Goal: Information Seeking & Learning: Learn about a topic

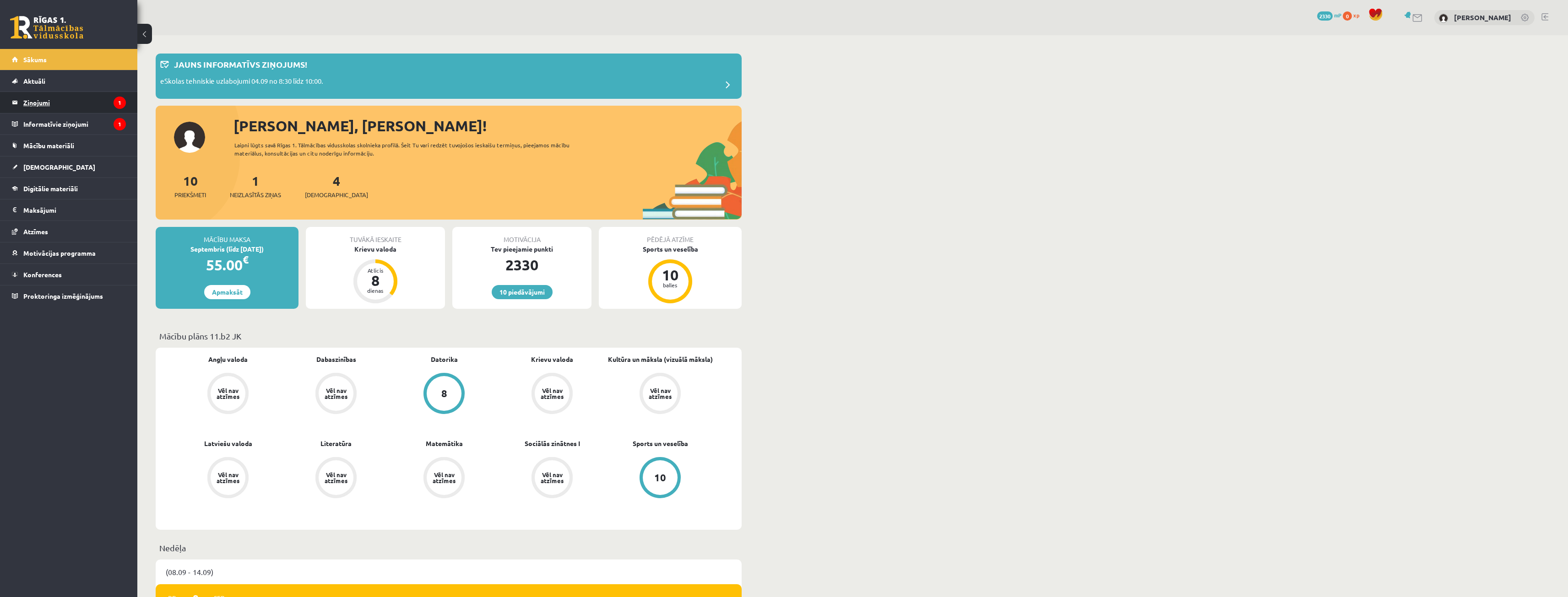
click at [51, 100] on legend "Ziņojumi 1" at bounding box center [75, 103] width 103 height 21
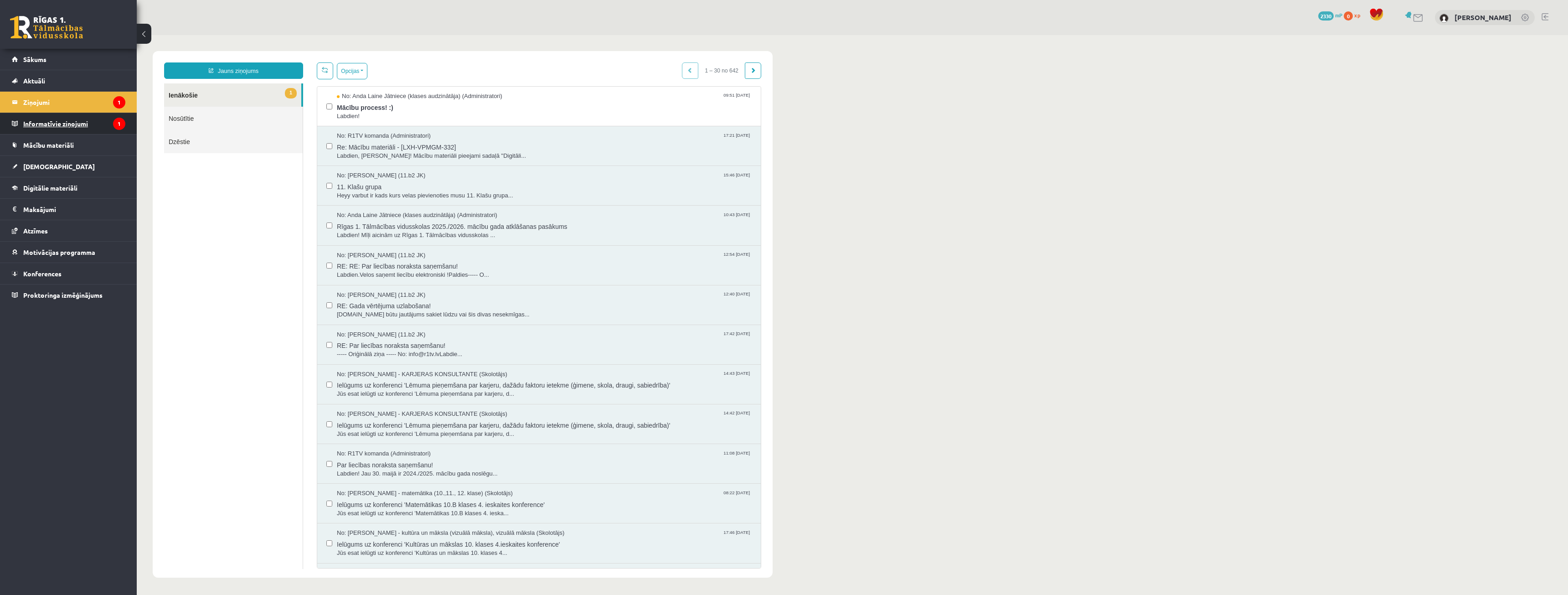
click at [54, 126] on legend "Informatīvie ziņojumi 1" at bounding box center [74, 124] width 102 height 21
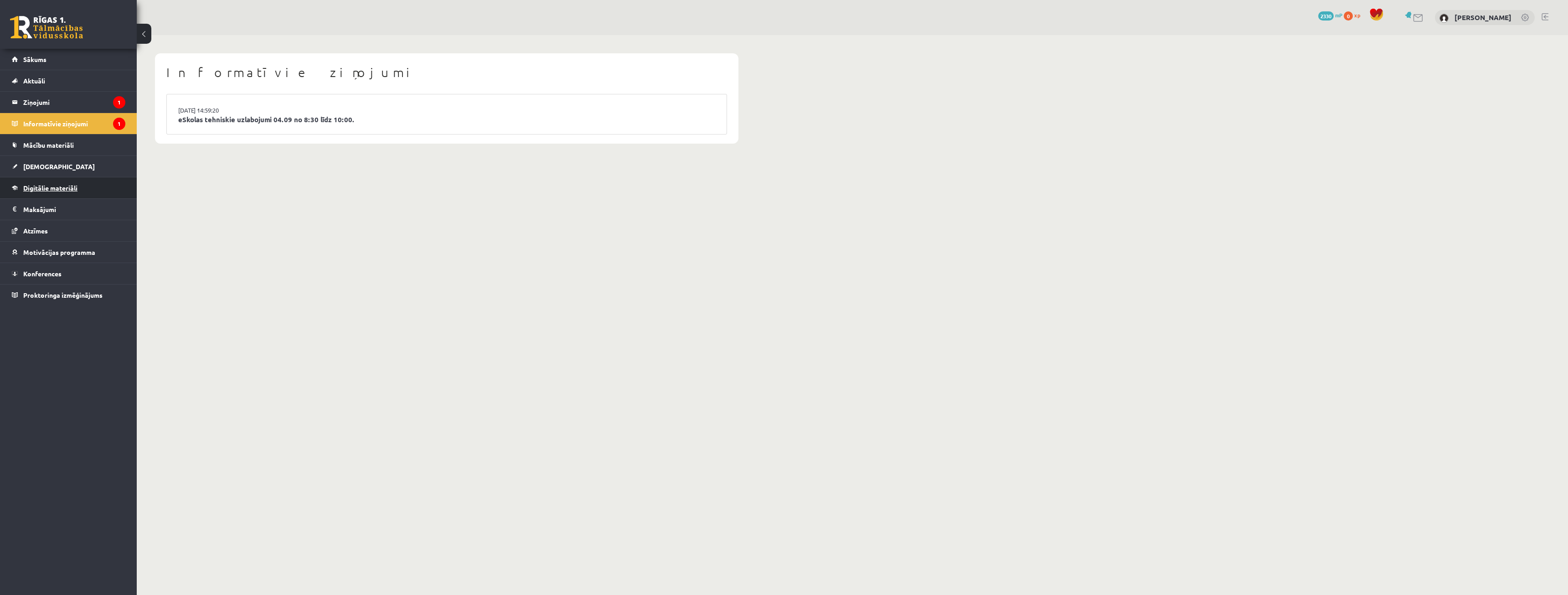
click at [61, 186] on span "Digitālie materiāli" at bounding box center [50, 188] width 54 height 8
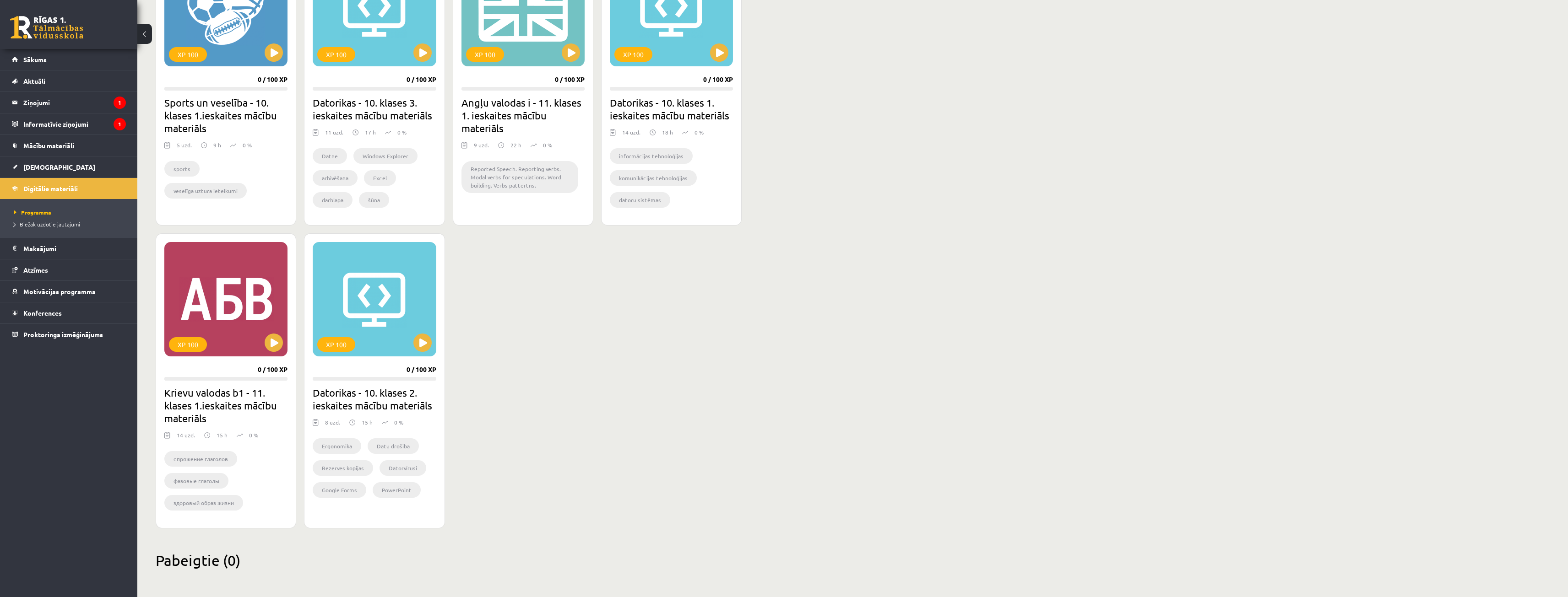
scroll to position [609, 0]
drag, startPoint x: 427, startPoint y: 339, endPoint x: 620, endPoint y: 277, distance: 202.7
click at [620, 277] on div "XP 100 0 / 100 XP Datorikas - 10. klases 4. ieskaites mācību materiāls 8 uzd. 1…" at bounding box center [449, 89] width 586 height 876
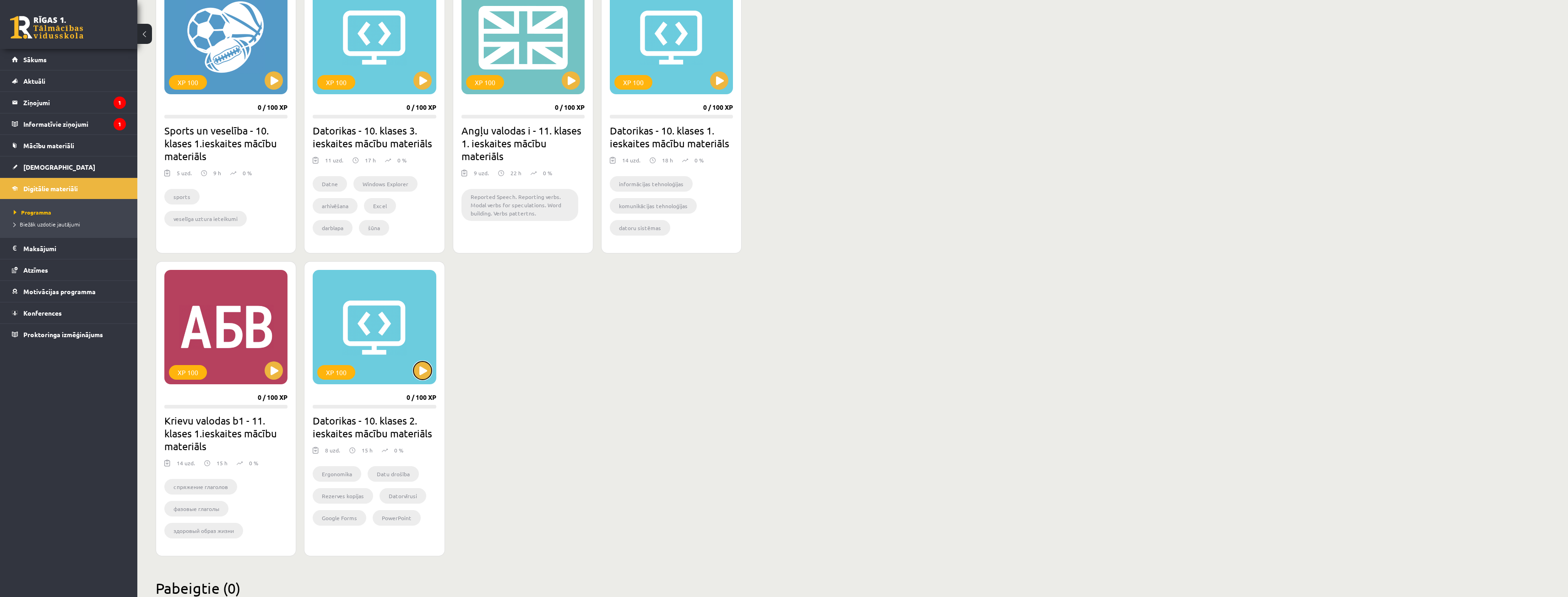
scroll to position [563, 0]
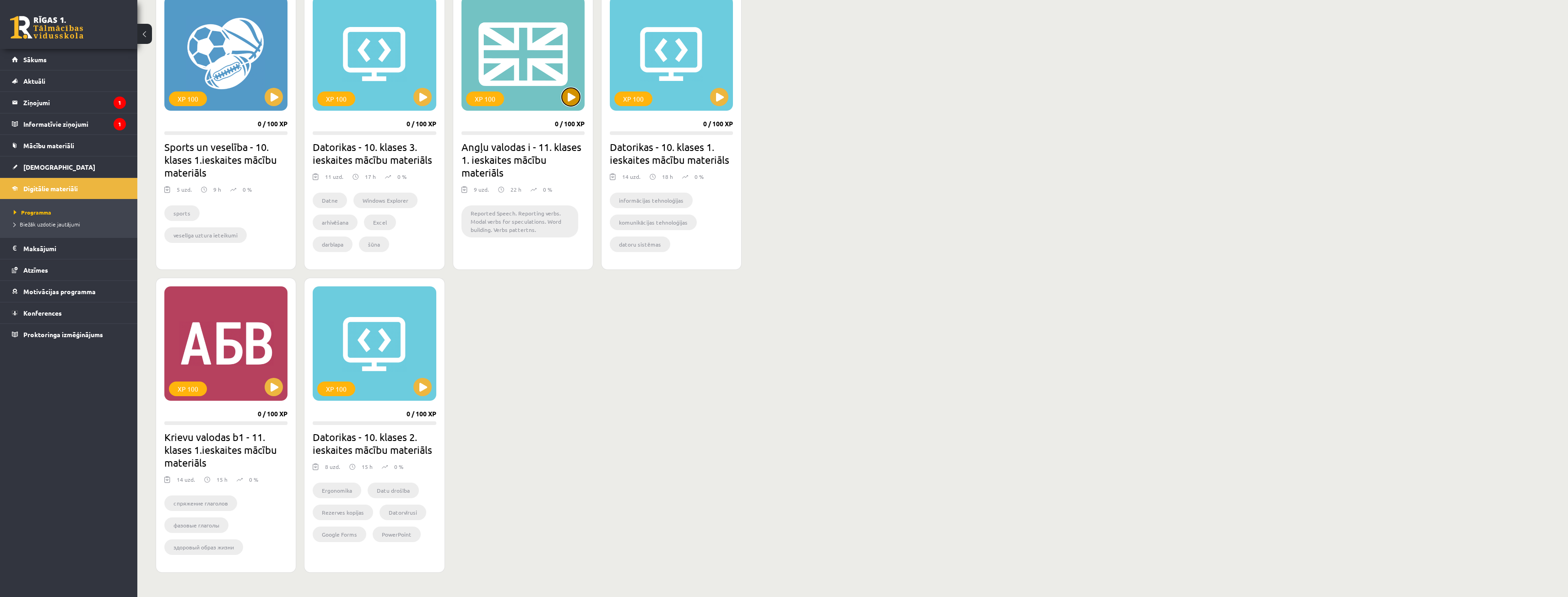
click at [575, 94] on button at bounding box center [571, 97] width 18 height 18
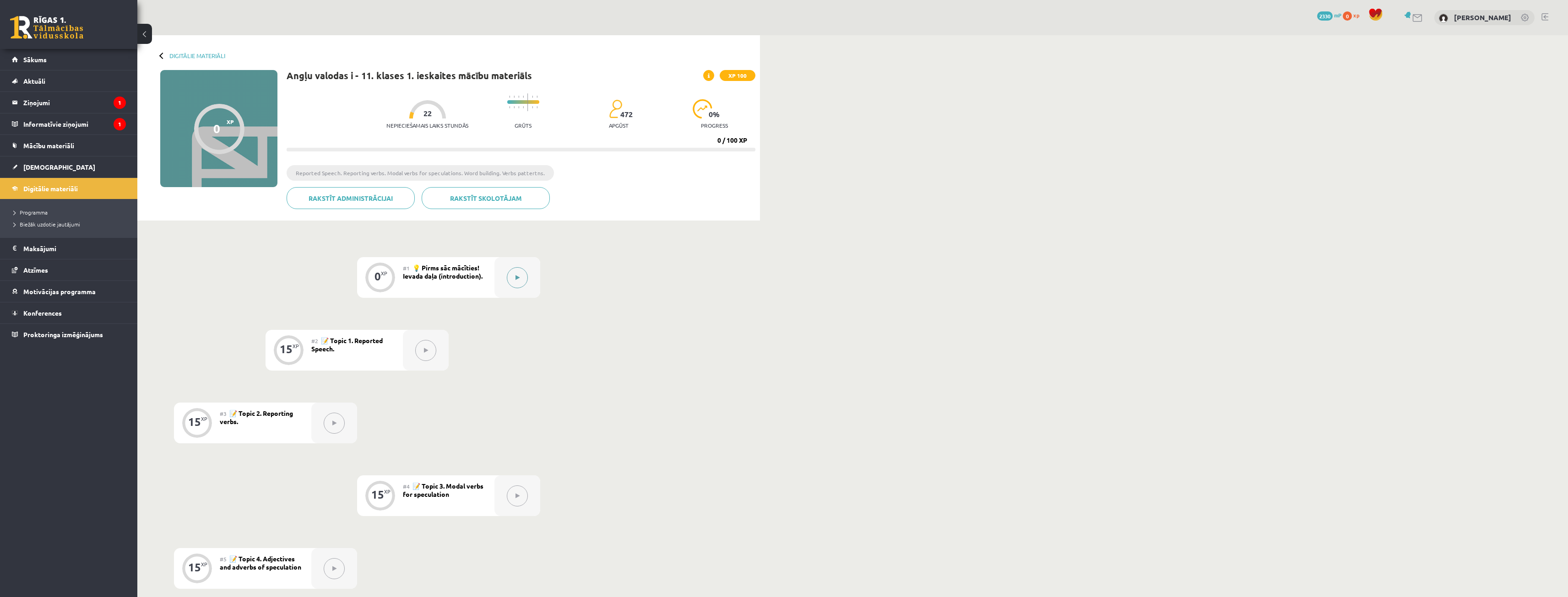
click at [515, 285] on button at bounding box center [517, 277] width 21 height 21
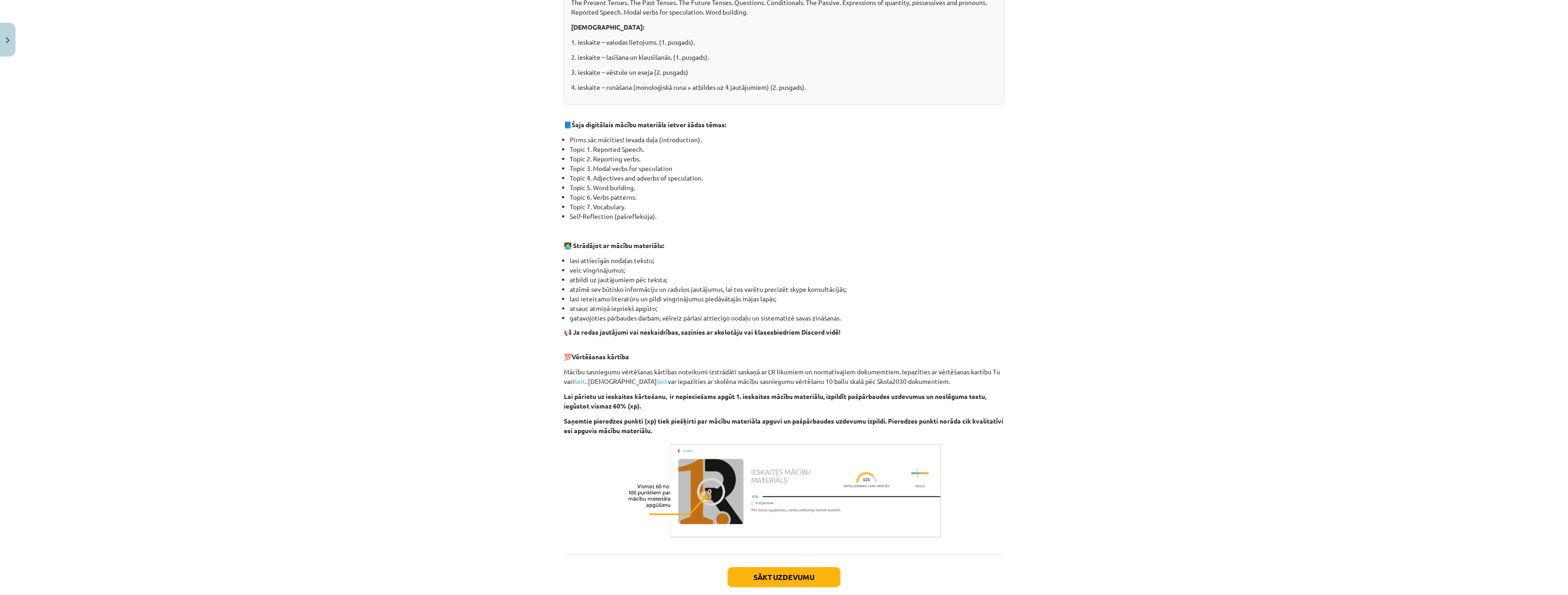
scroll to position [364, 0]
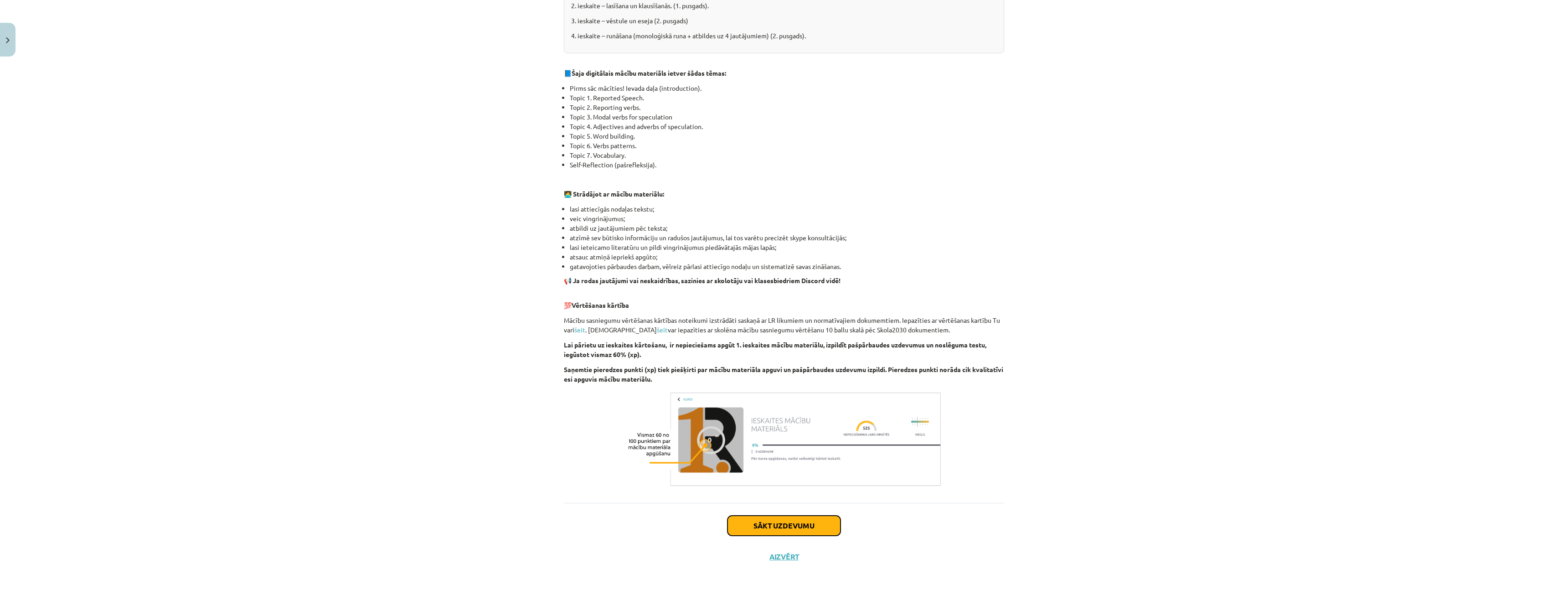
click at [821, 523] on button "Sākt uzdevumu" at bounding box center [784, 526] width 113 height 20
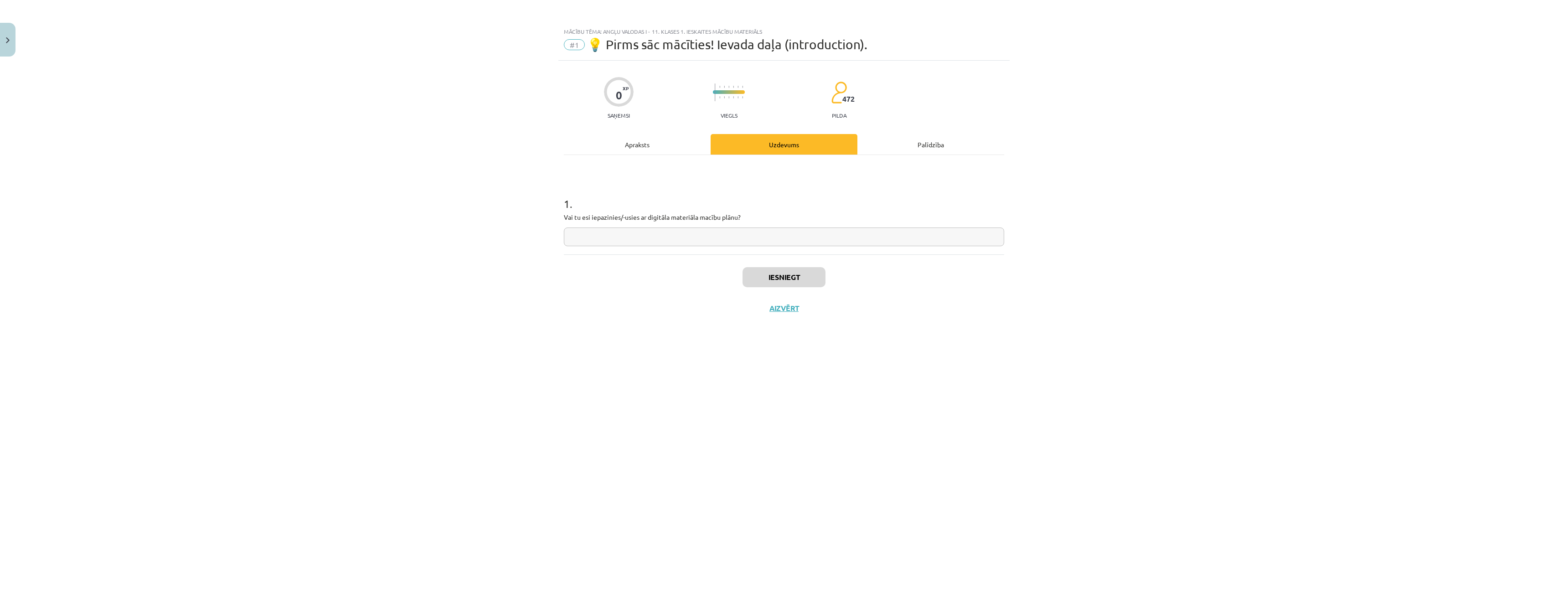
scroll to position [0, 0]
click at [742, 227] on div "1 . Vai tu esi iepazinies/-usies ar digitāla materiāla macību plānu?" at bounding box center [783, 214] width 440 height 65
click at [741, 237] on input "text" at bounding box center [783, 237] width 440 height 19
type input "**"
click at [762, 278] on button "Iesniegt" at bounding box center [784, 277] width 83 height 20
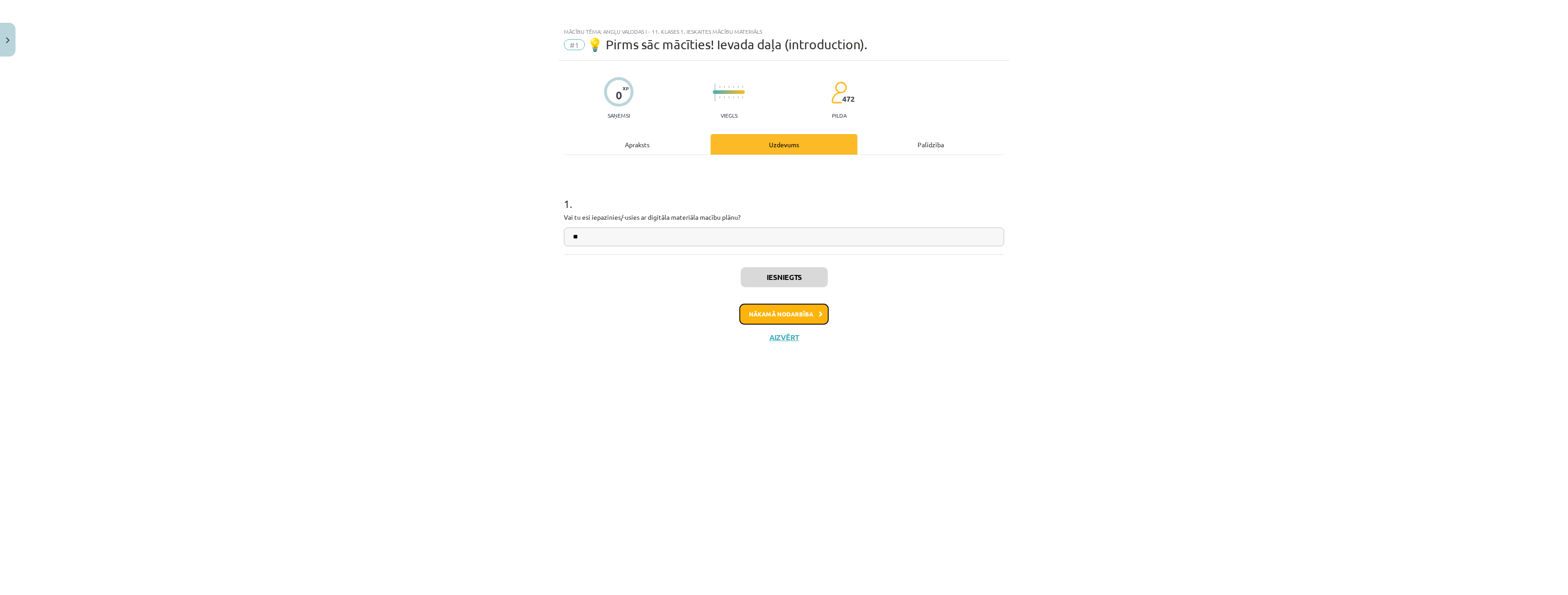
click at [802, 306] on button "Nākamā nodarbība" at bounding box center [784, 314] width 89 height 21
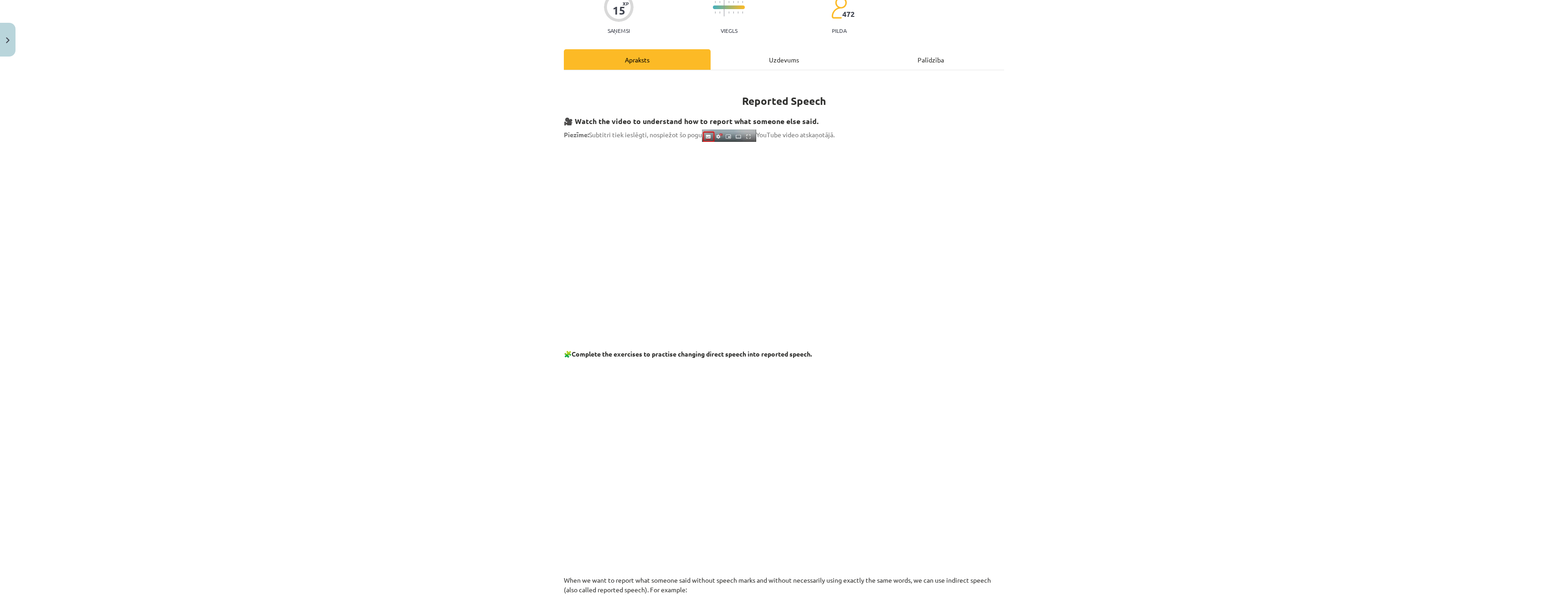
scroll to position [91, 0]
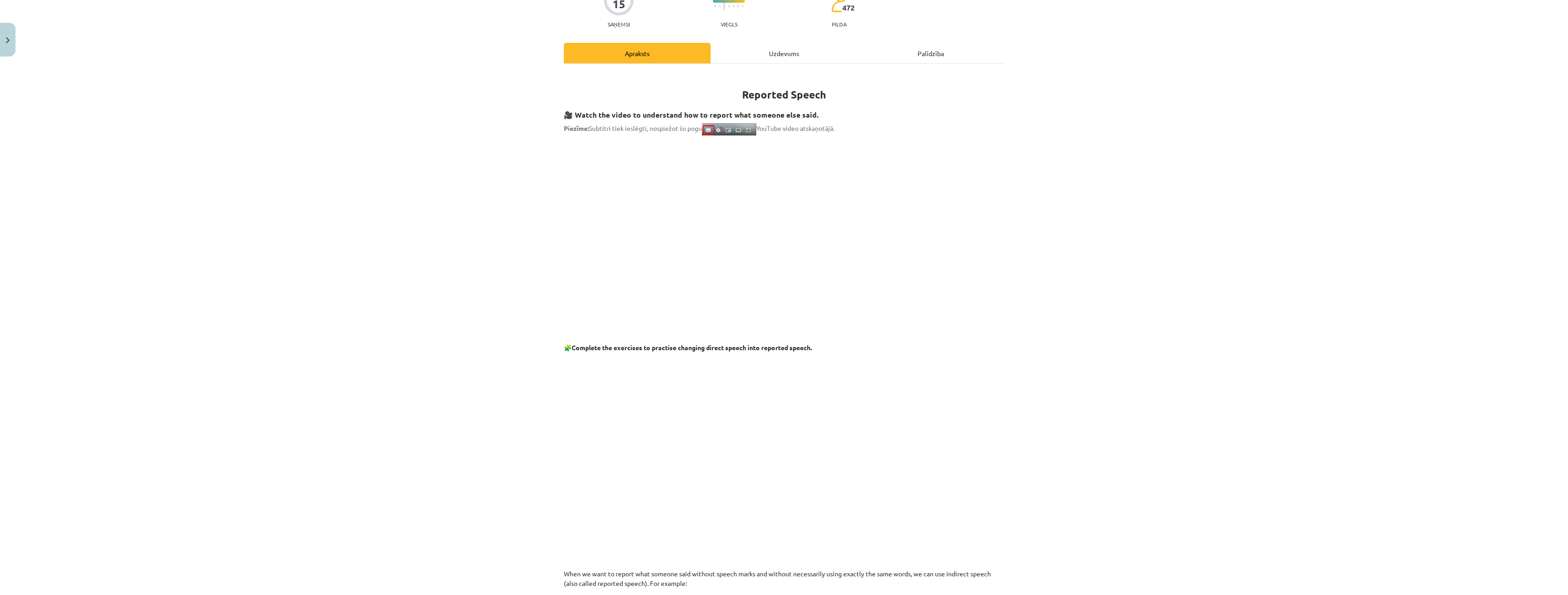
click at [947, 250] on p at bounding box center [783, 224] width 440 height 166
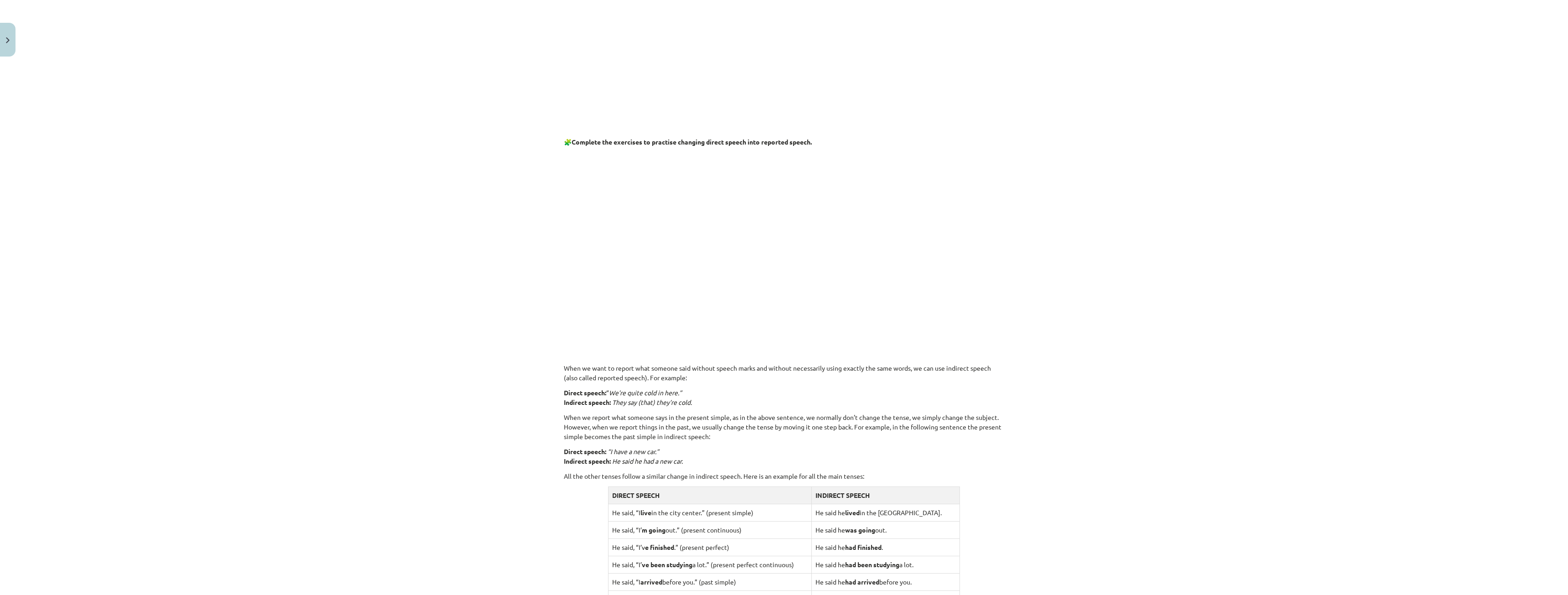
scroll to position [319, 0]
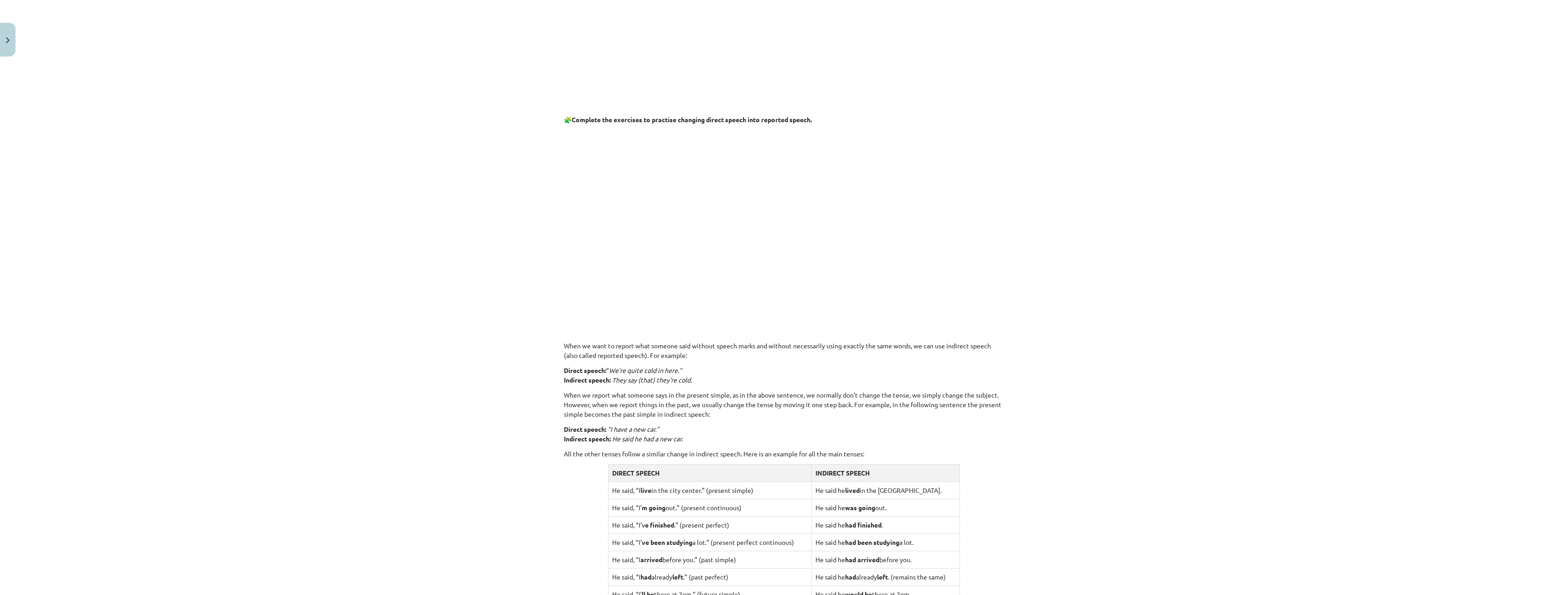
click at [943, 265] on p at bounding box center [783, 217] width 440 height 175
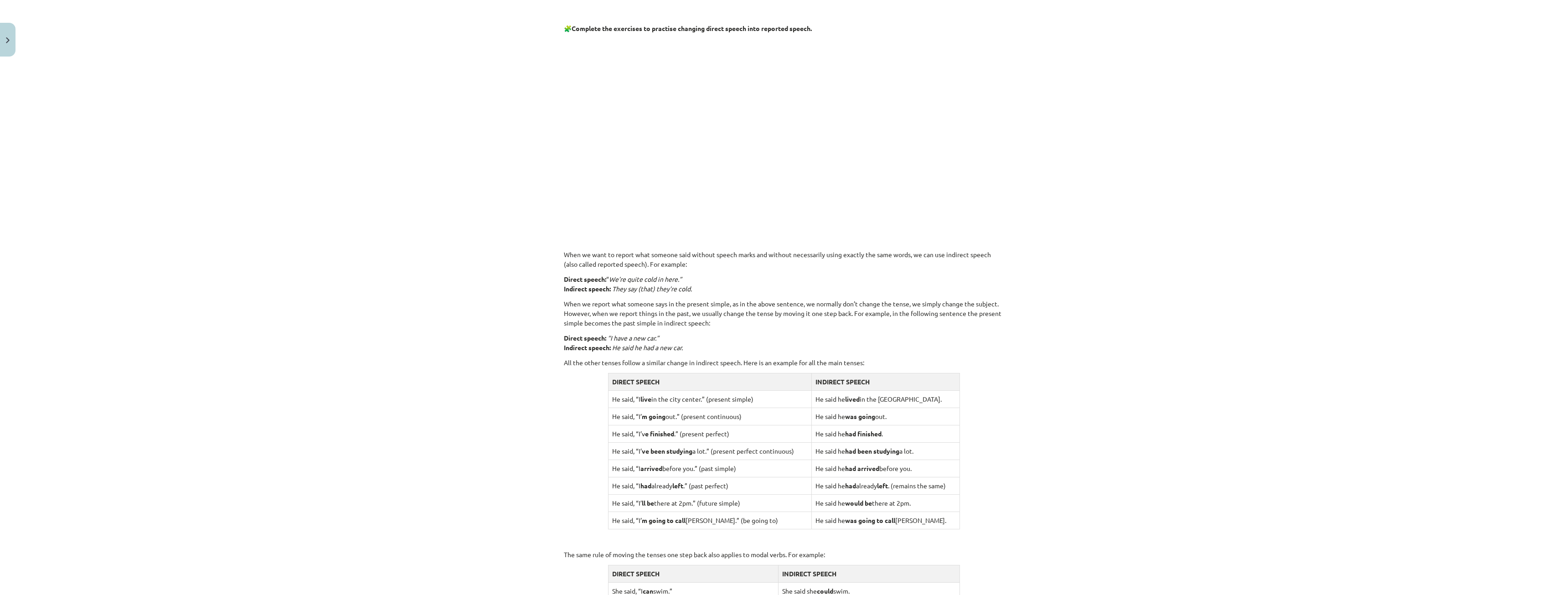
scroll to position [456, 0]
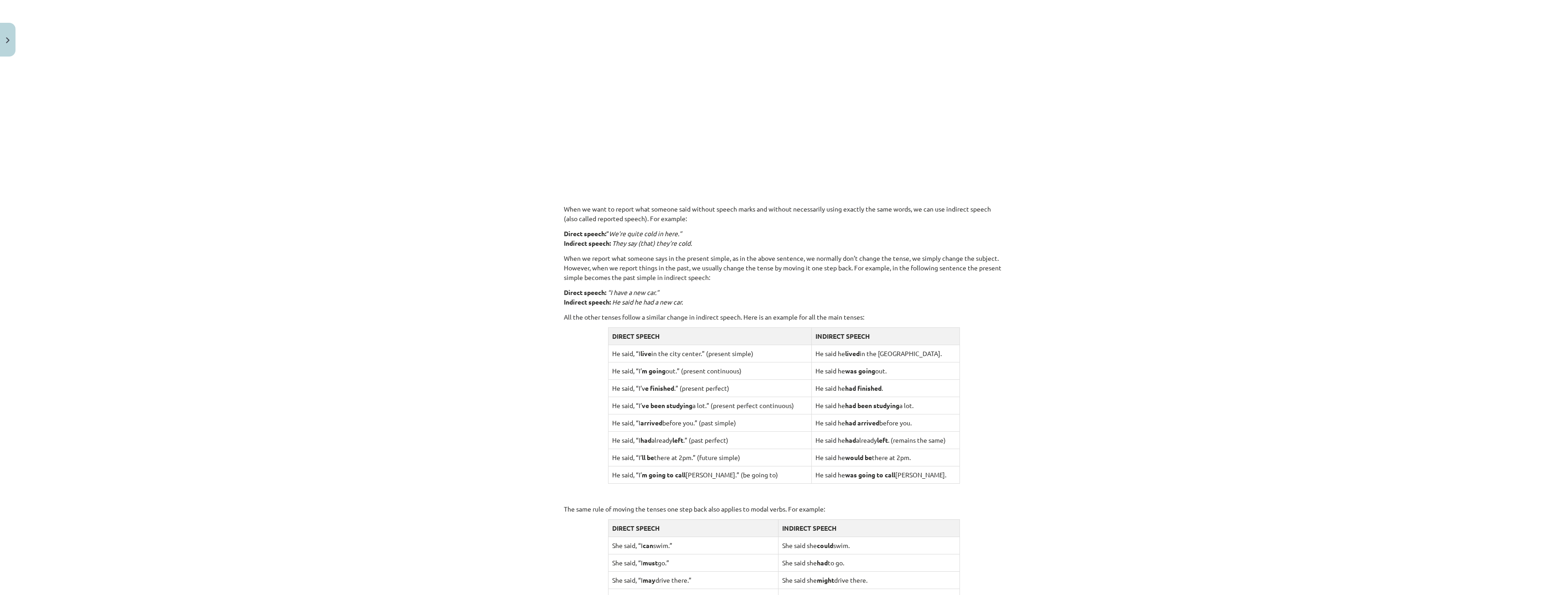
drag, startPoint x: 1559, startPoint y: 1, endPoint x: 1293, endPoint y: 84, distance: 278.6
click at [1293, 84] on div "Mācību tēma: Angļu valodas i - 11. klases 1. ieskaites mācību materiāls #2 📝 To…" at bounding box center [784, 297] width 1568 height 595
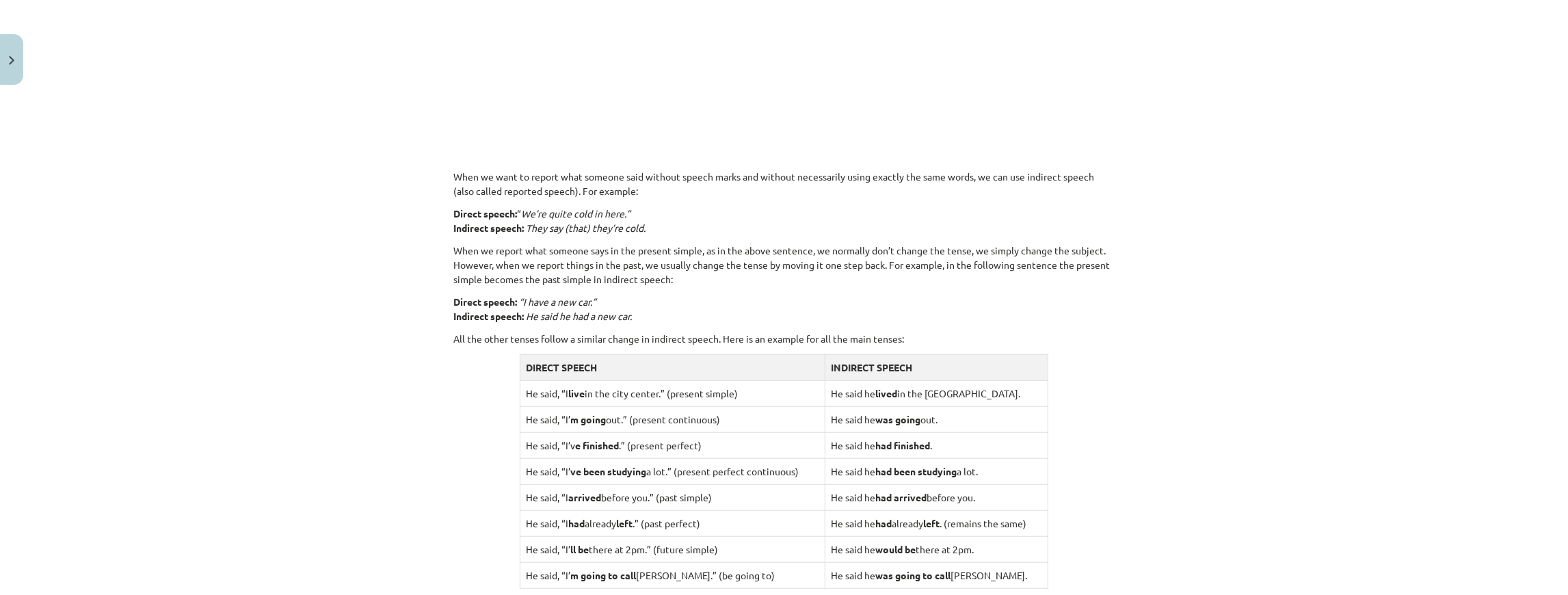
scroll to position [844, 0]
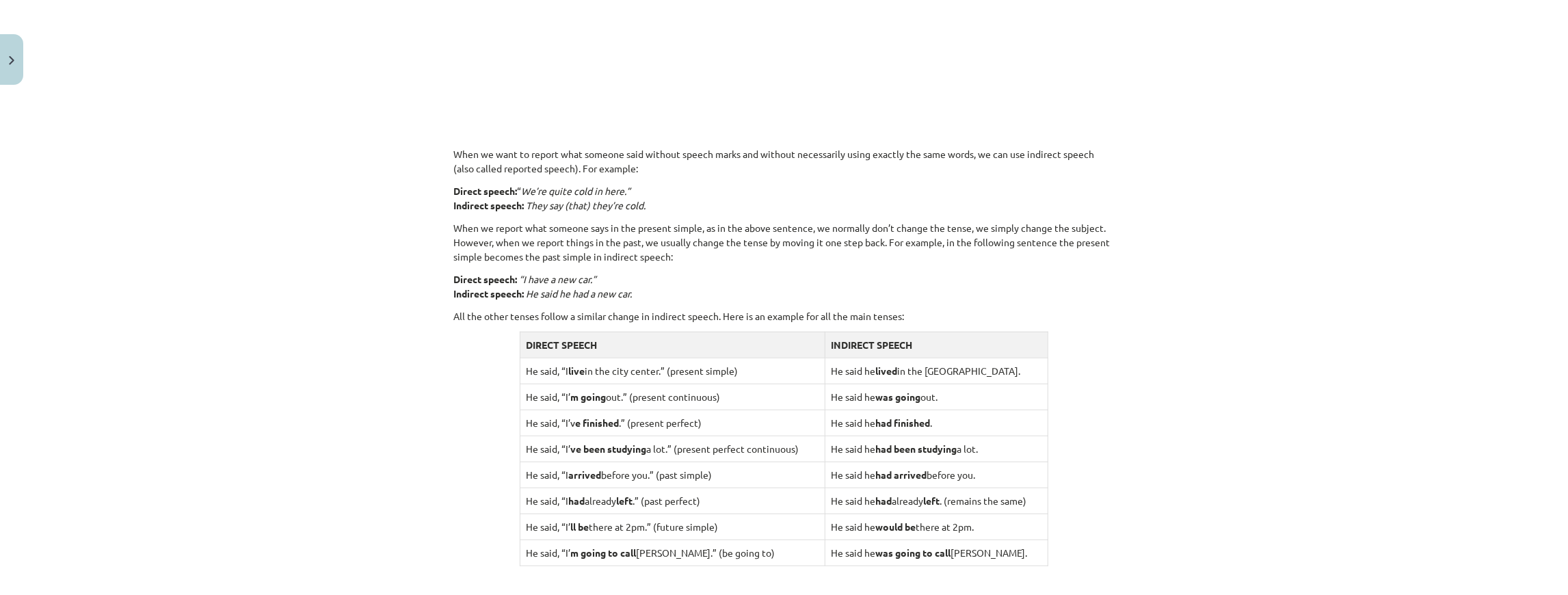
click at [1047, 234] on p "When we report what someone says in the present simple, as in the above sentenc…" at bounding box center [784, 242] width 660 height 43
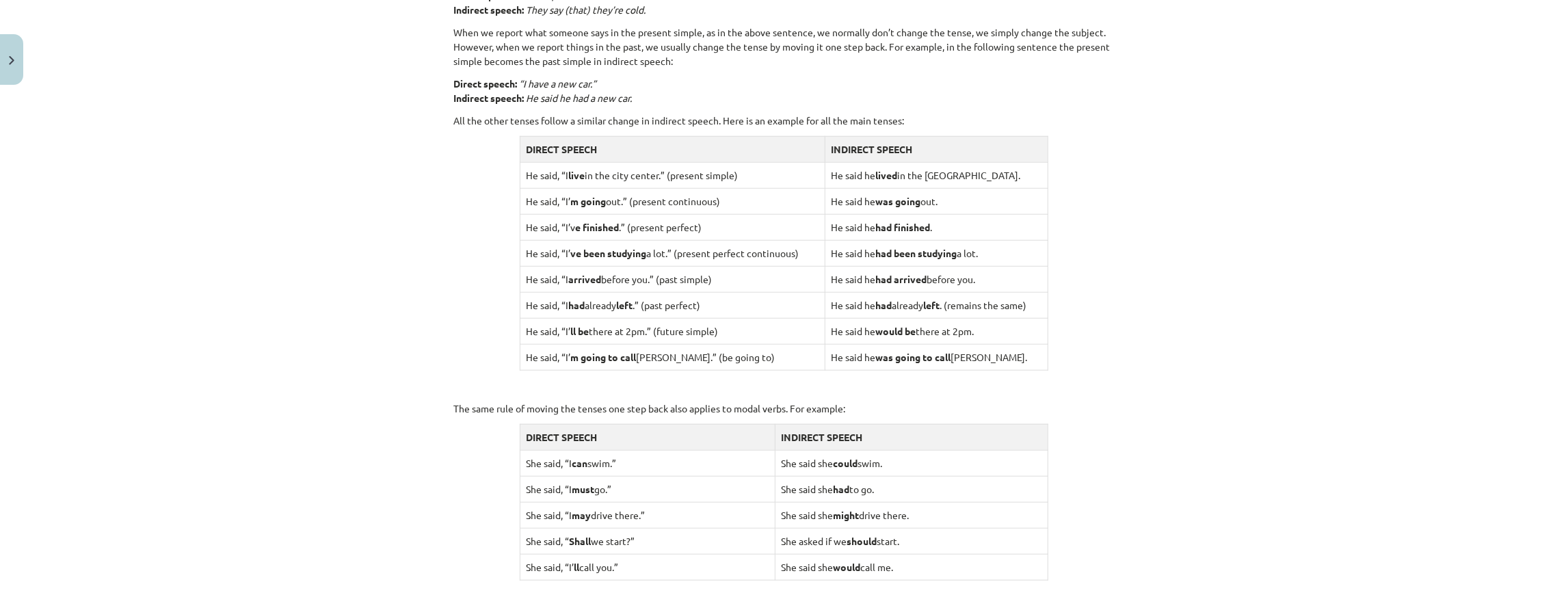
scroll to position [1208, 0]
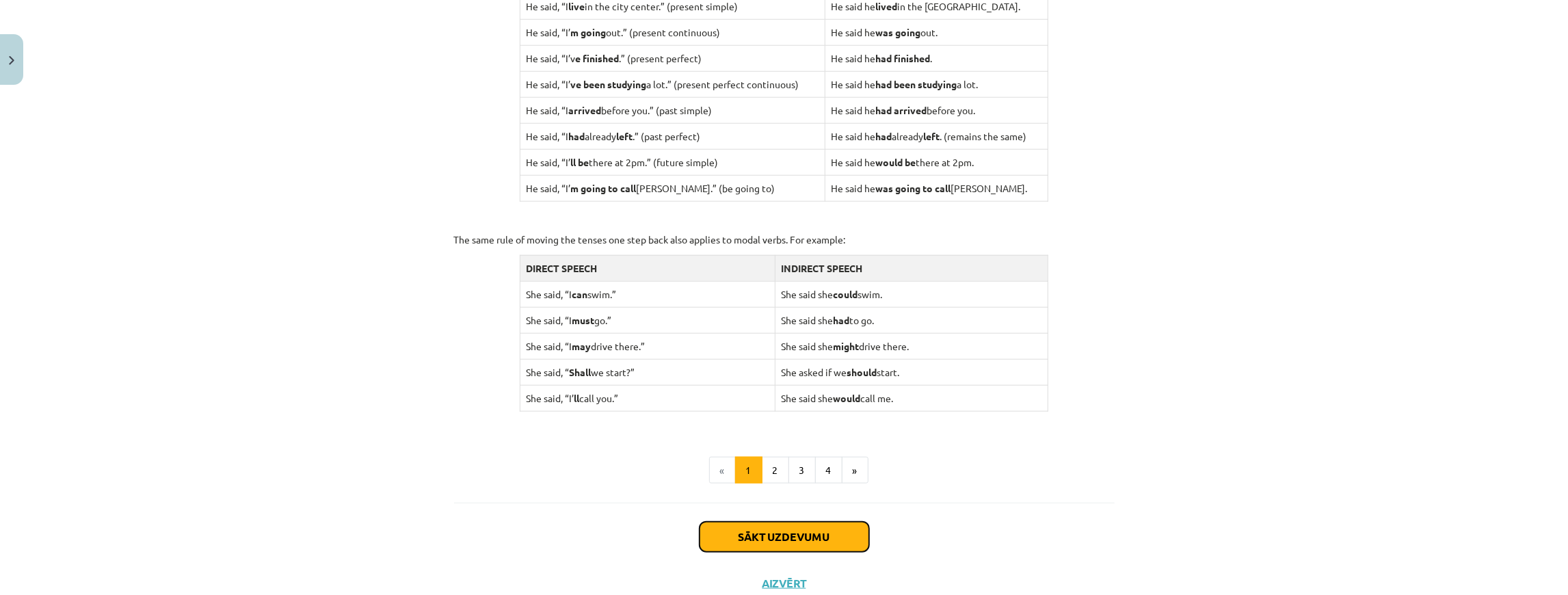
click at [826, 525] on button "Sākt uzdevumu" at bounding box center [784, 537] width 170 height 30
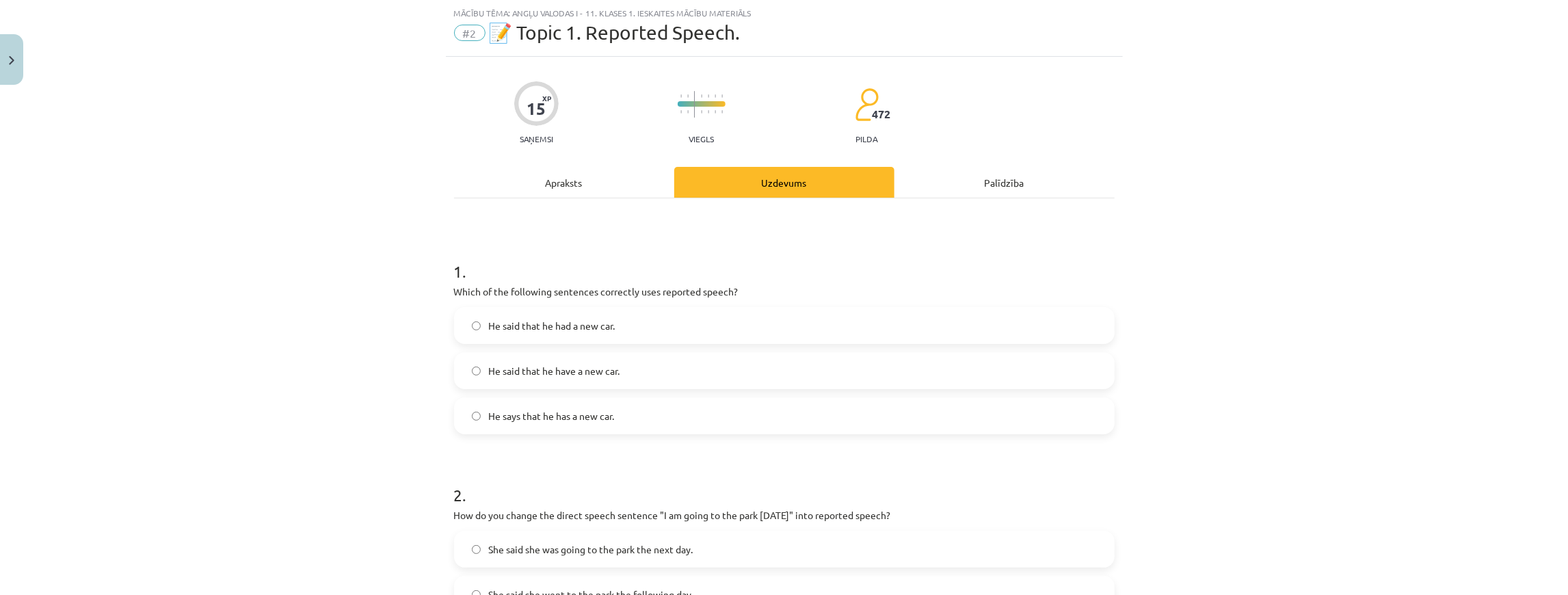
scroll to position [80, 0]
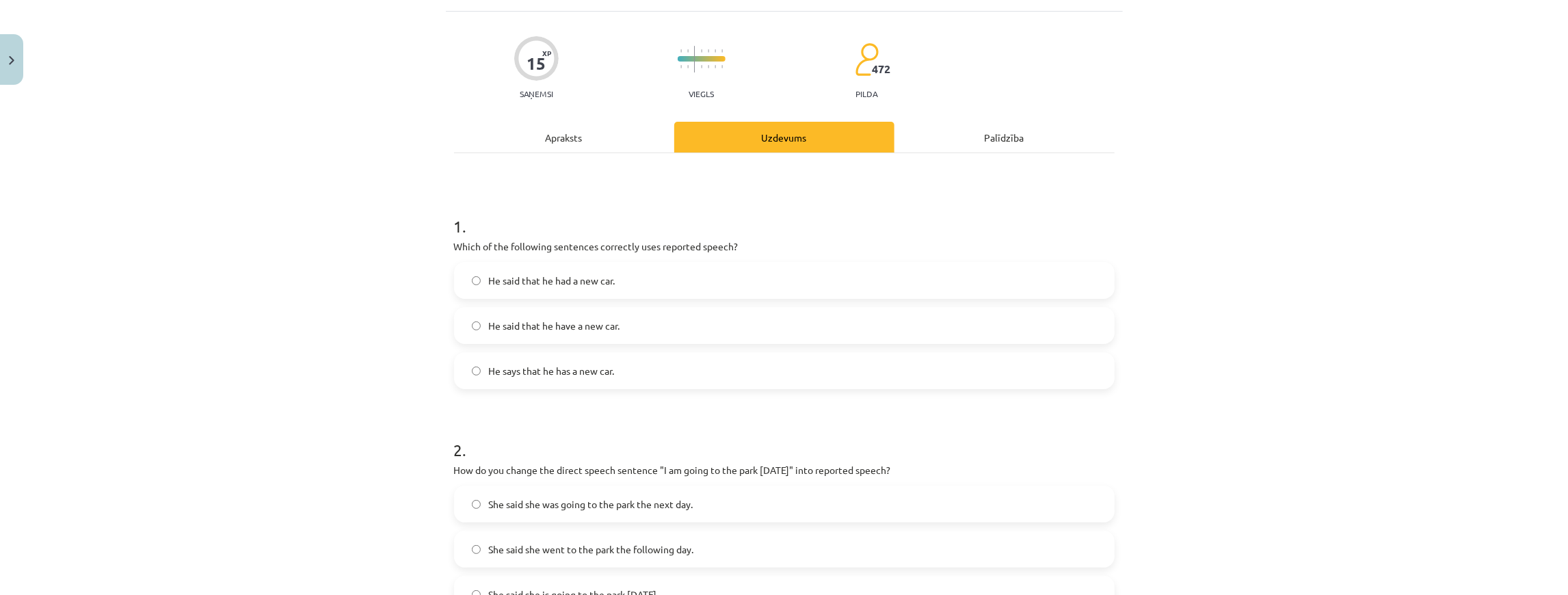
click at [664, 282] on label "He said that he had a new car." at bounding box center [784, 280] width 658 height 34
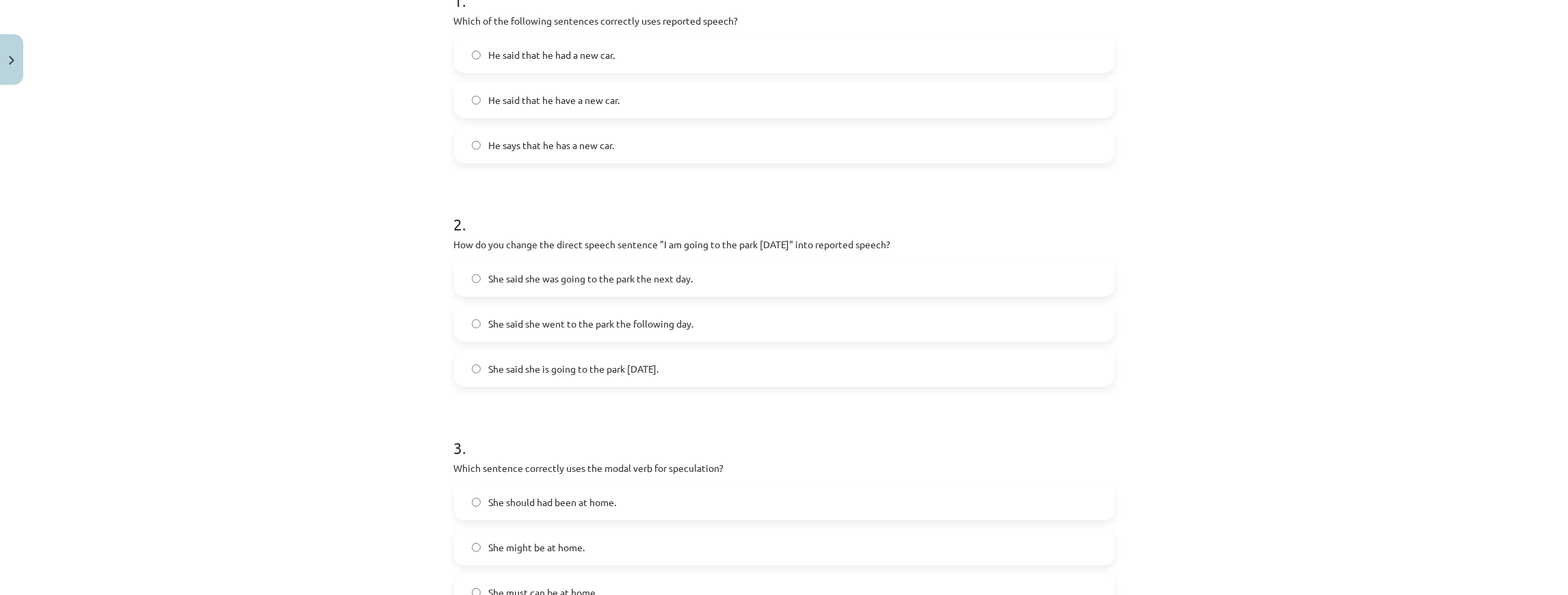
scroll to position [308, 0]
click at [652, 374] on label "She said she is going to the park tomorrow." at bounding box center [784, 366] width 658 height 34
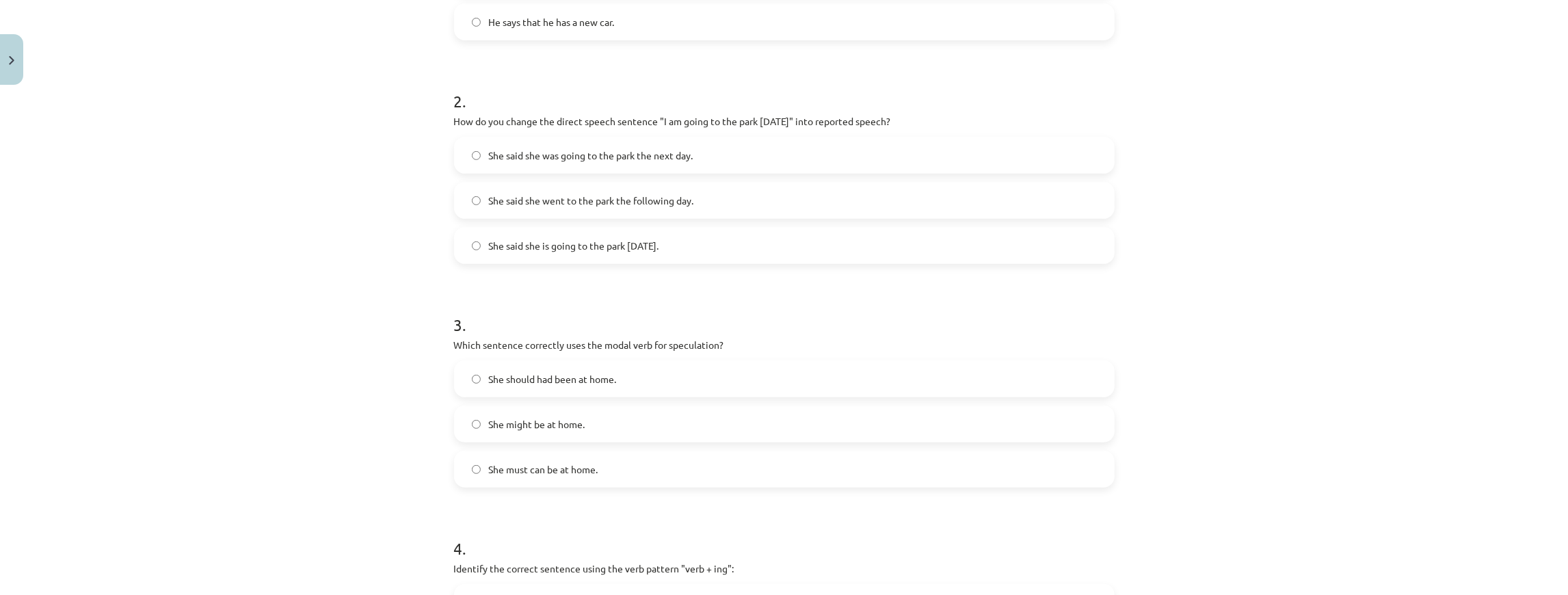
scroll to position [445, 0]
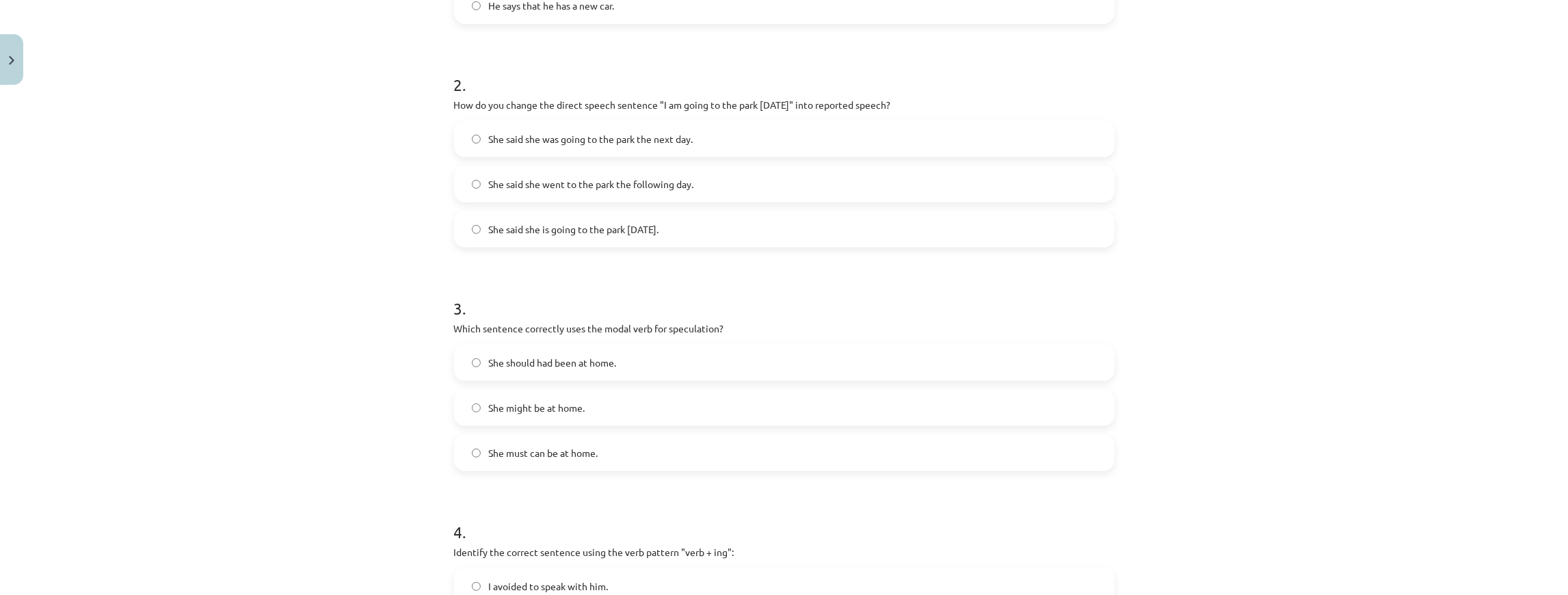
click at [584, 413] on label "She might be at home." at bounding box center [784, 408] width 658 height 34
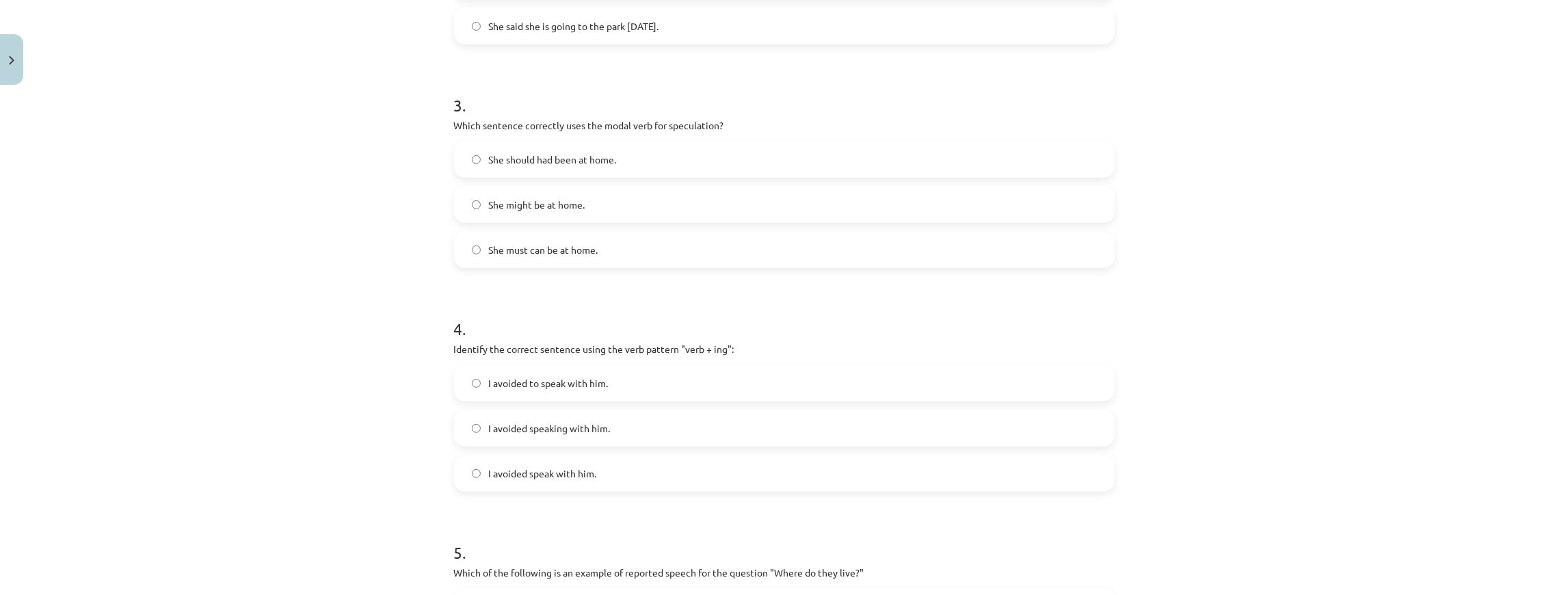
scroll to position [673, 0]
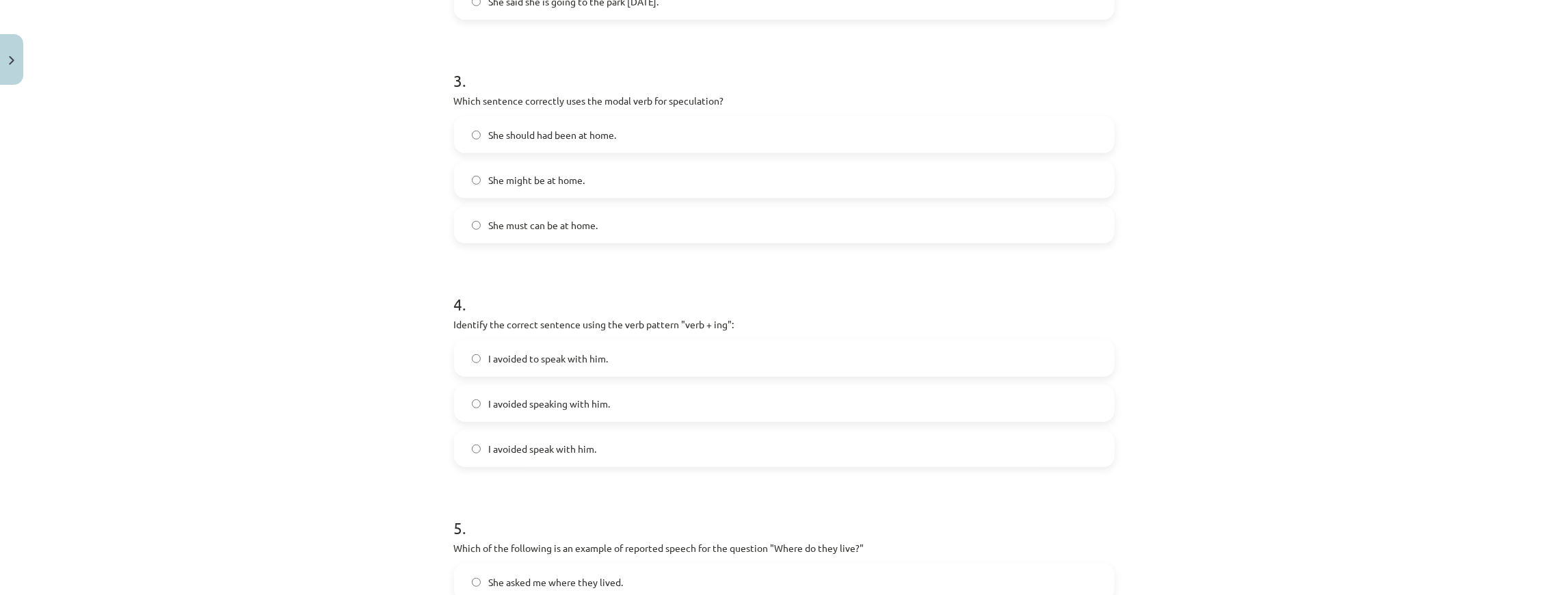
click at [605, 402] on span "I avoided speaking with him." at bounding box center [549, 404] width 121 height 15
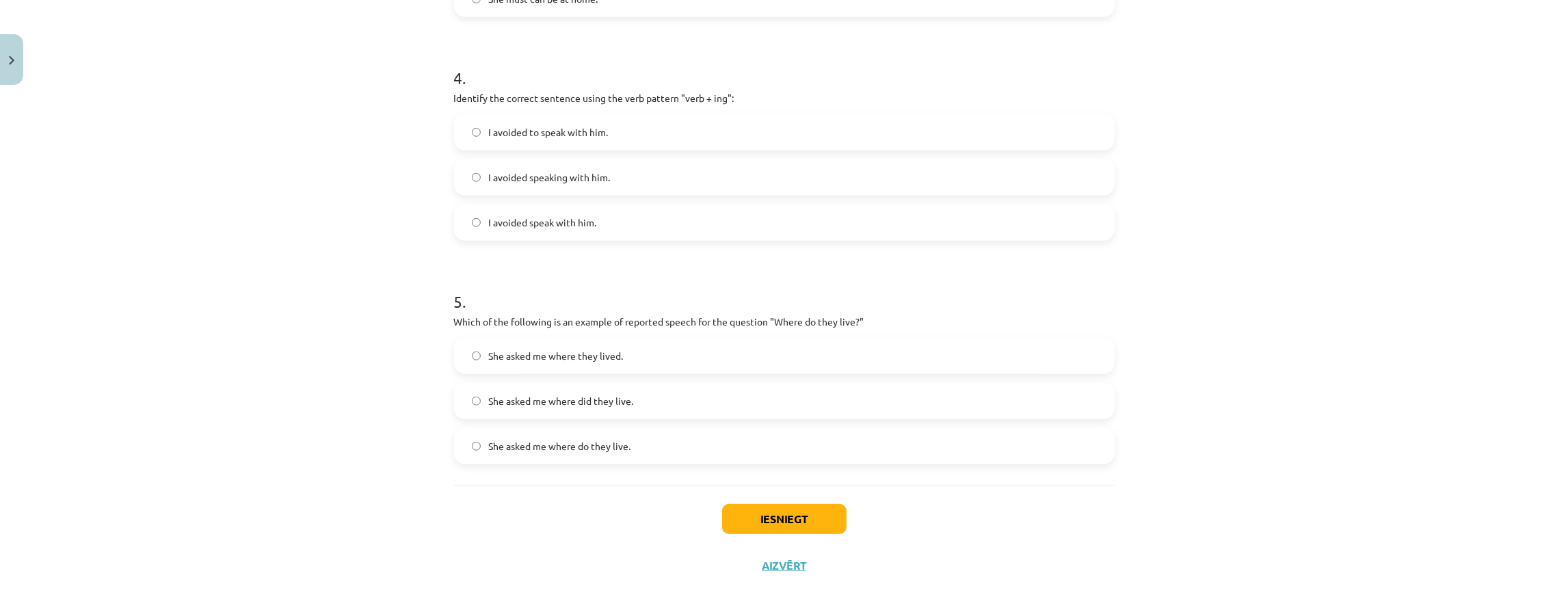
scroll to position [900, 0]
click at [663, 364] on label "She asked me where they lived." at bounding box center [784, 354] width 658 height 34
click at [730, 525] on button "Iesniegt" at bounding box center [784, 517] width 124 height 30
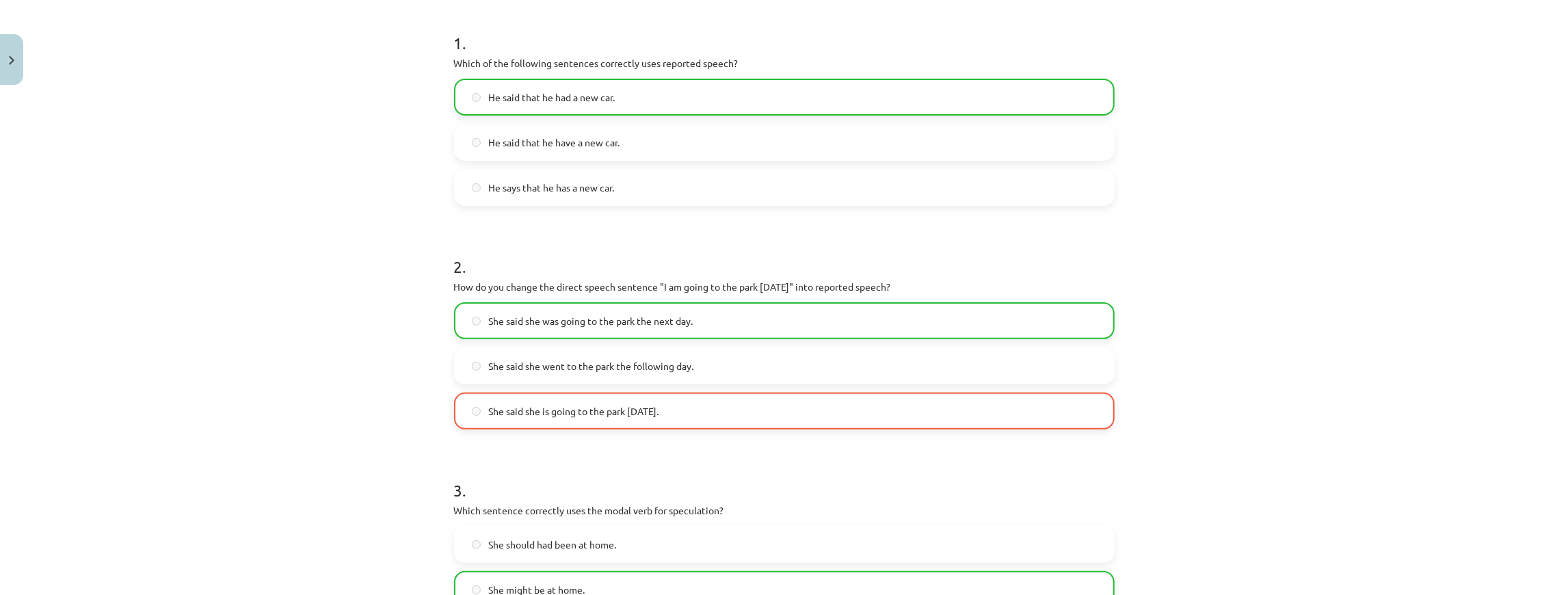
scroll to position [262, 0]
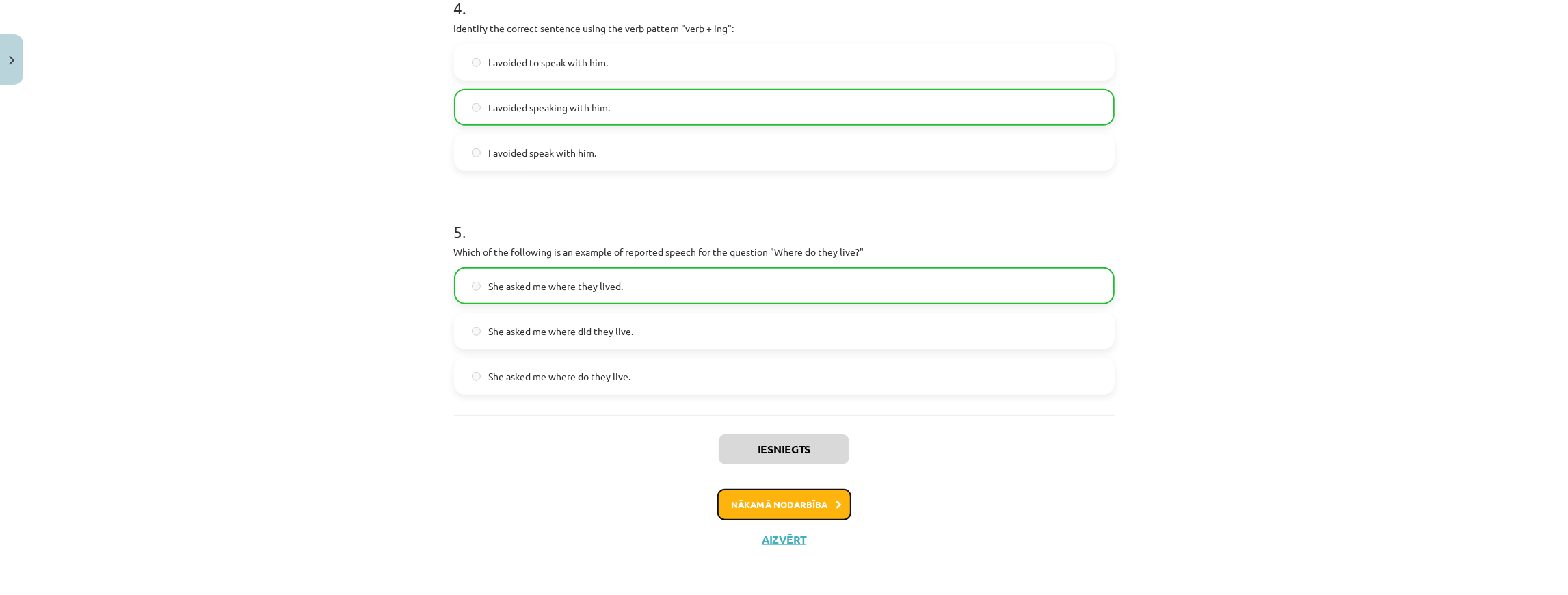
click at [747, 507] on button "Nākamā nodarbība" at bounding box center [784, 505] width 134 height 31
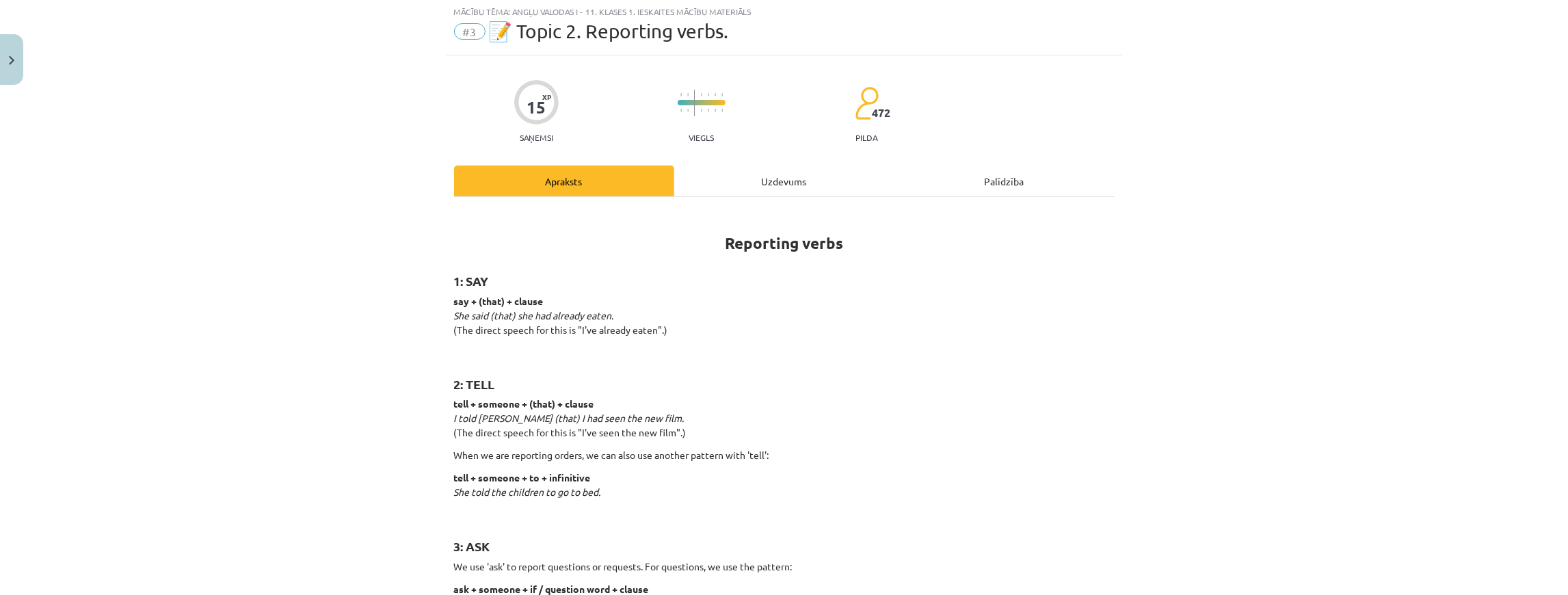
scroll to position [34, 0]
click at [715, 192] on div "Uzdevums" at bounding box center [784, 183] width 220 height 31
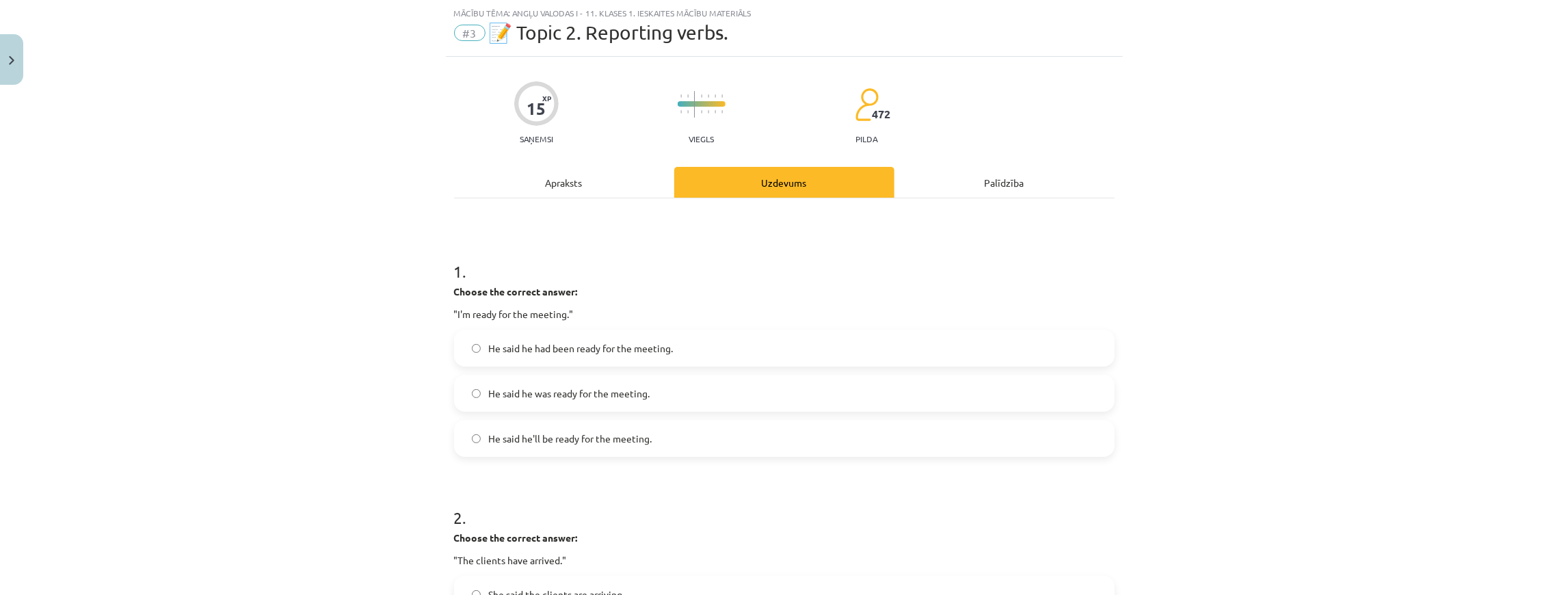
click at [679, 378] on label "He said he was ready for the meeting." at bounding box center [784, 393] width 658 height 34
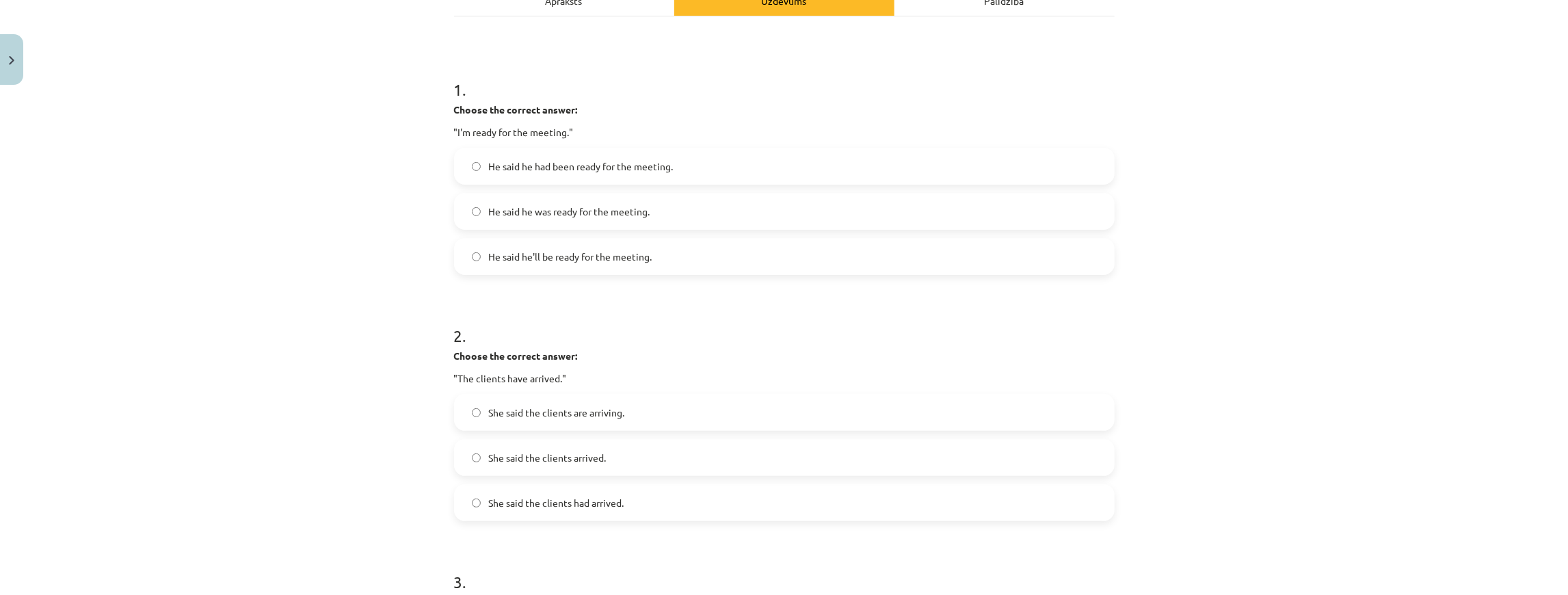
click at [588, 507] on span "She said the clients had arrived." at bounding box center [556, 504] width 135 height 15
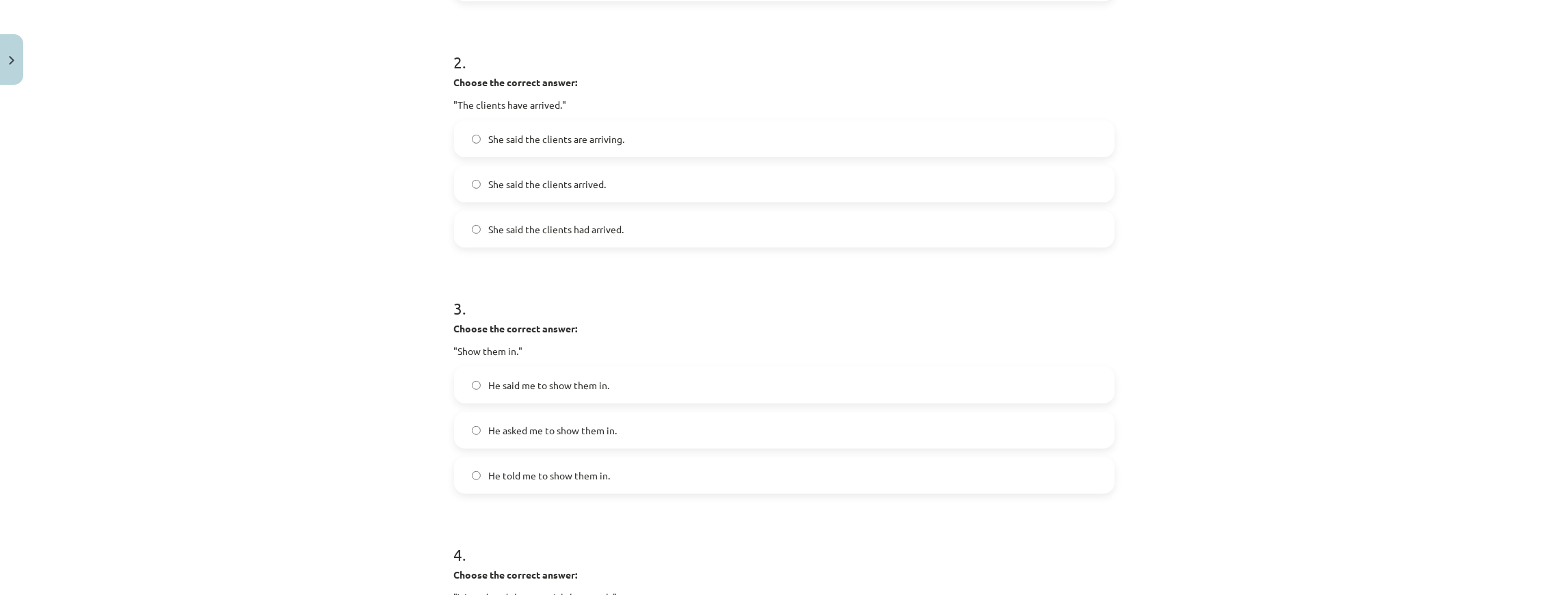
click at [567, 486] on label "He told me to show them in." at bounding box center [784, 475] width 658 height 34
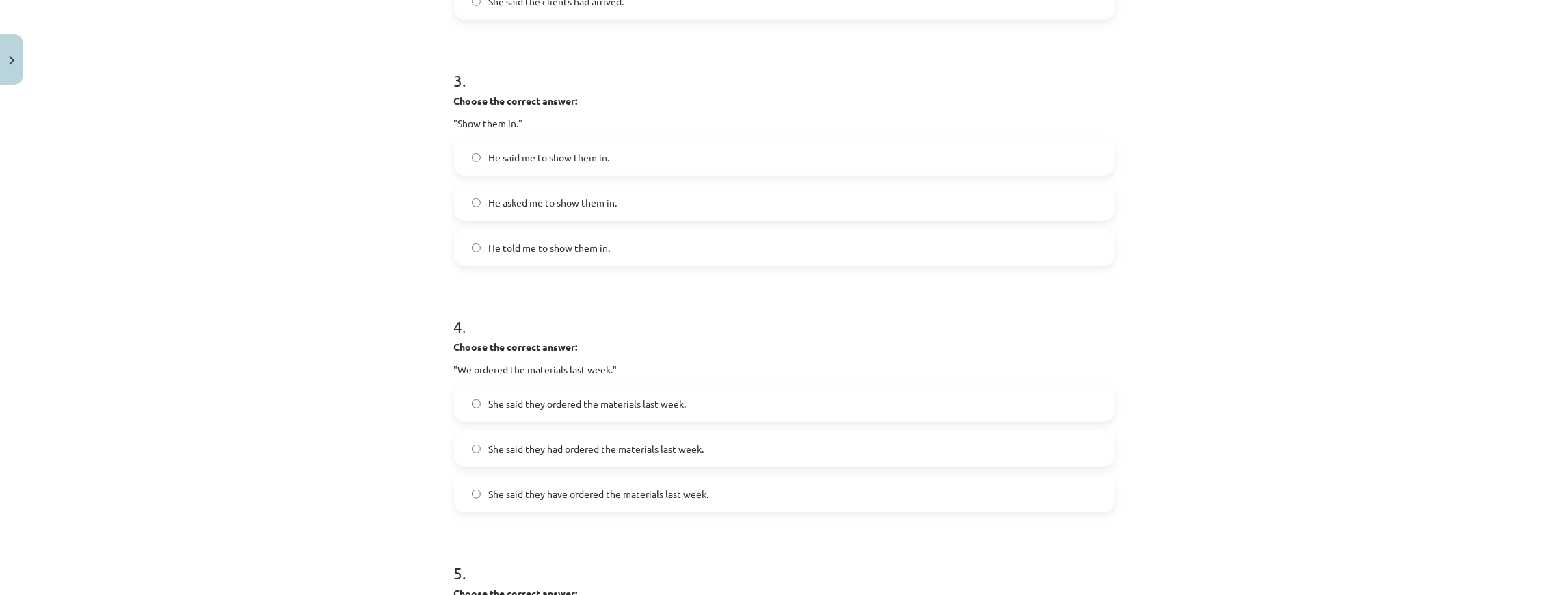
scroll to position [718, 0]
click at [729, 437] on label "She said they had ordered the materials last week." at bounding box center [784, 448] width 658 height 34
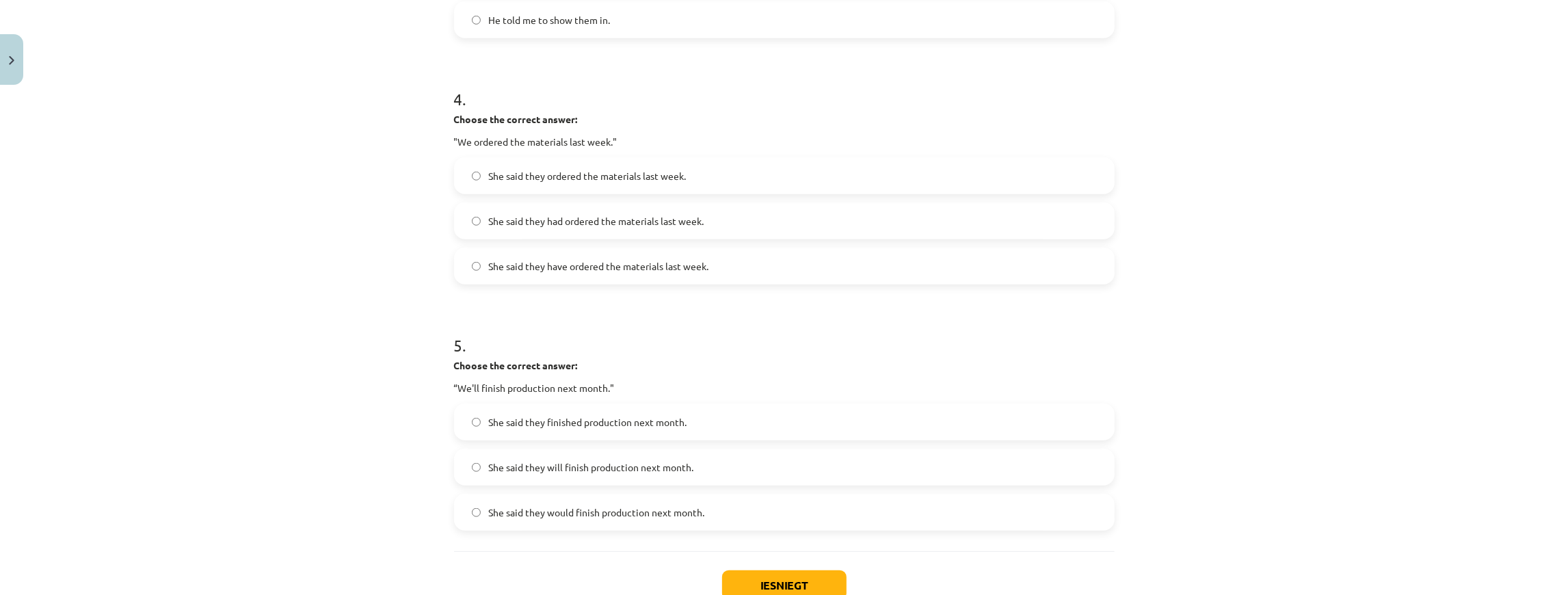
scroll to position [947, 0]
click at [603, 499] on label "She said they would finish production next month." at bounding box center [784, 511] width 658 height 34
click at [786, 572] on button "Iesniegt" at bounding box center [784, 585] width 124 height 30
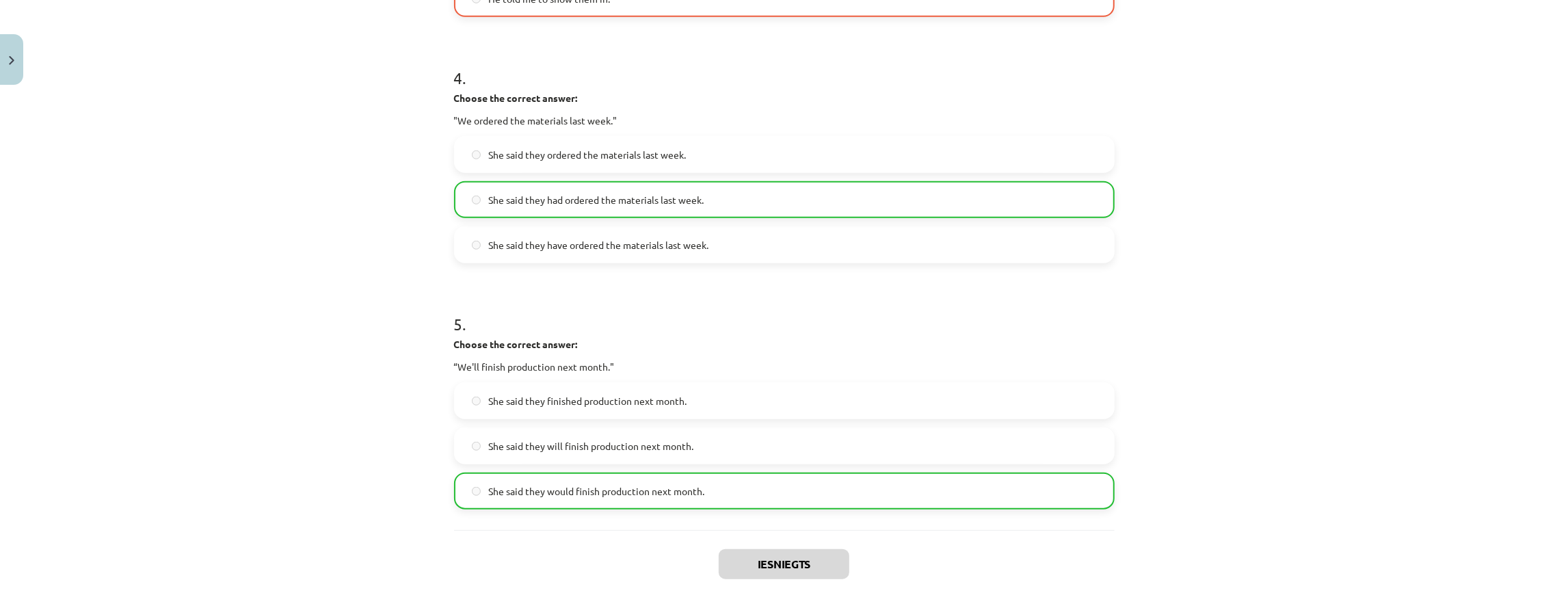
scroll to position [1083, 0]
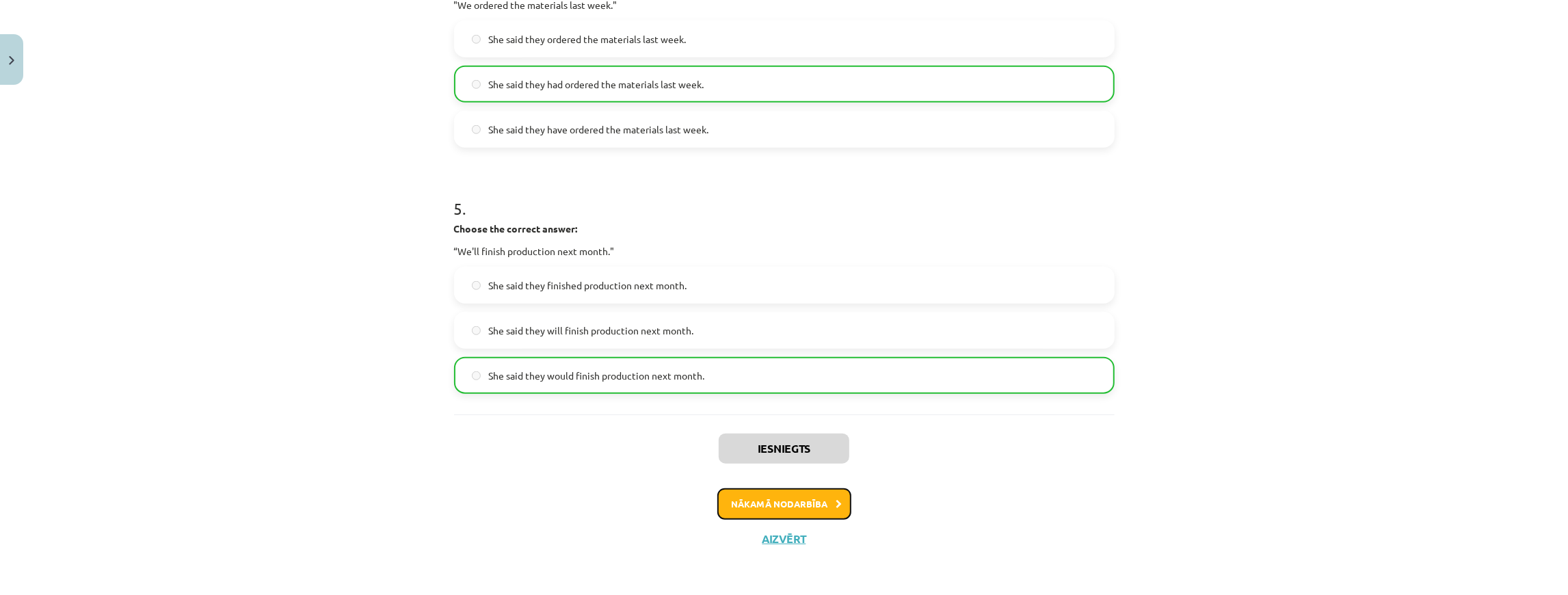
click at [761, 505] on button "Nākamā nodarbība" at bounding box center [784, 505] width 134 height 31
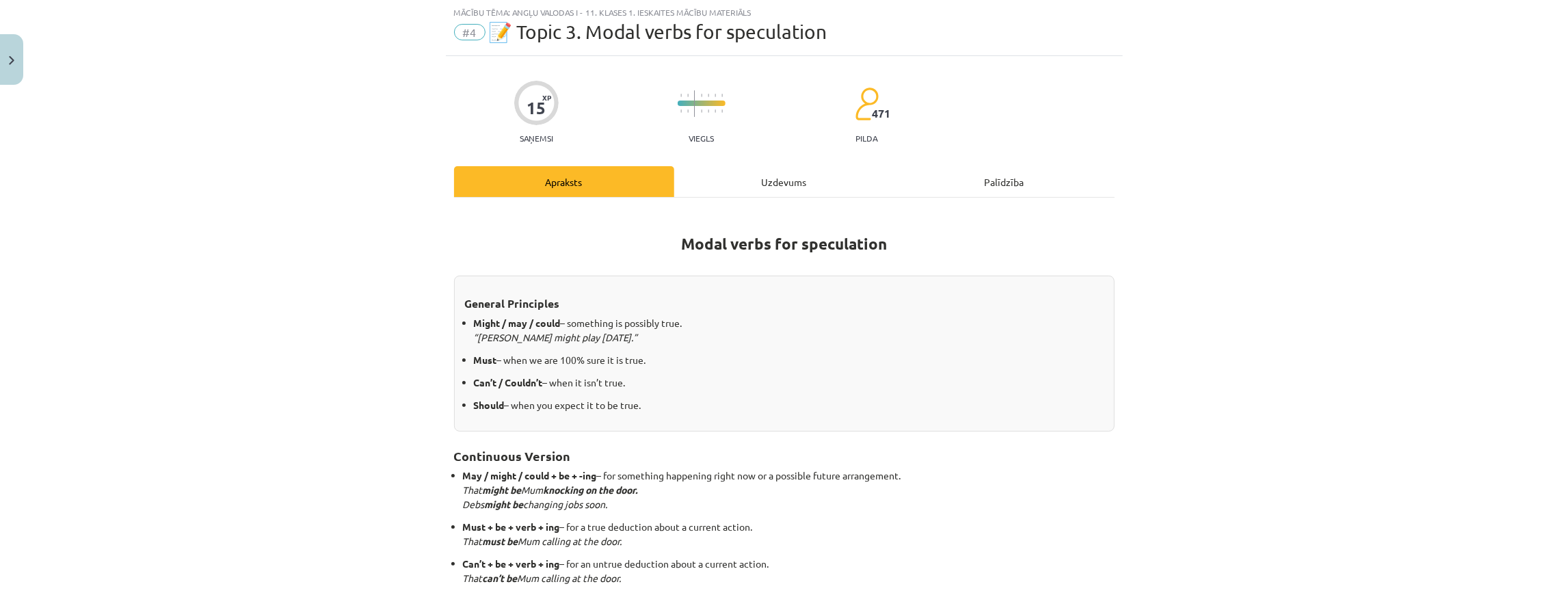
scroll to position [34, 0]
click at [734, 192] on div "Uzdevums" at bounding box center [784, 183] width 220 height 31
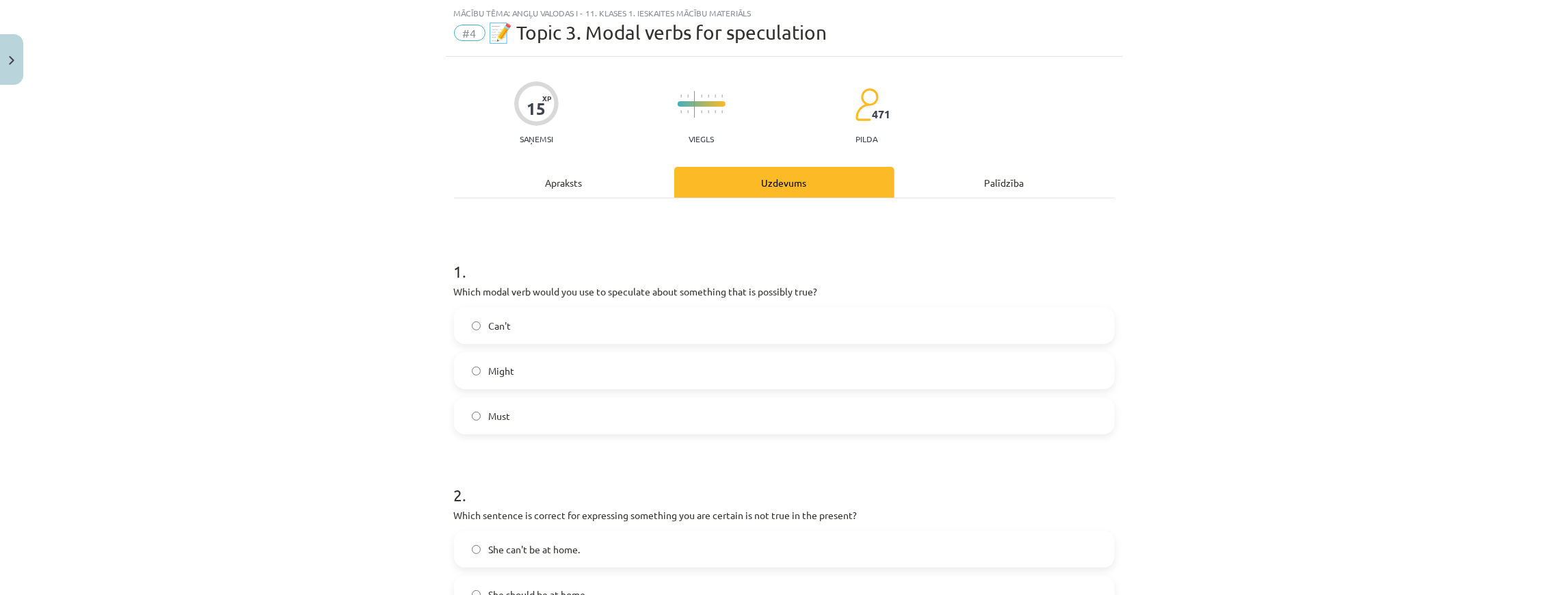
click at [616, 178] on div "Apraksts" at bounding box center [563, 183] width 220 height 31
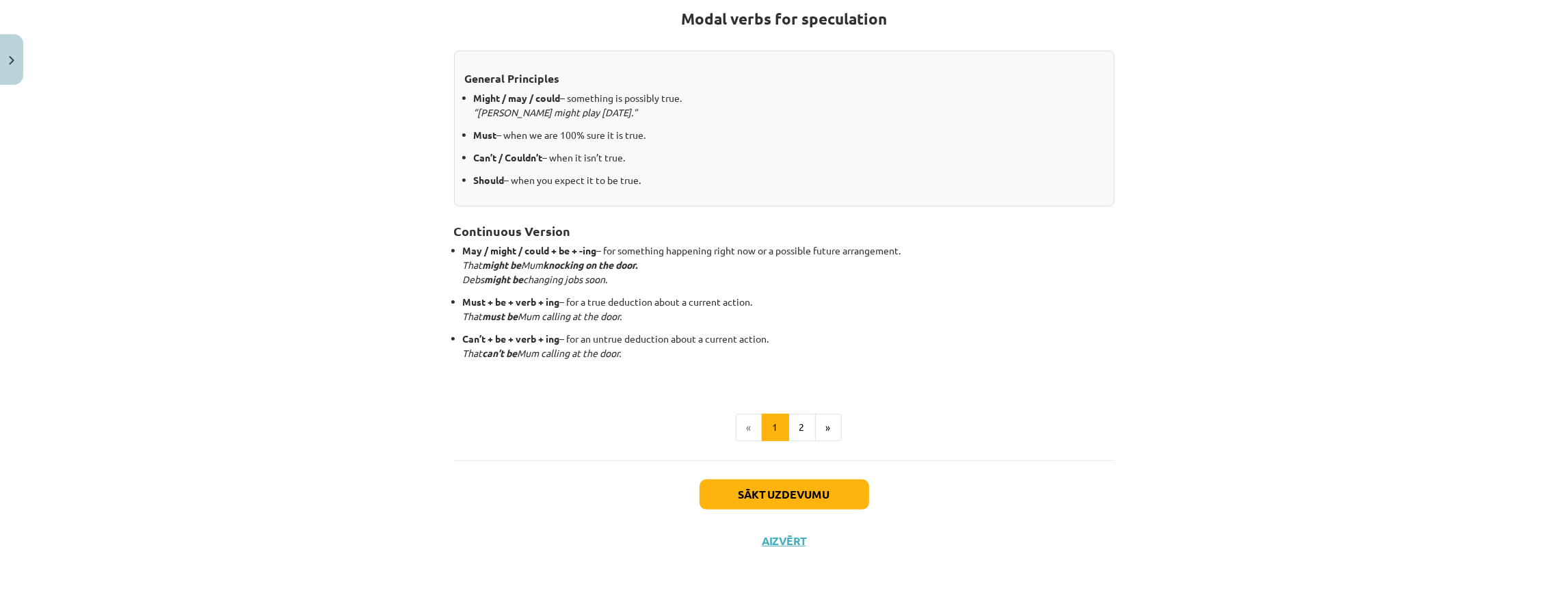
scroll to position [215, 0]
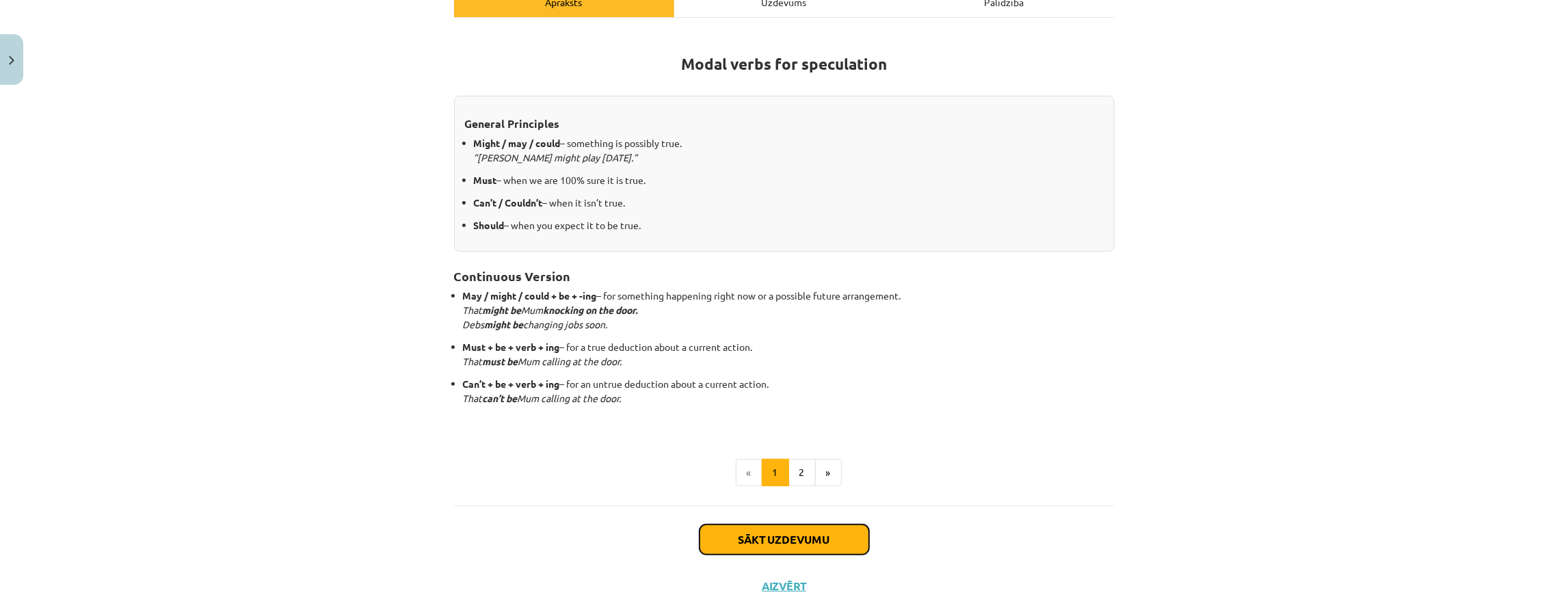
click at [770, 526] on button "Sākt uzdevumu" at bounding box center [784, 539] width 170 height 30
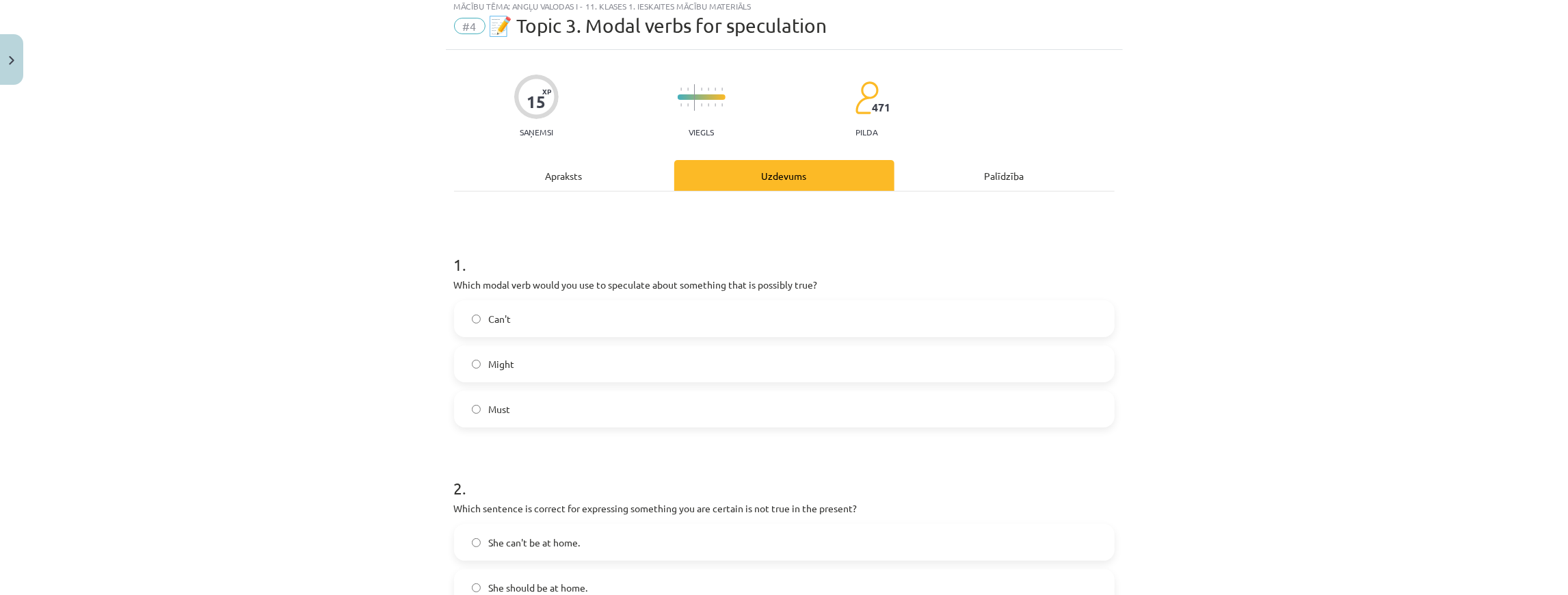
scroll to position [34, 0]
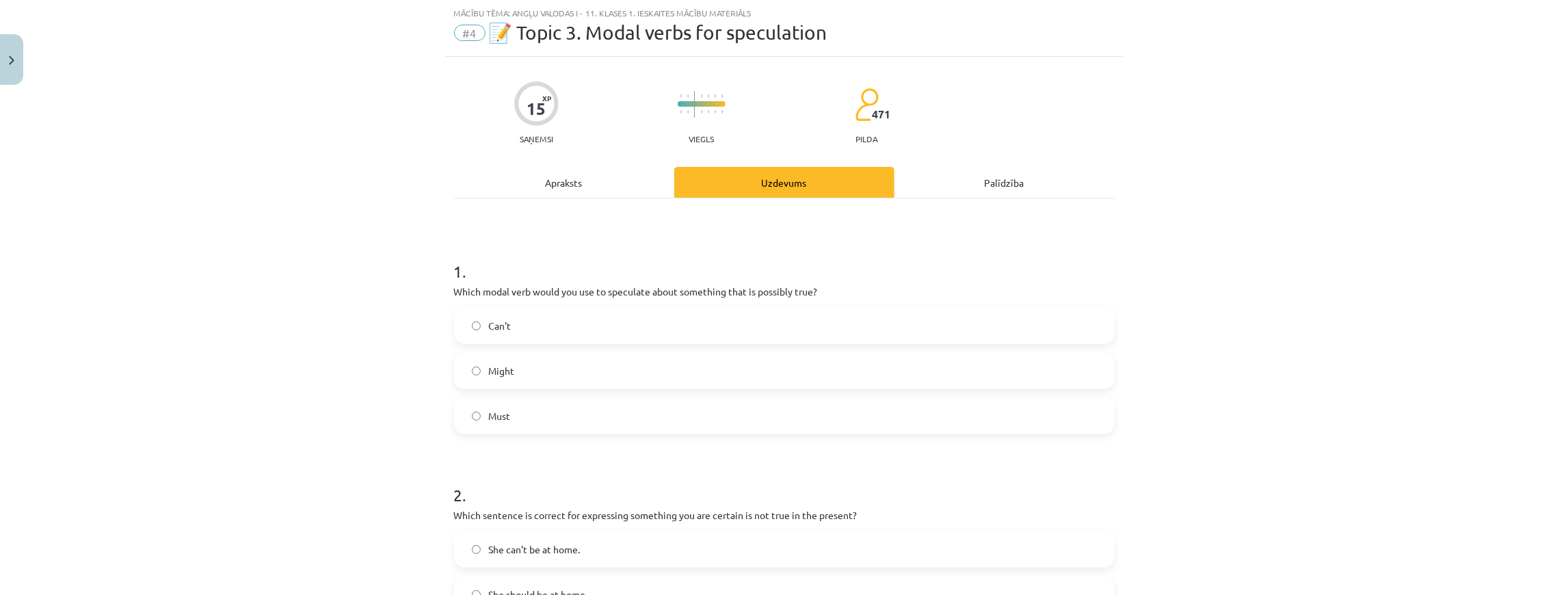
click at [652, 369] on label "Might" at bounding box center [784, 370] width 658 height 34
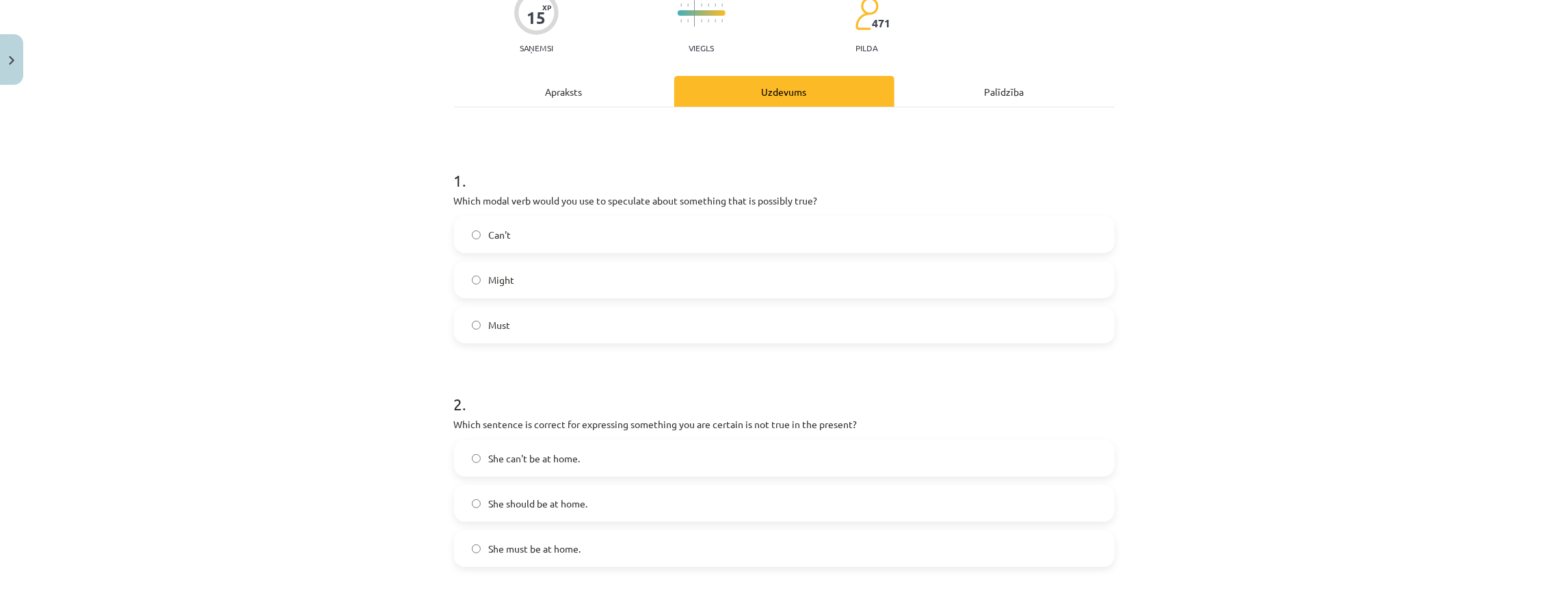
scroll to position [171, 0]
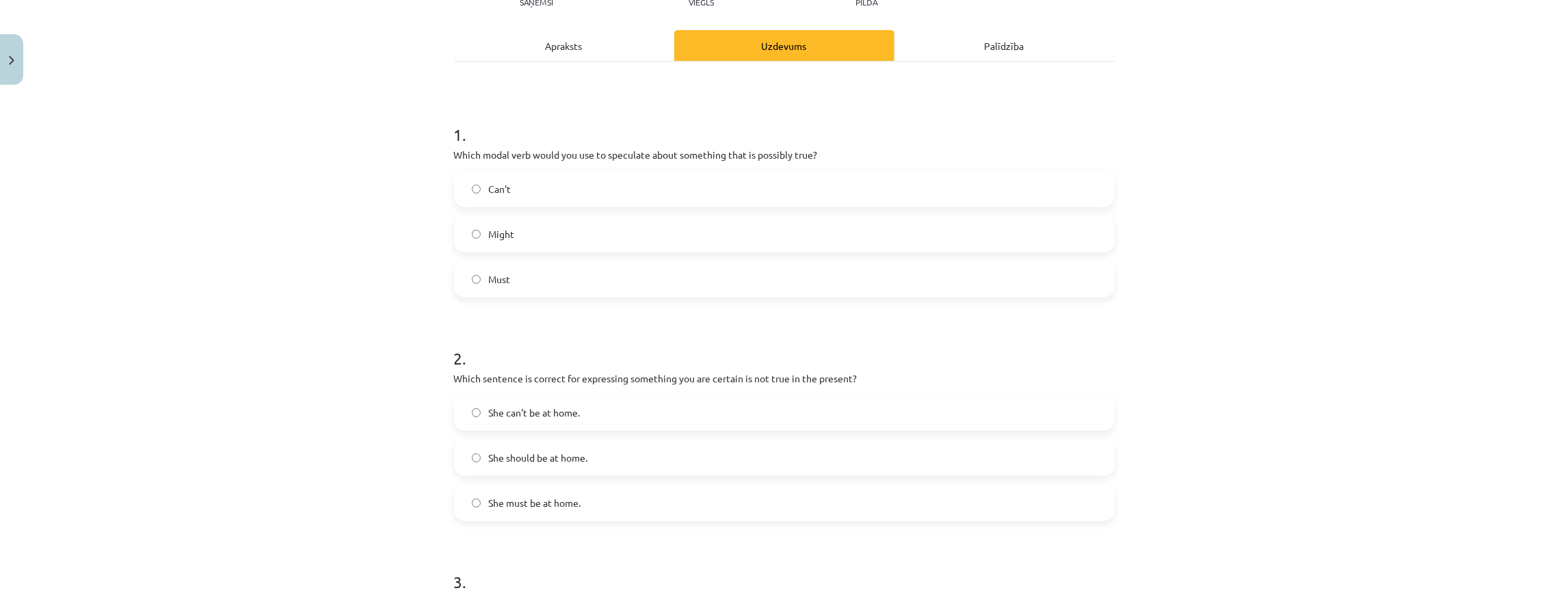
click at [609, 420] on label "She can't be at home." at bounding box center [784, 412] width 658 height 34
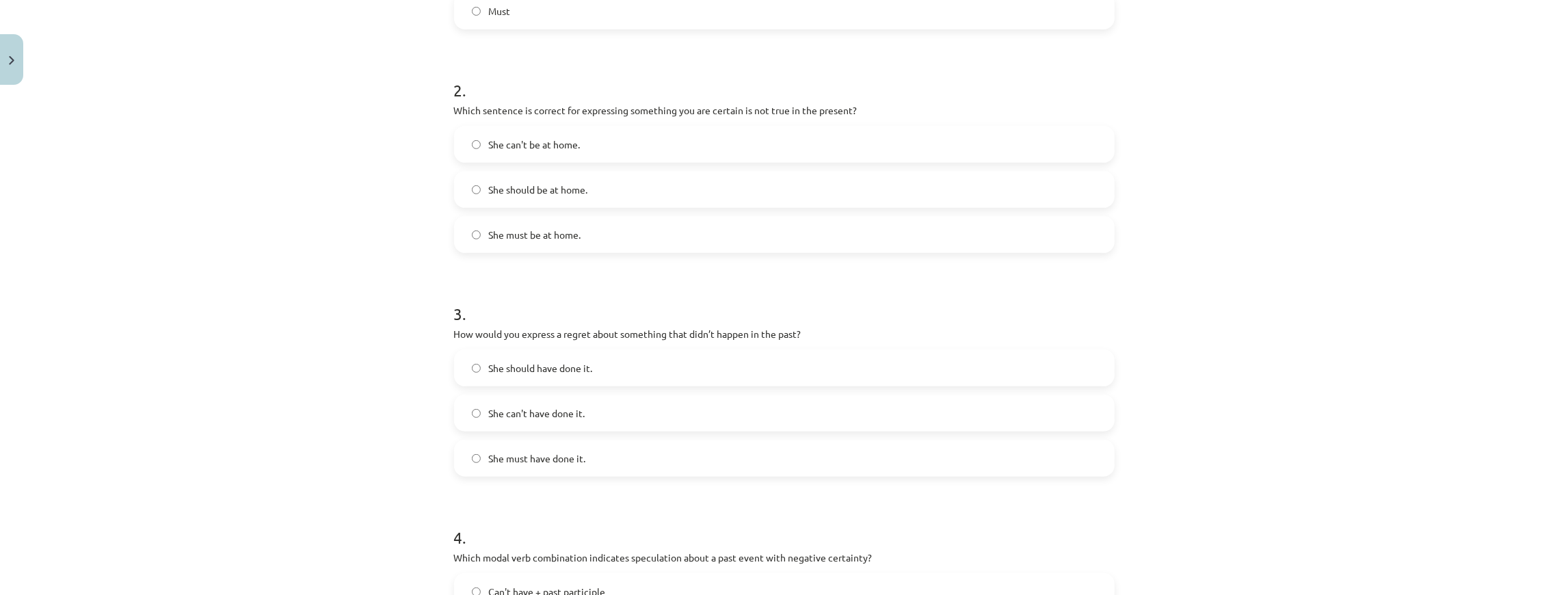
scroll to position [490, 0]
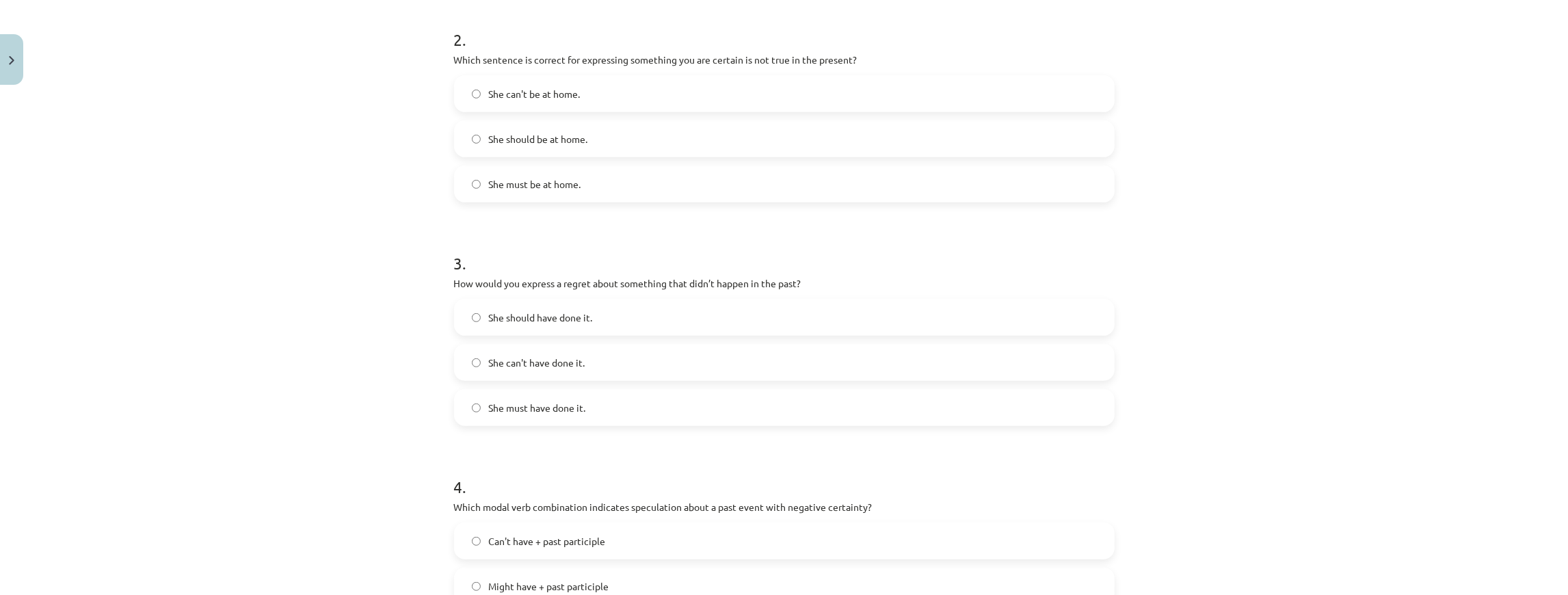
click at [577, 339] on div "She should have done it. She can't have done it. She must have done it." at bounding box center [784, 362] width 660 height 127
click at [582, 328] on label "She should have done it." at bounding box center [784, 317] width 658 height 34
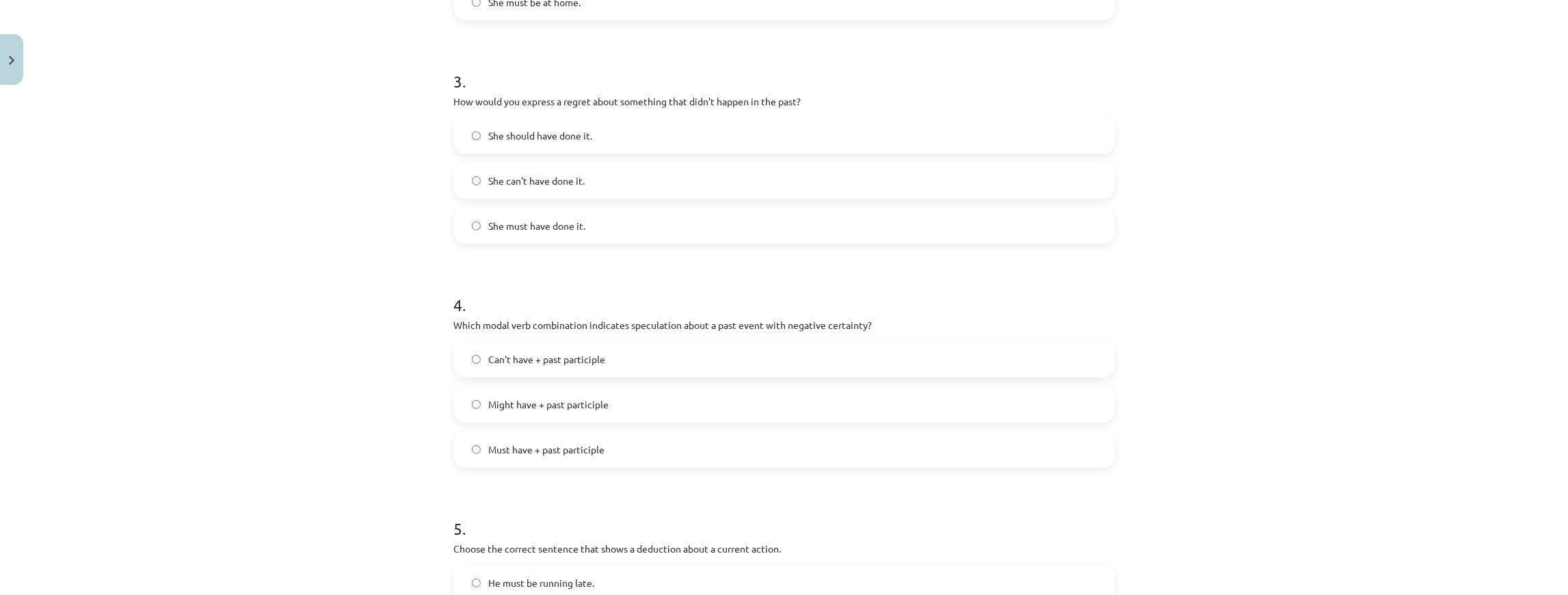
scroll to position [673, 0]
click at [579, 368] on label "Can't have + past participle" at bounding box center [784, 358] width 658 height 34
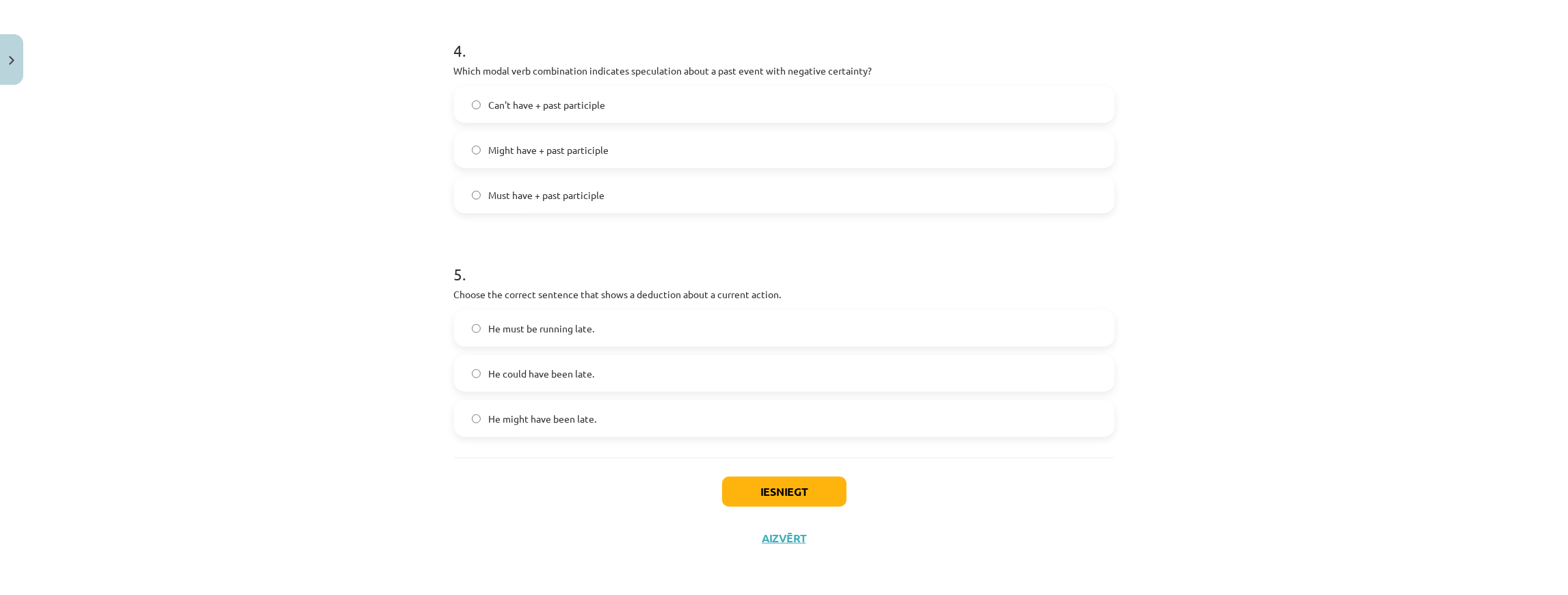
click at [668, 297] on p "Choose the correct sentence that shows a deduction about a current action." at bounding box center [784, 295] width 660 height 15
copy p "deduction"
click at [535, 325] on span "He must be running late." at bounding box center [542, 329] width 106 height 15
click at [802, 502] on button "Iesniegt" at bounding box center [784, 492] width 124 height 30
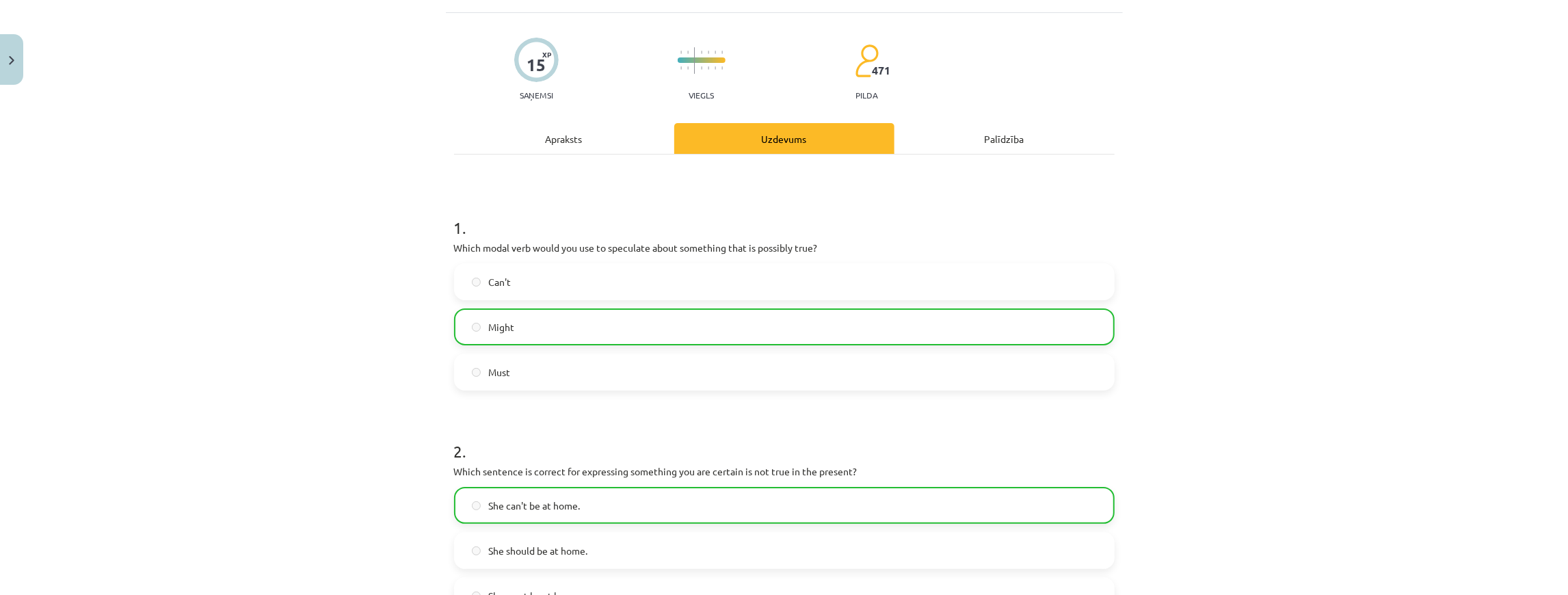
scroll to position [0, 0]
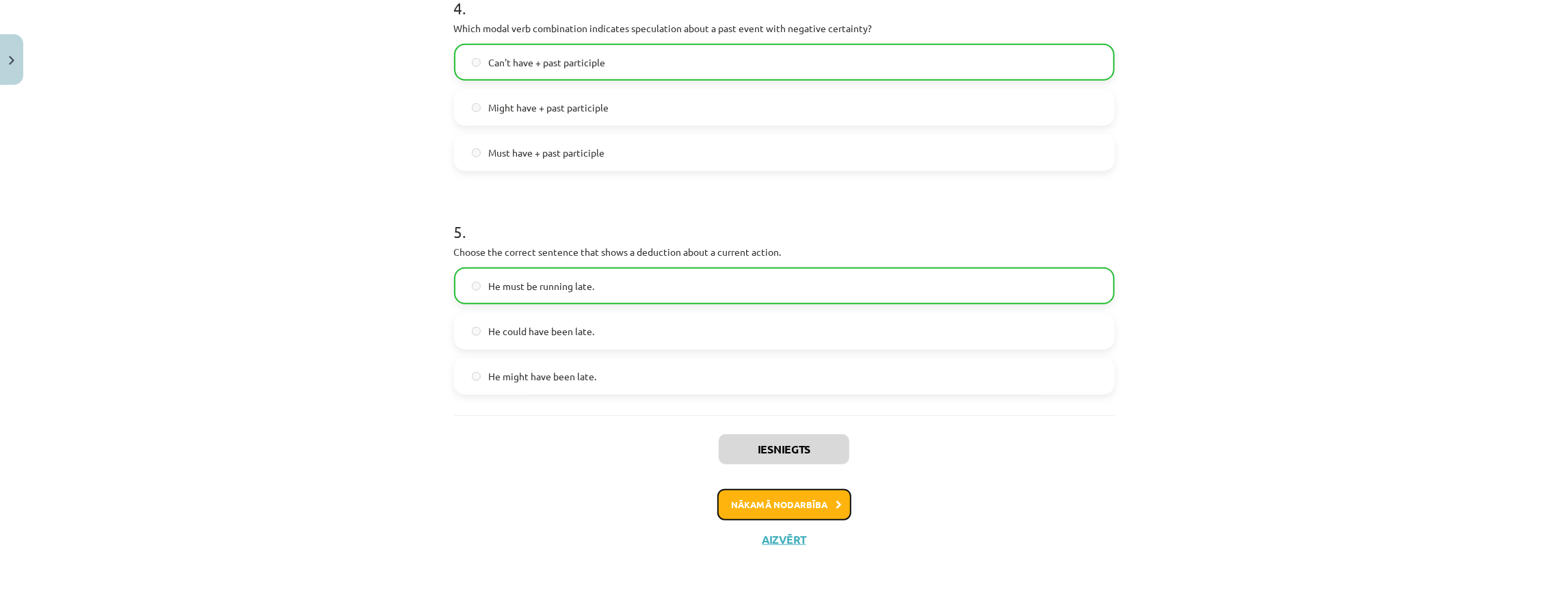
click at [785, 494] on button "Nākamā nodarbība" at bounding box center [784, 505] width 134 height 31
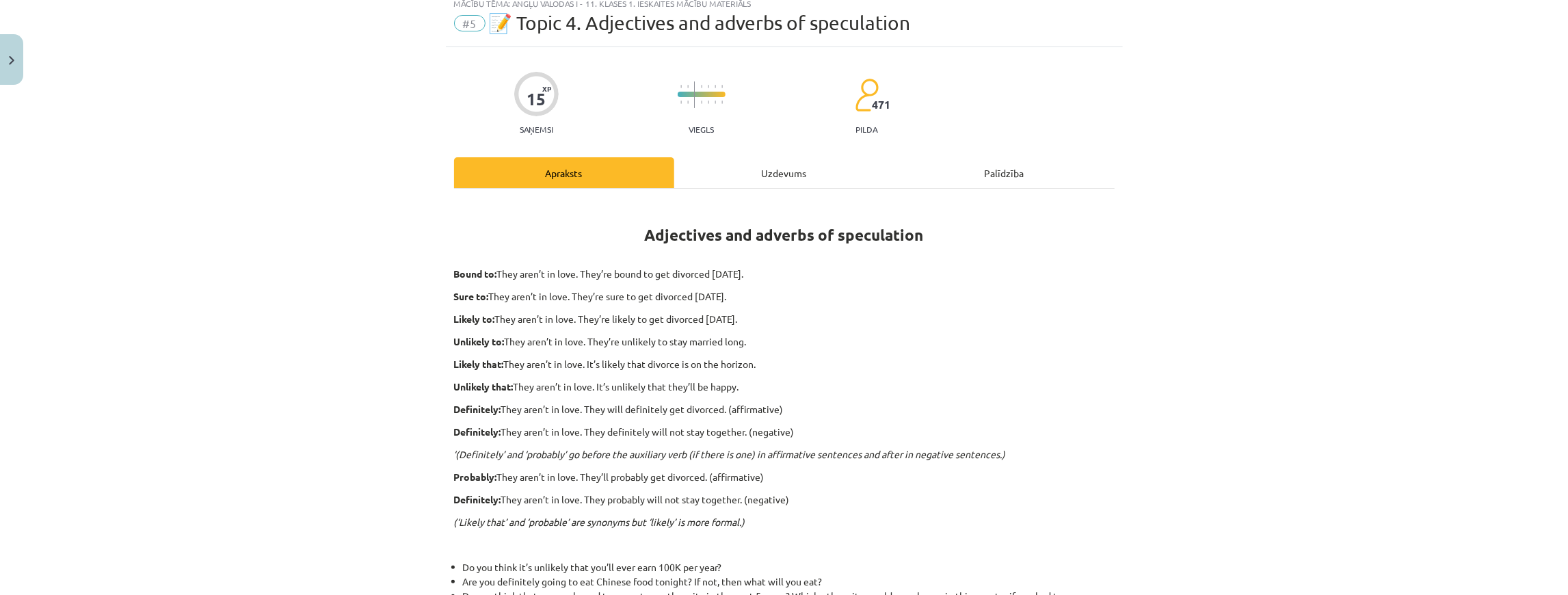
scroll to position [34, 0]
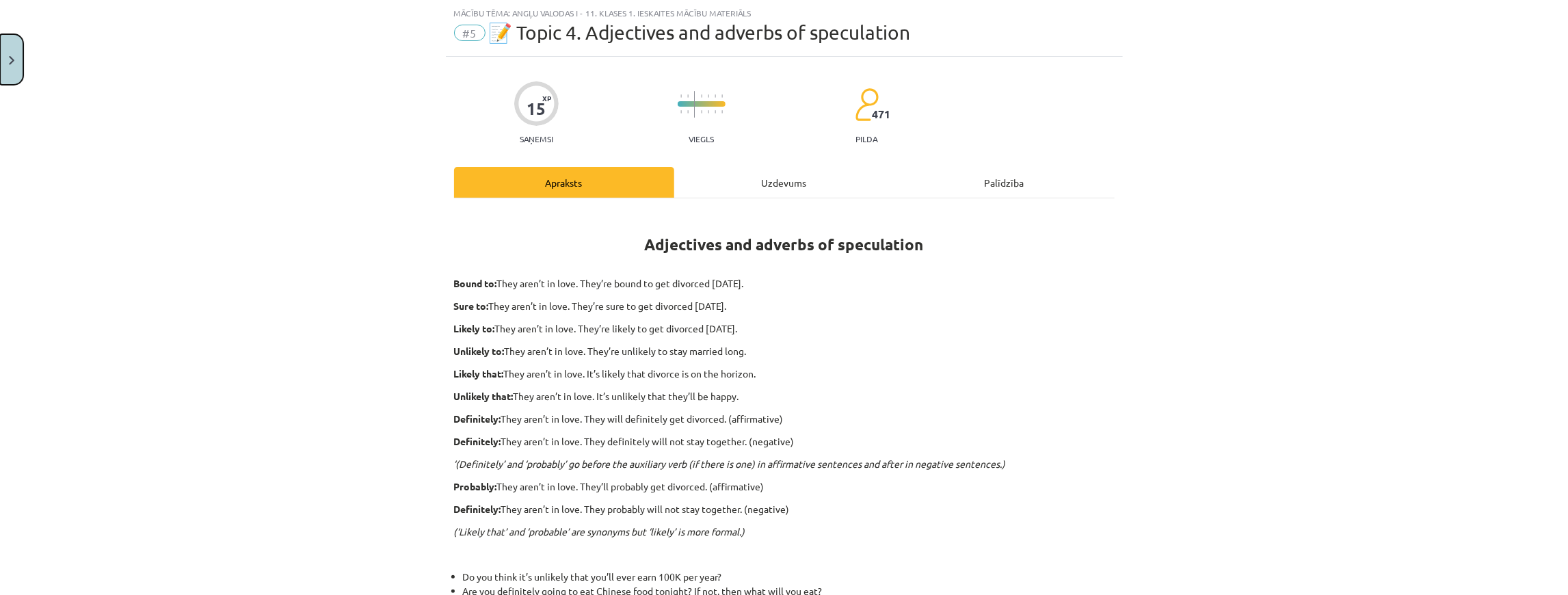
click at [6, 53] on button "Close" at bounding box center [11, 58] width 23 height 50
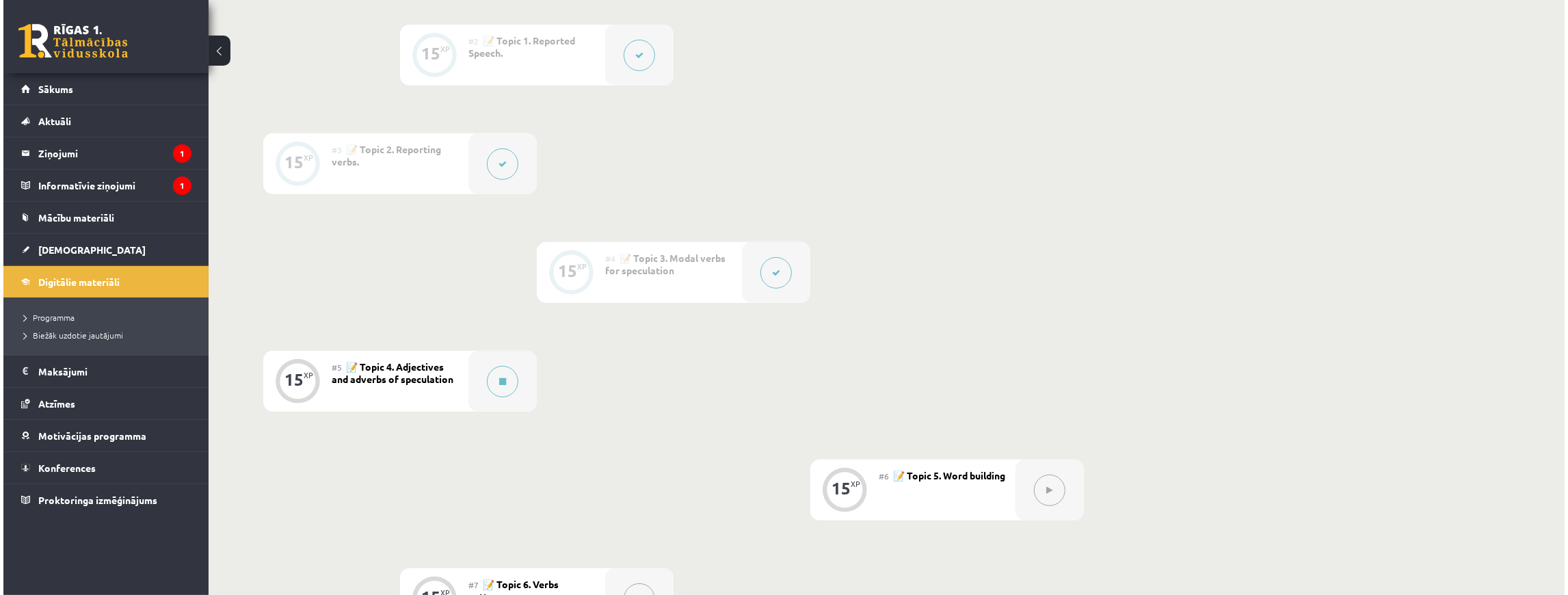
scroll to position [550, 0]
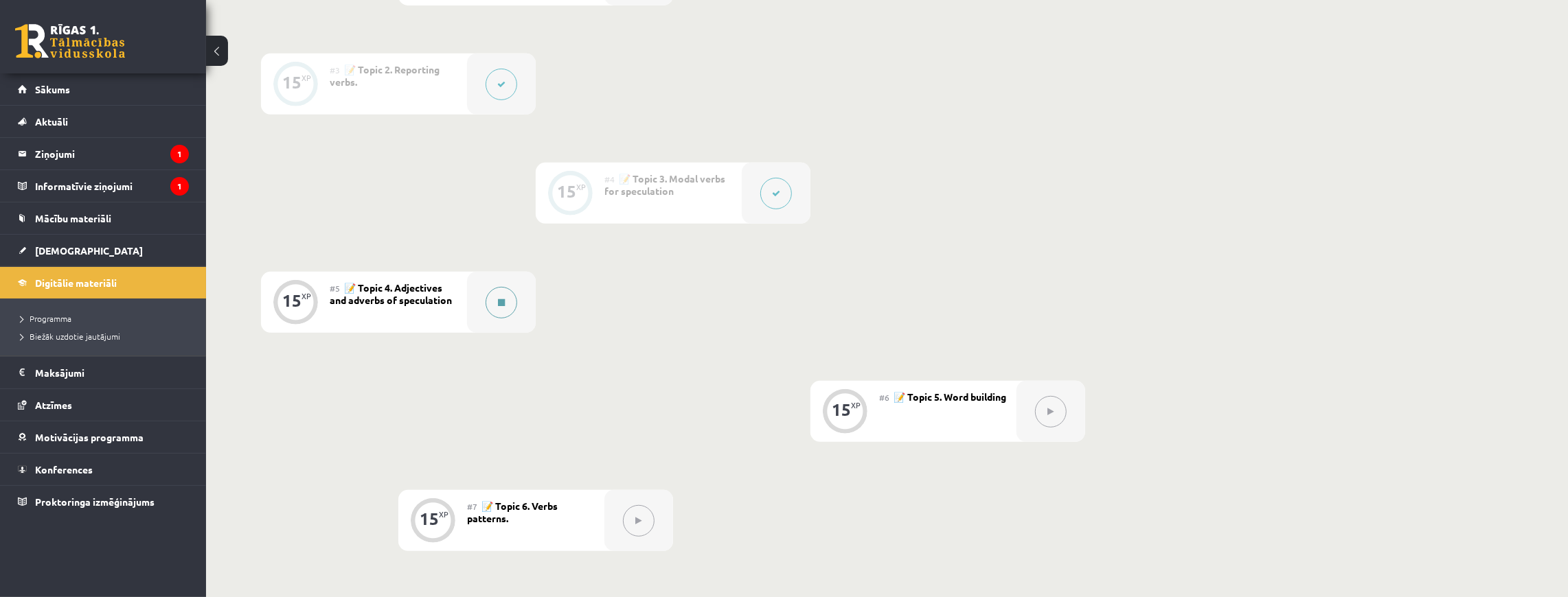
click at [494, 293] on button at bounding box center [501, 303] width 31 height 31
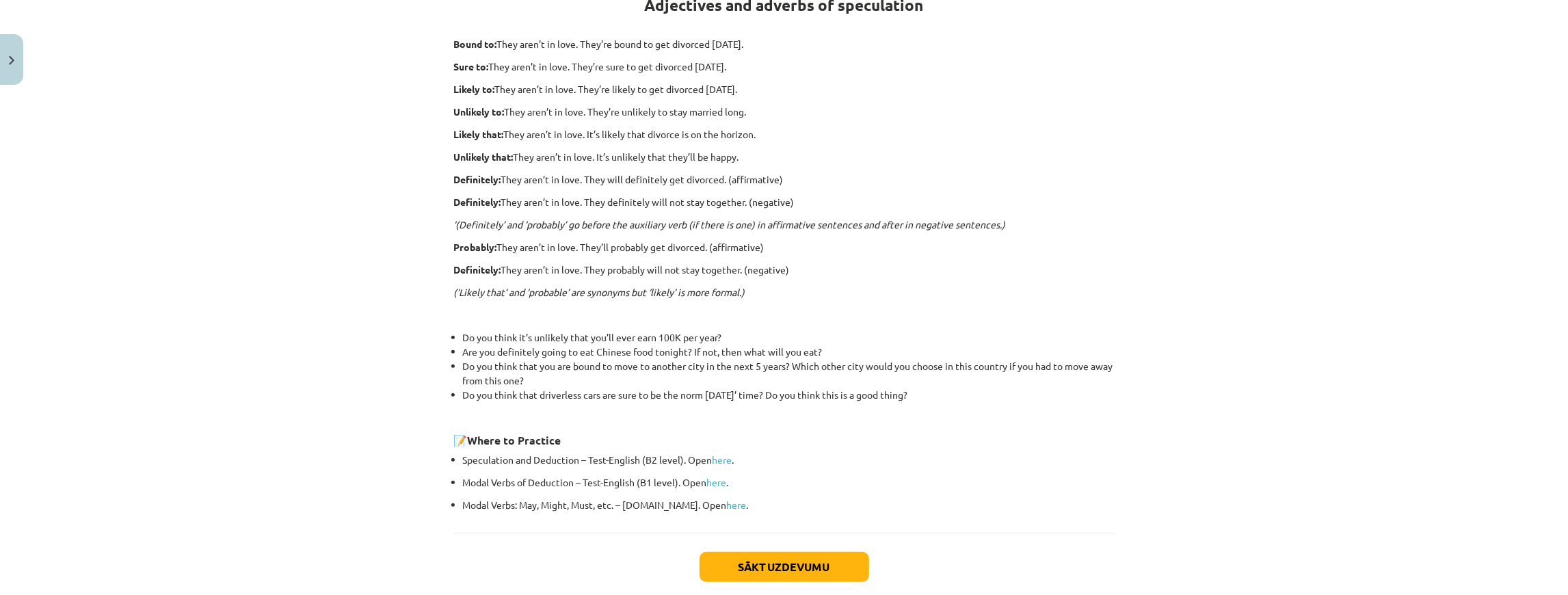
scroll to position [302, 0]
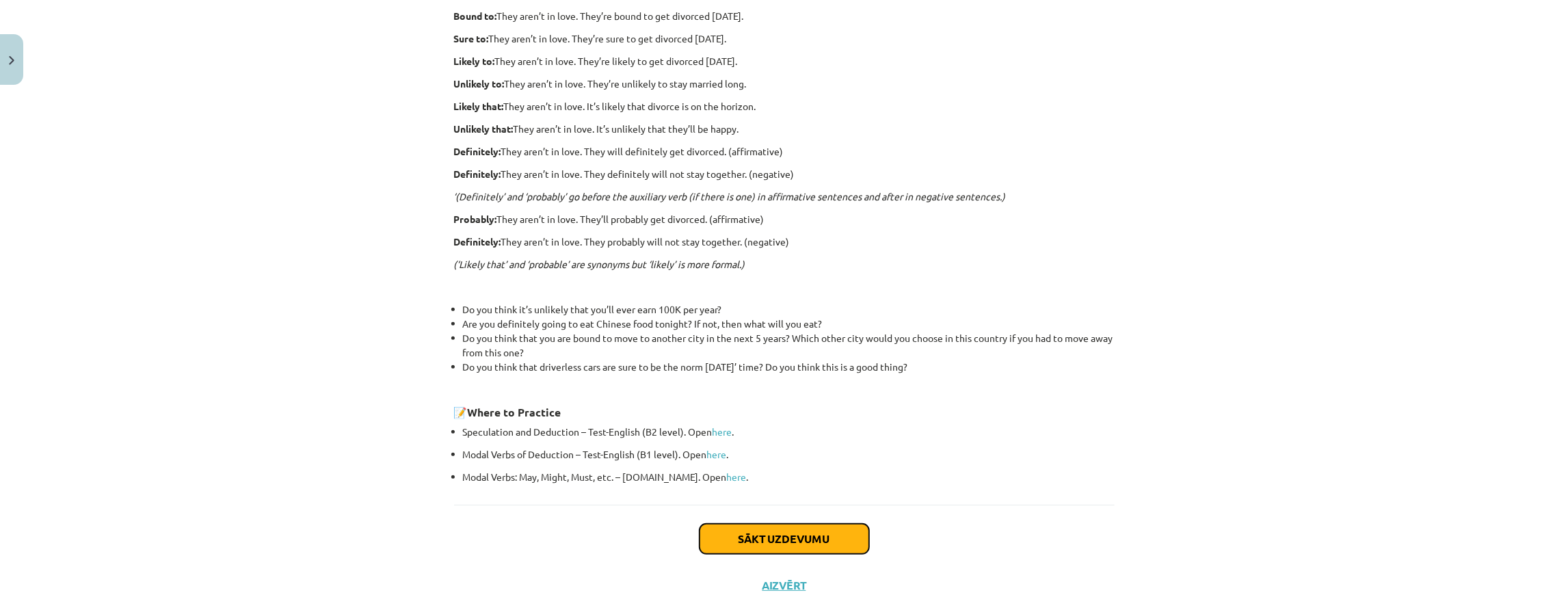
click at [828, 549] on button "Sākt uzdevumu" at bounding box center [784, 539] width 170 height 30
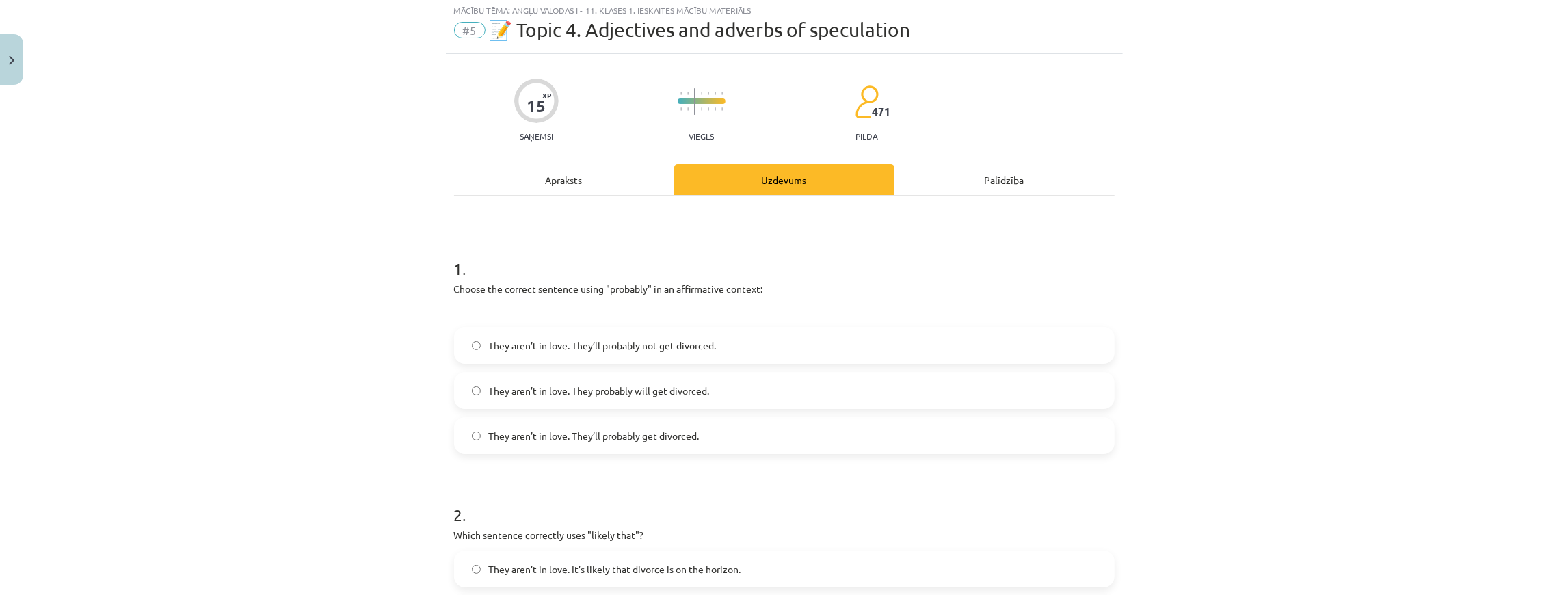
scroll to position [34, 0]
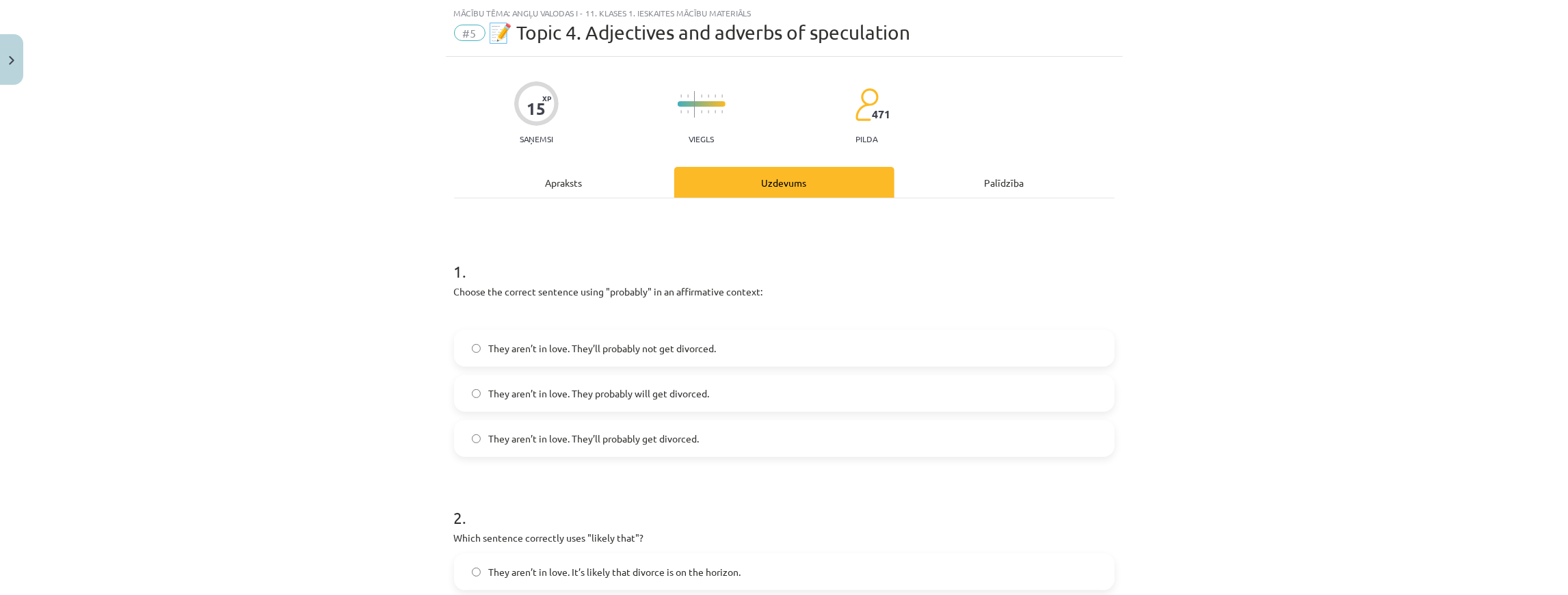
click at [630, 432] on span "They aren’t in love. They’ll probably get divorced." at bounding box center [594, 440] width 211 height 15
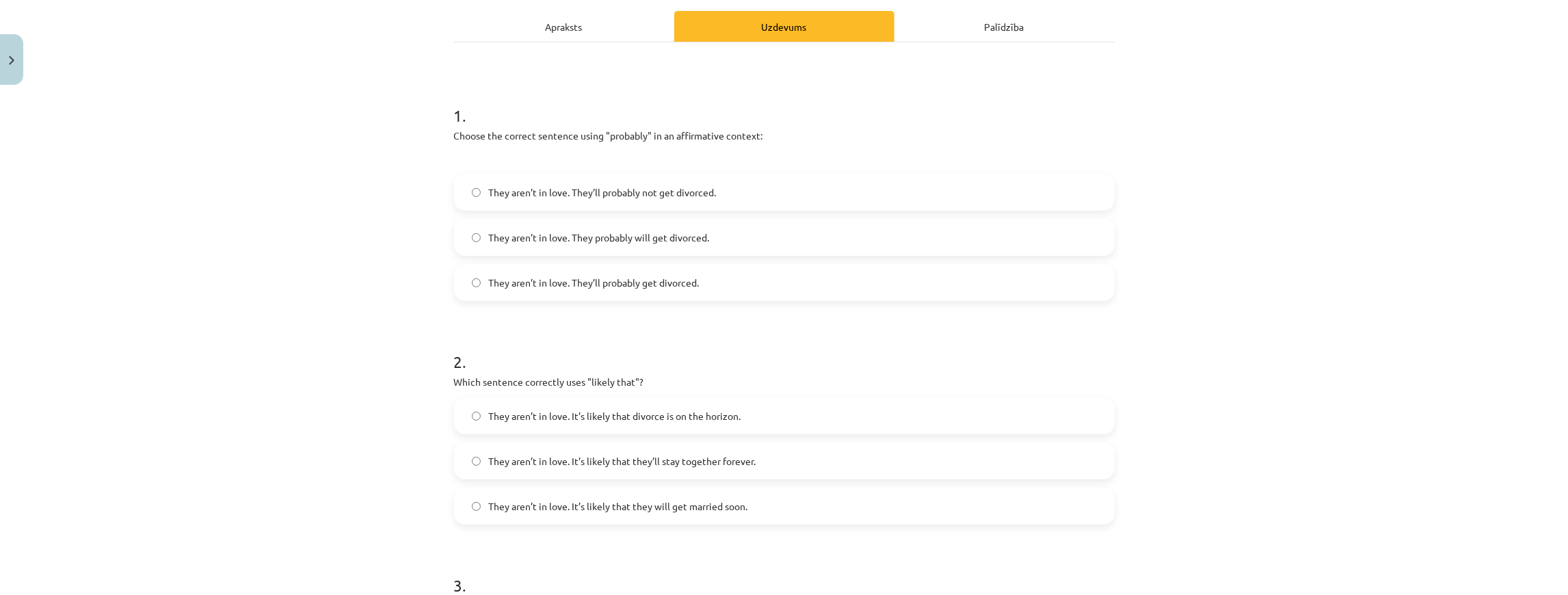
scroll to position [308, 0]
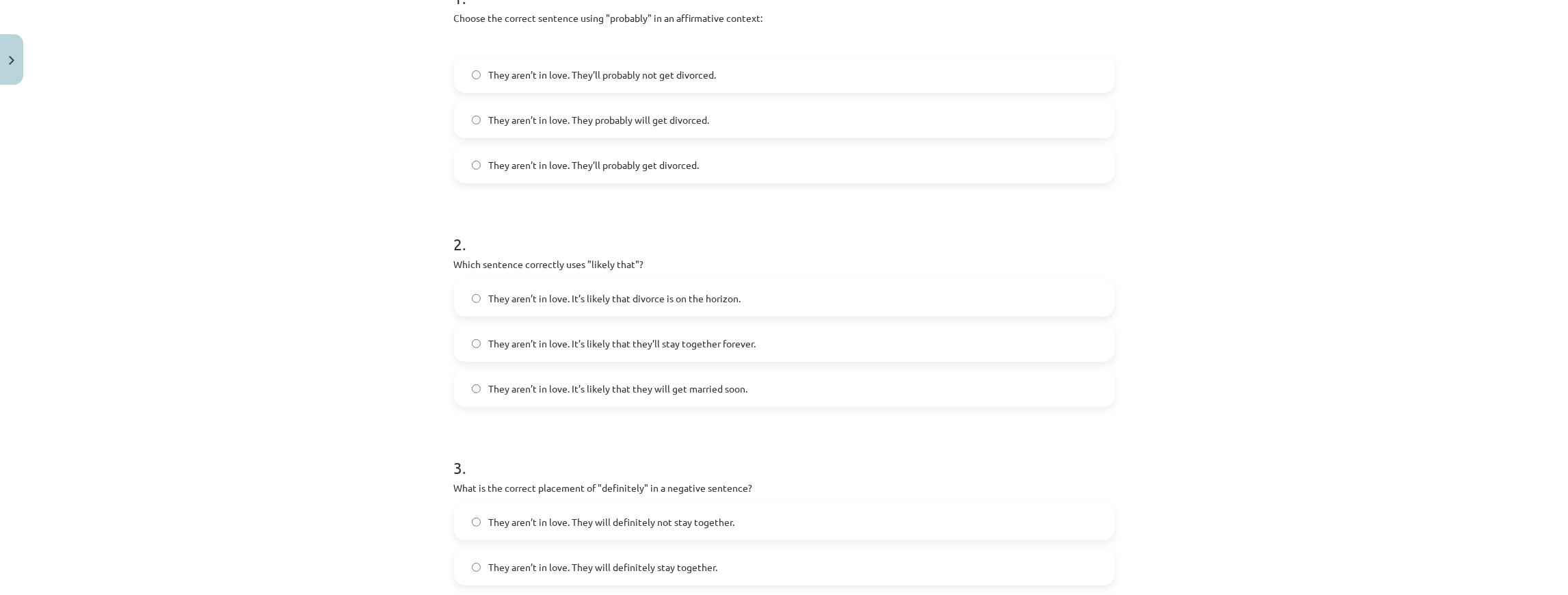
click at [689, 300] on span "They aren’t in love. It’s likely that divorce is on the horizon." at bounding box center [615, 299] width 252 height 15
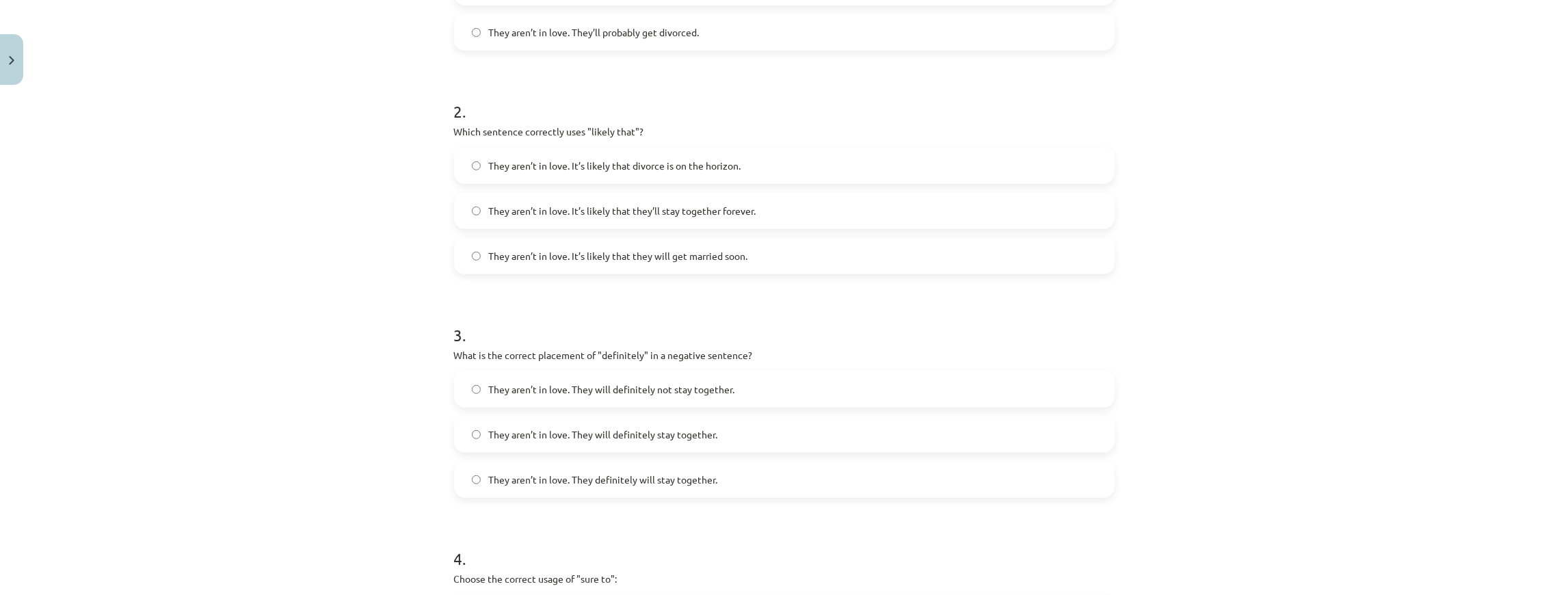
scroll to position [445, 0]
click at [682, 377] on label "They aren’t in love. They will definitely not stay together." at bounding box center [784, 385] width 658 height 34
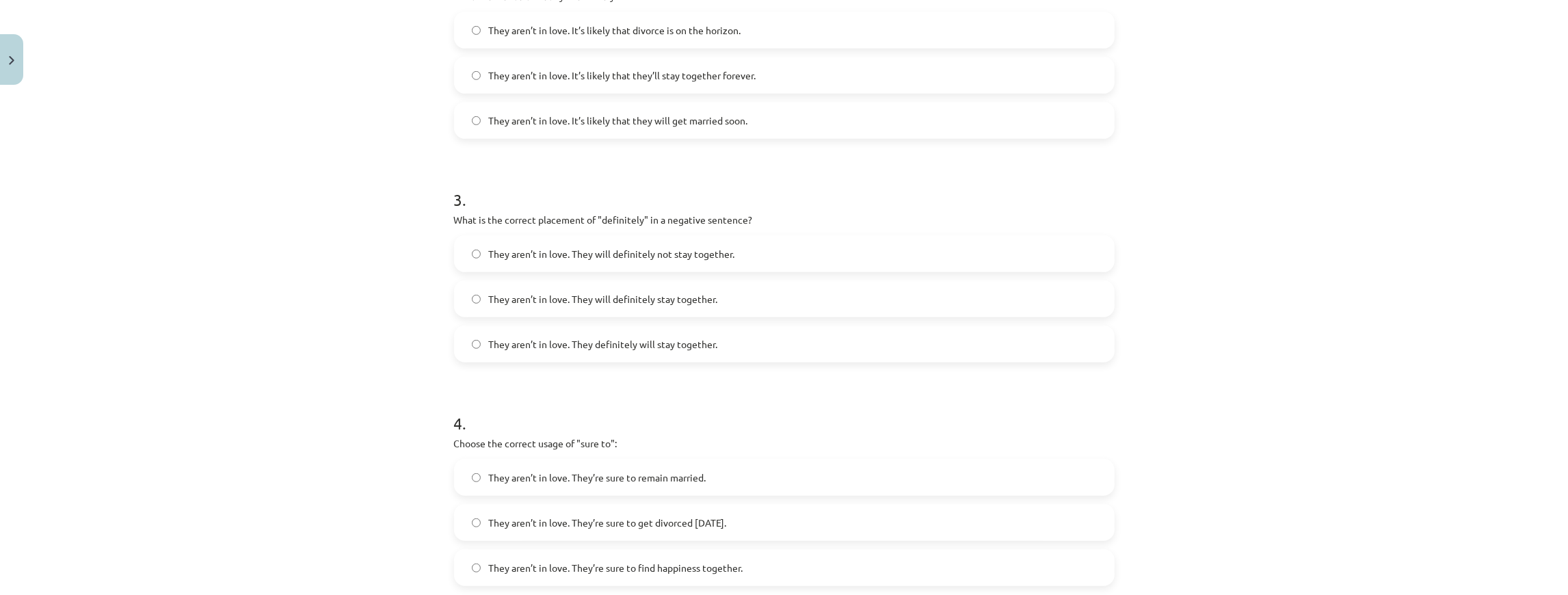
scroll to position [718, 0]
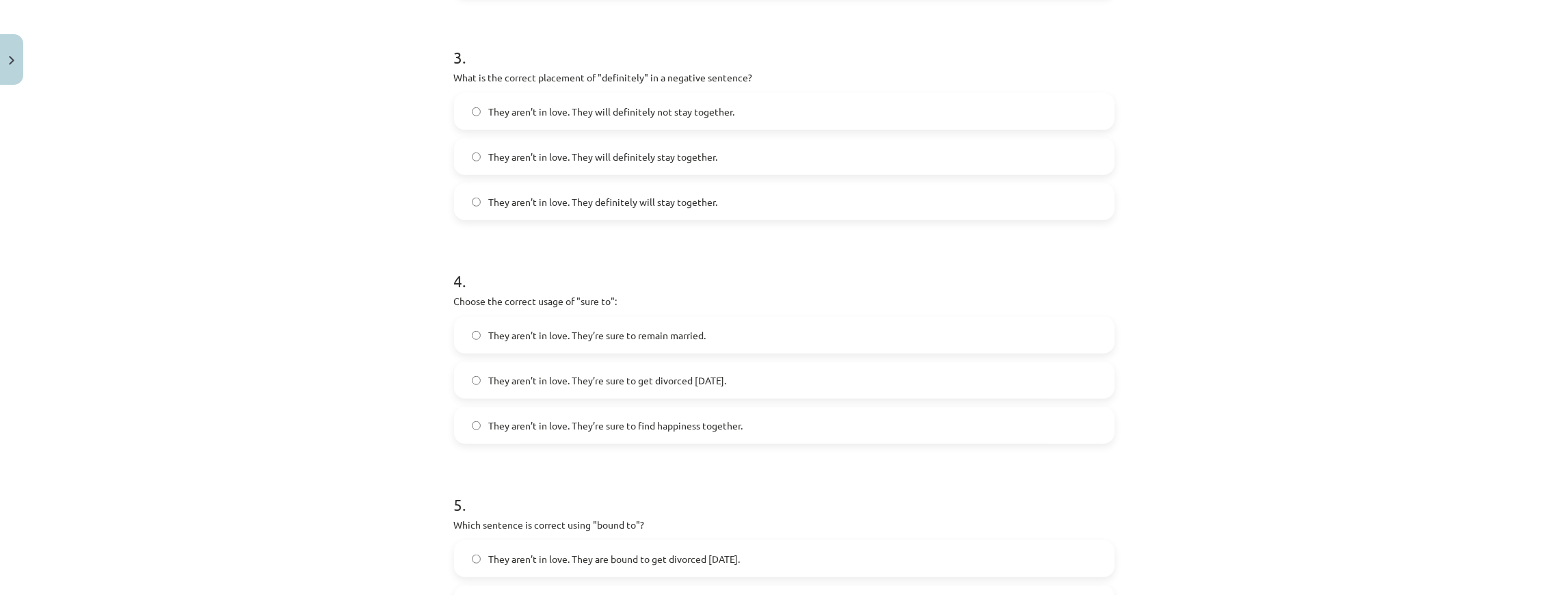
click at [667, 378] on span "They aren’t in love. They’re sure to get divorced within six months." at bounding box center [607, 381] width 238 height 15
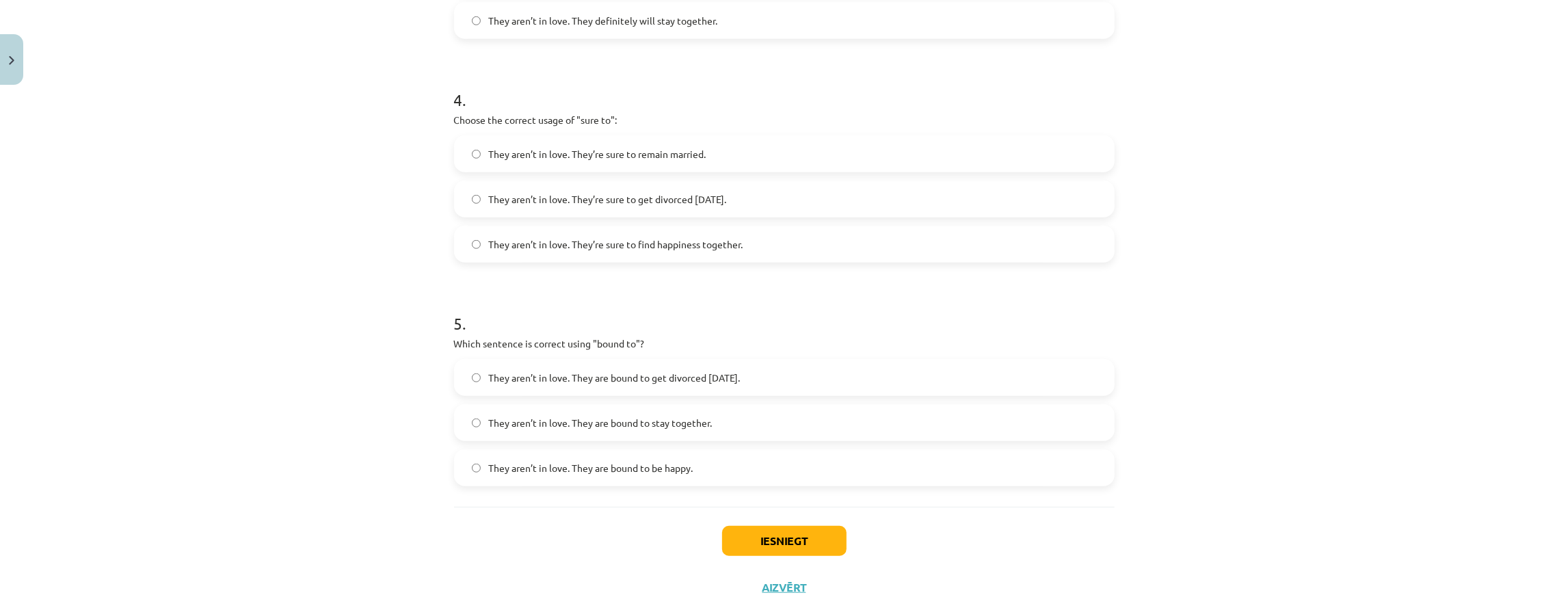
scroll to position [900, 0]
drag, startPoint x: 663, startPoint y: 386, endPoint x: 686, endPoint y: 342, distance: 49.6
drag, startPoint x: 686, startPoint y: 342, endPoint x: 689, endPoint y: 298, distance: 44.1
click at [689, 298] on h1 "5 ." at bounding box center [784, 311] width 660 height 42
click at [706, 370] on span "They aren’t in love. They are bound to get divorced within six months." at bounding box center [615, 377] width 252 height 15
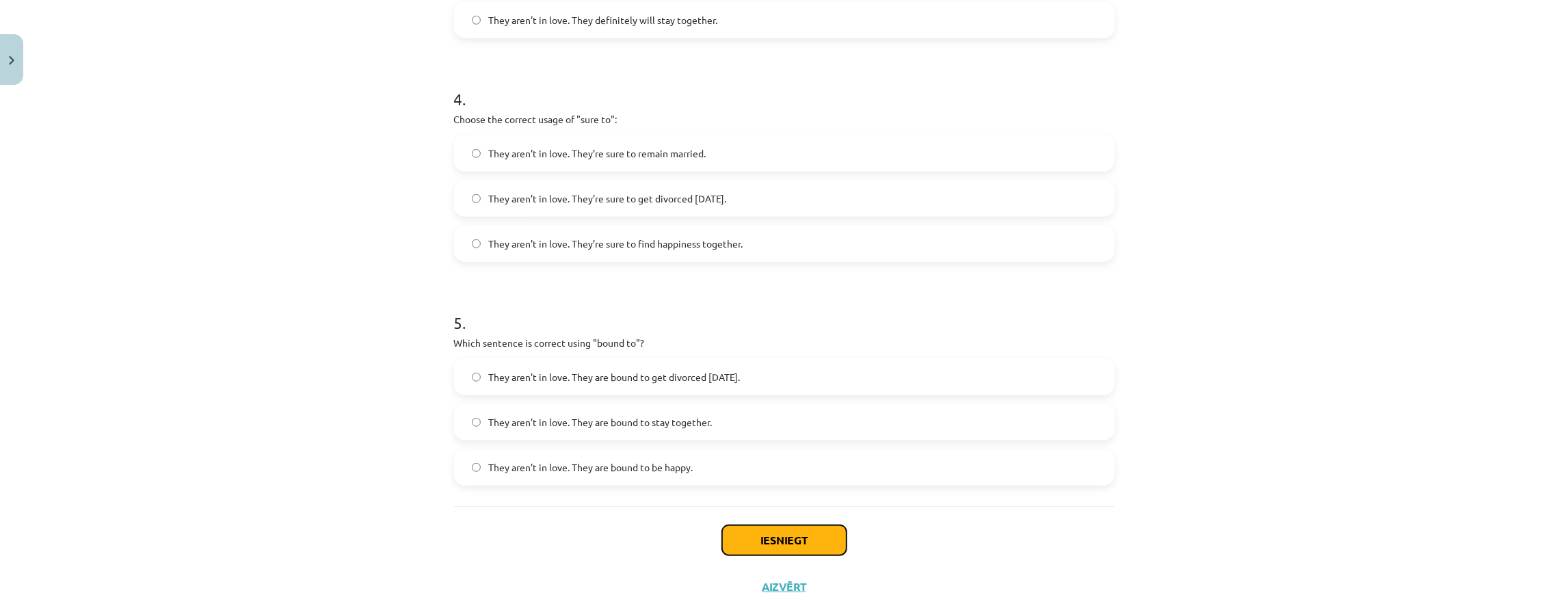
click at [769, 532] on button "Iesniegt" at bounding box center [784, 540] width 124 height 30
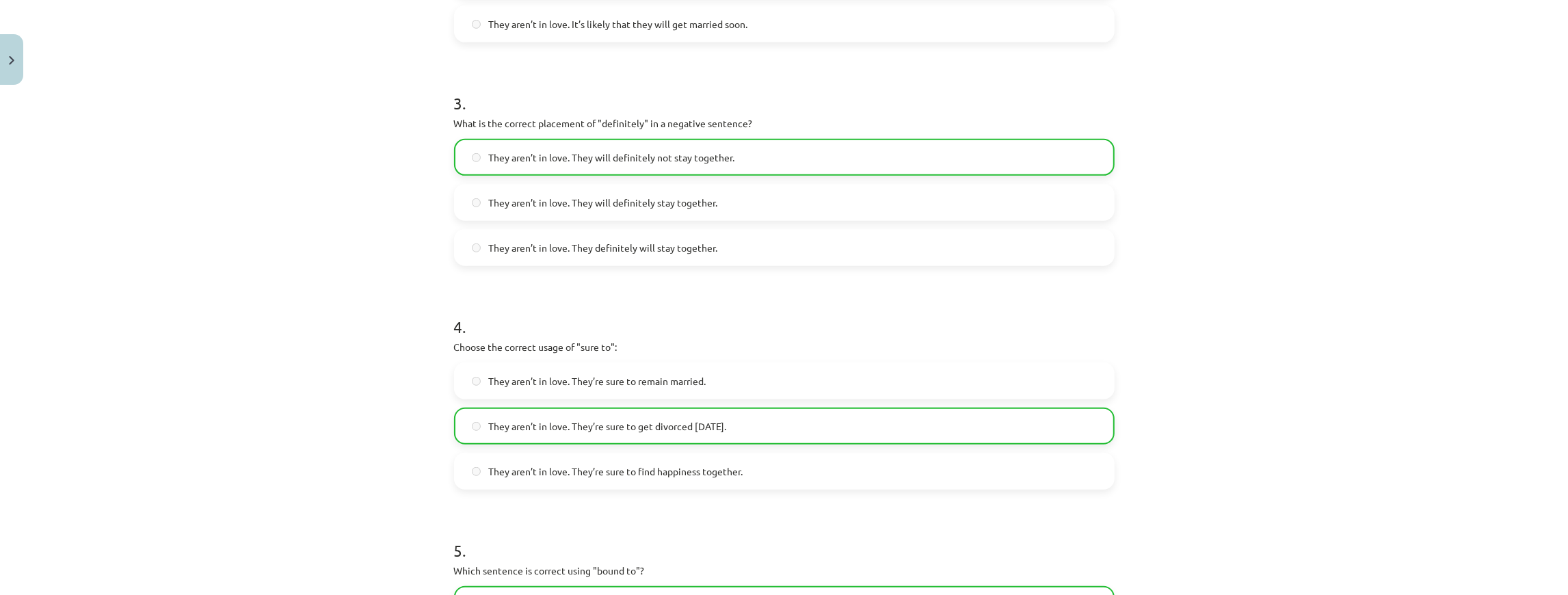
scroll to position [993, 0]
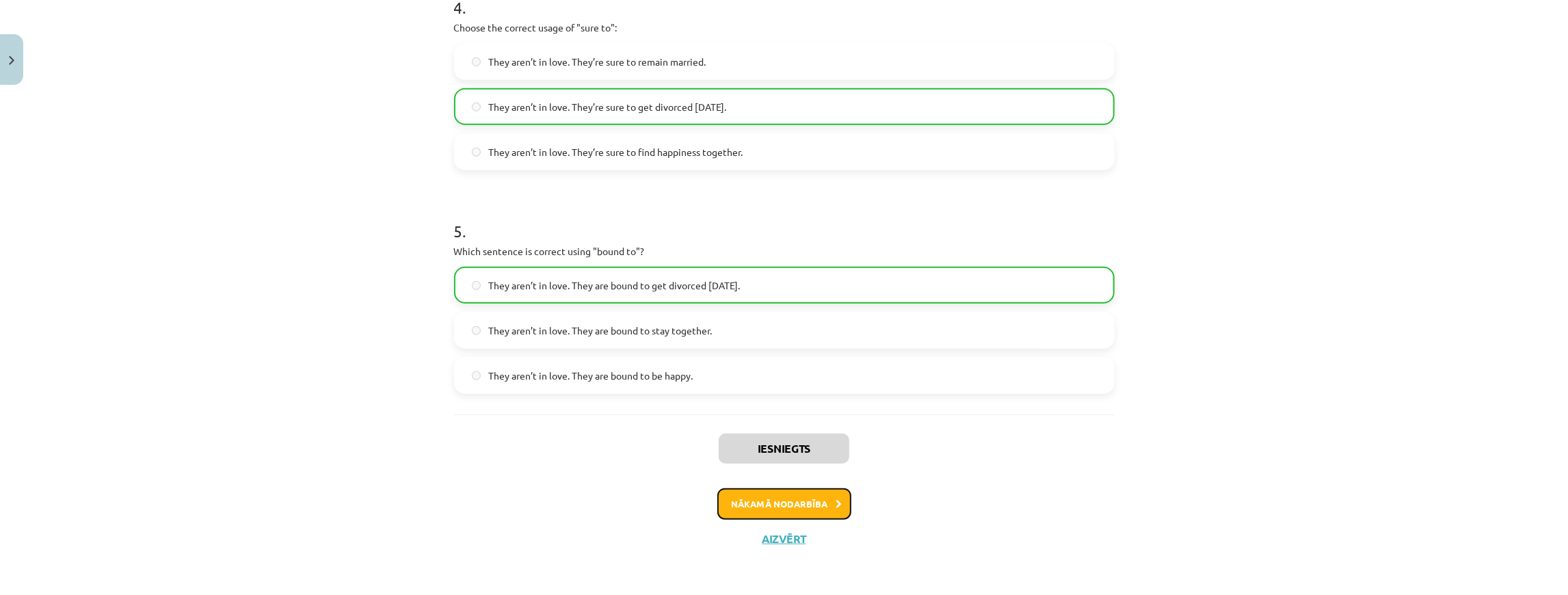
click at [822, 506] on button "Nākamā nodarbība" at bounding box center [784, 505] width 134 height 31
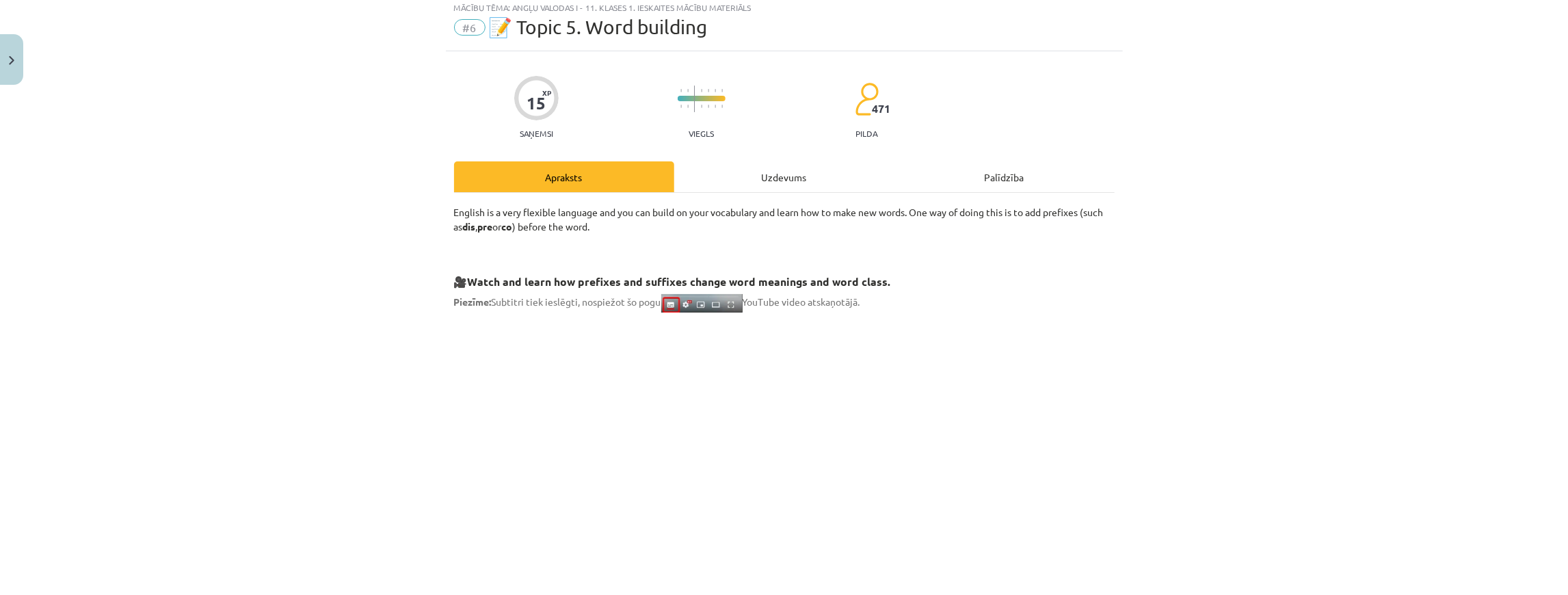
scroll to position [34, 0]
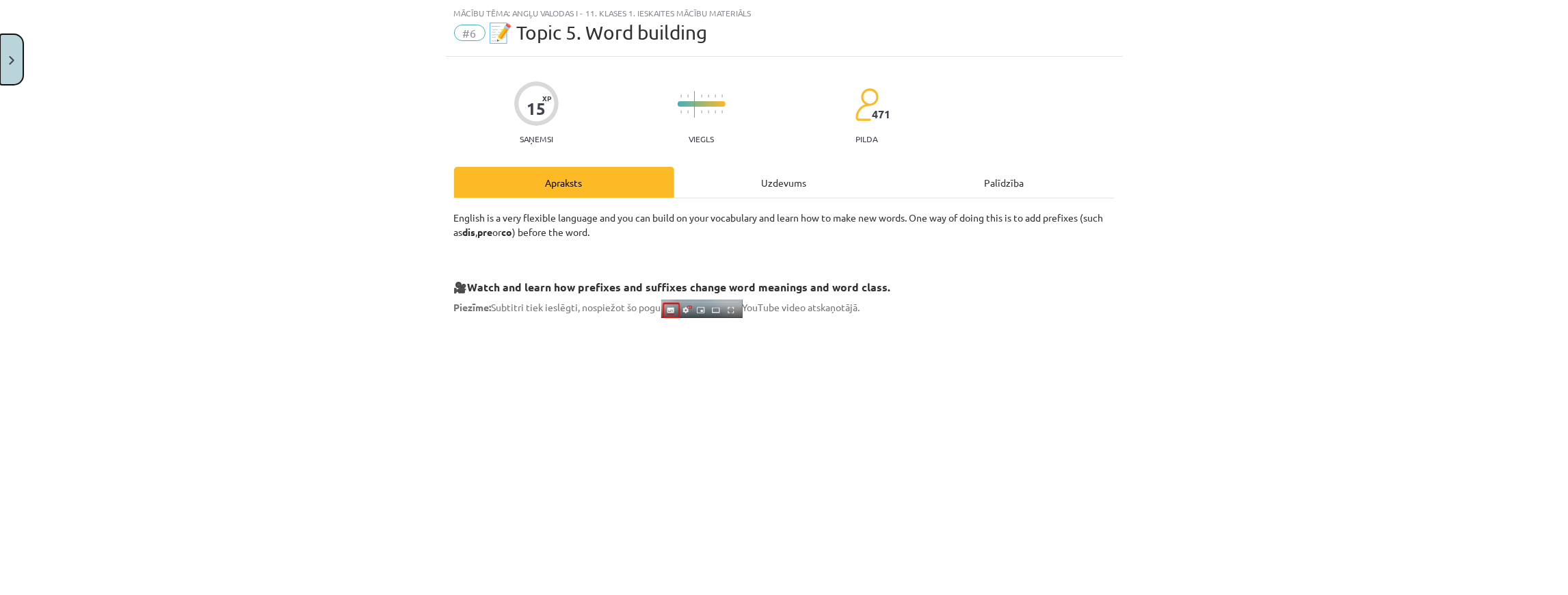
click at [12, 62] on img "Close" at bounding box center [12, 60] width 5 height 9
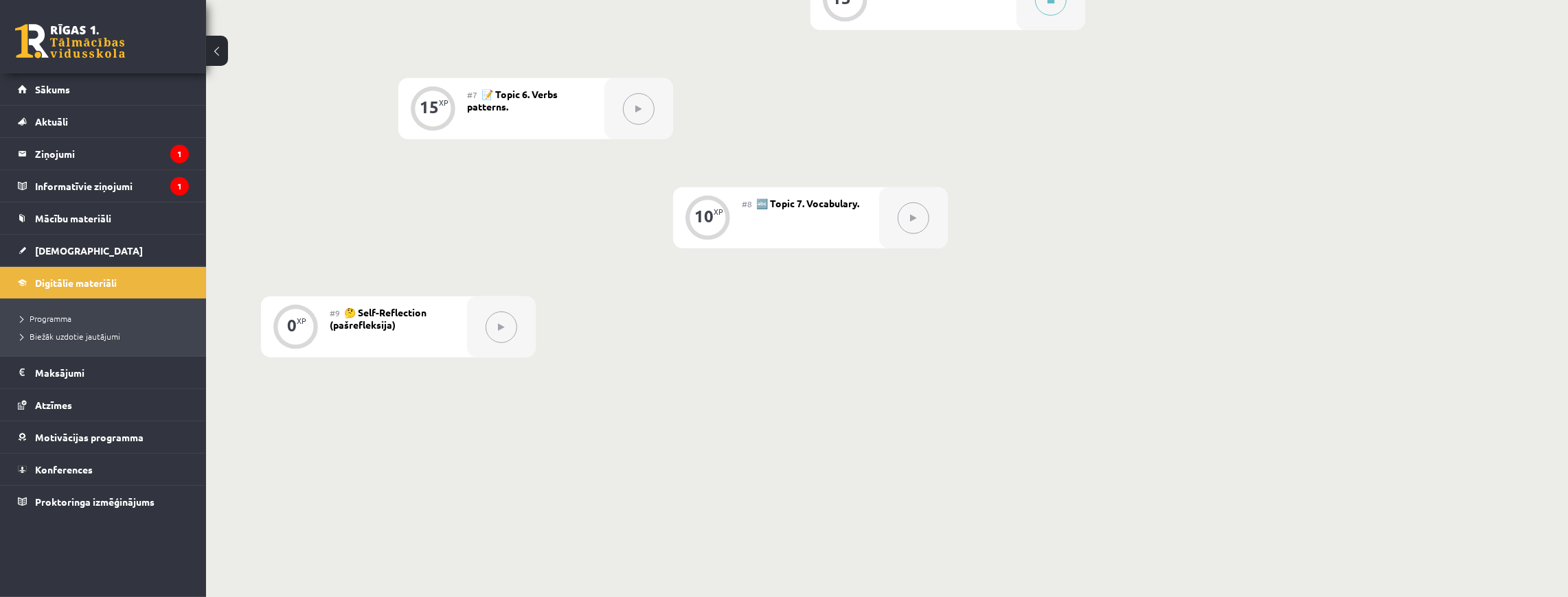
scroll to position [781, 0]
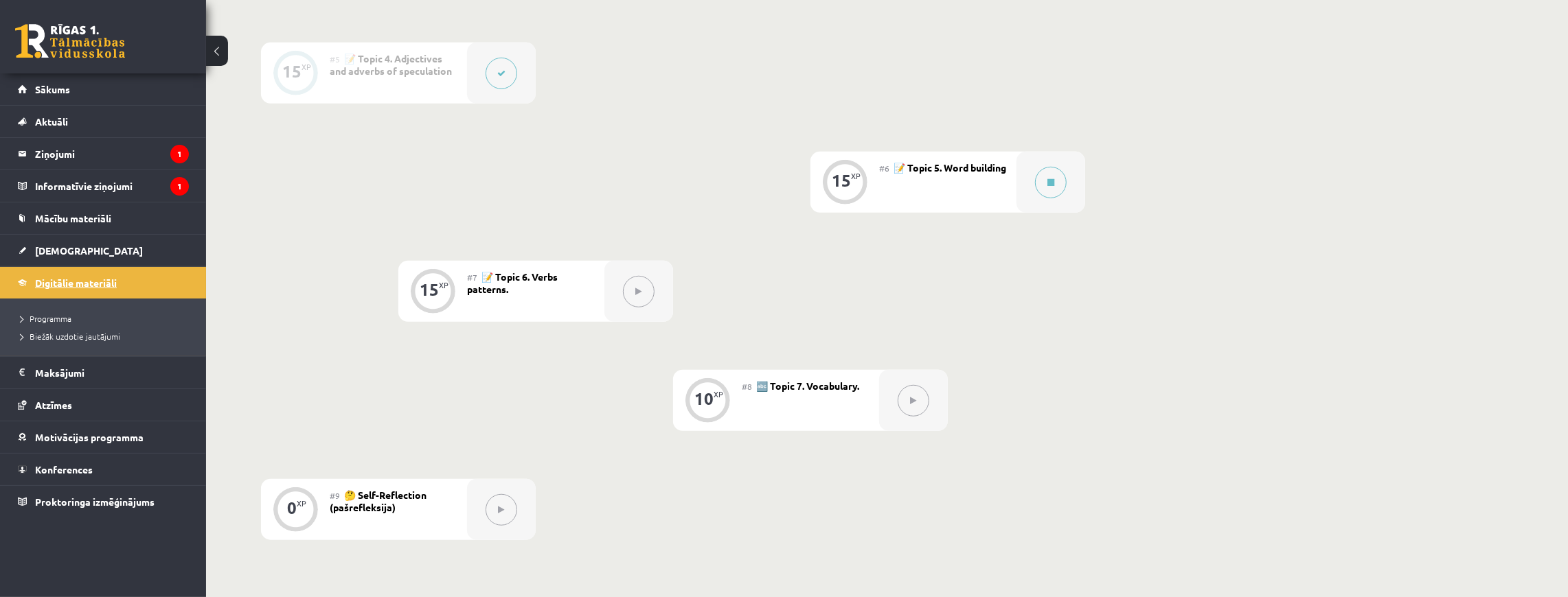
click at [75, 284] on span "Digitālie materiāli" at bounding box center [75, 282] width 82 height 12
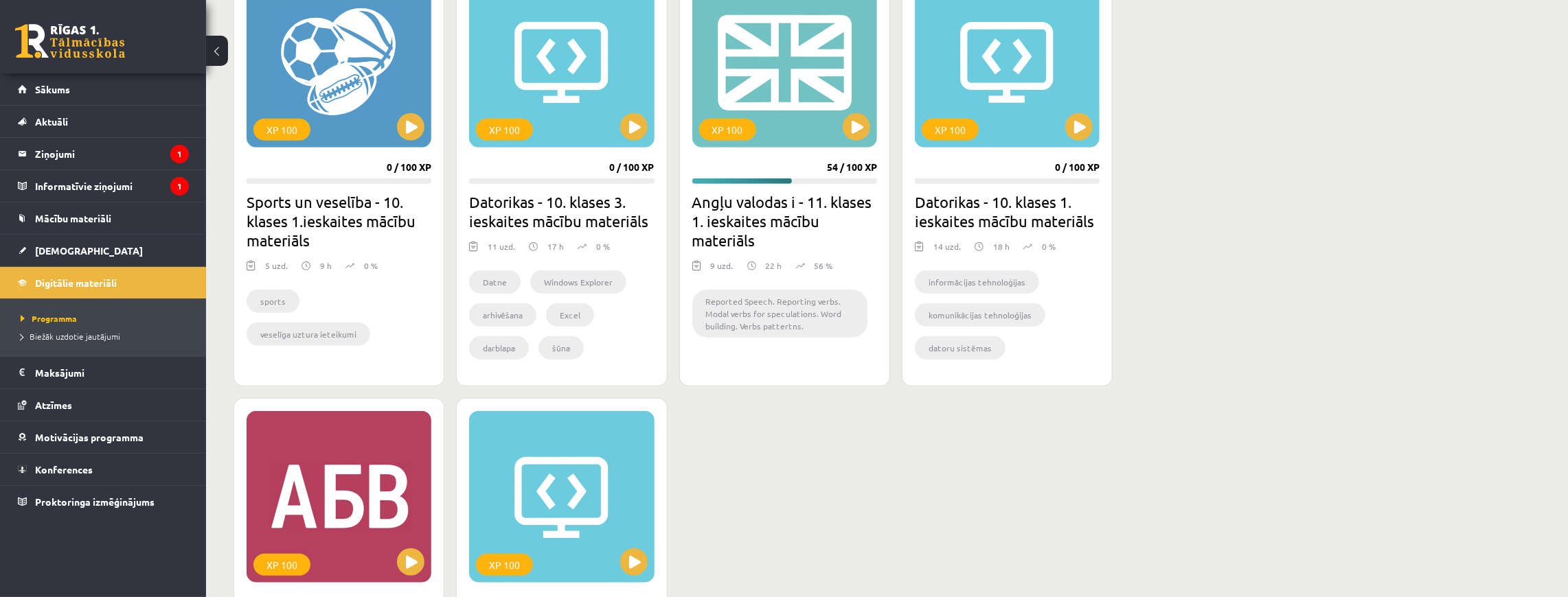
scroll to position [753, 0]
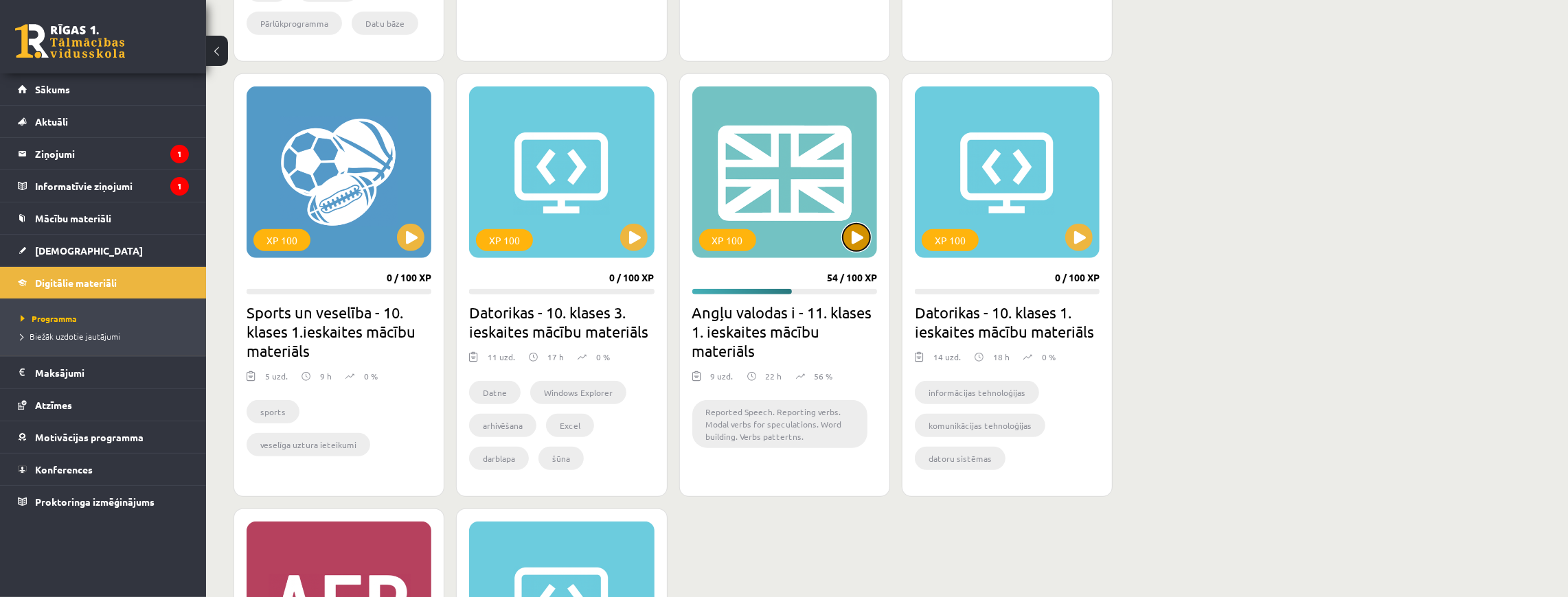
click at [857, 249] on button at bounding box center [856, 238] width 28 height 28
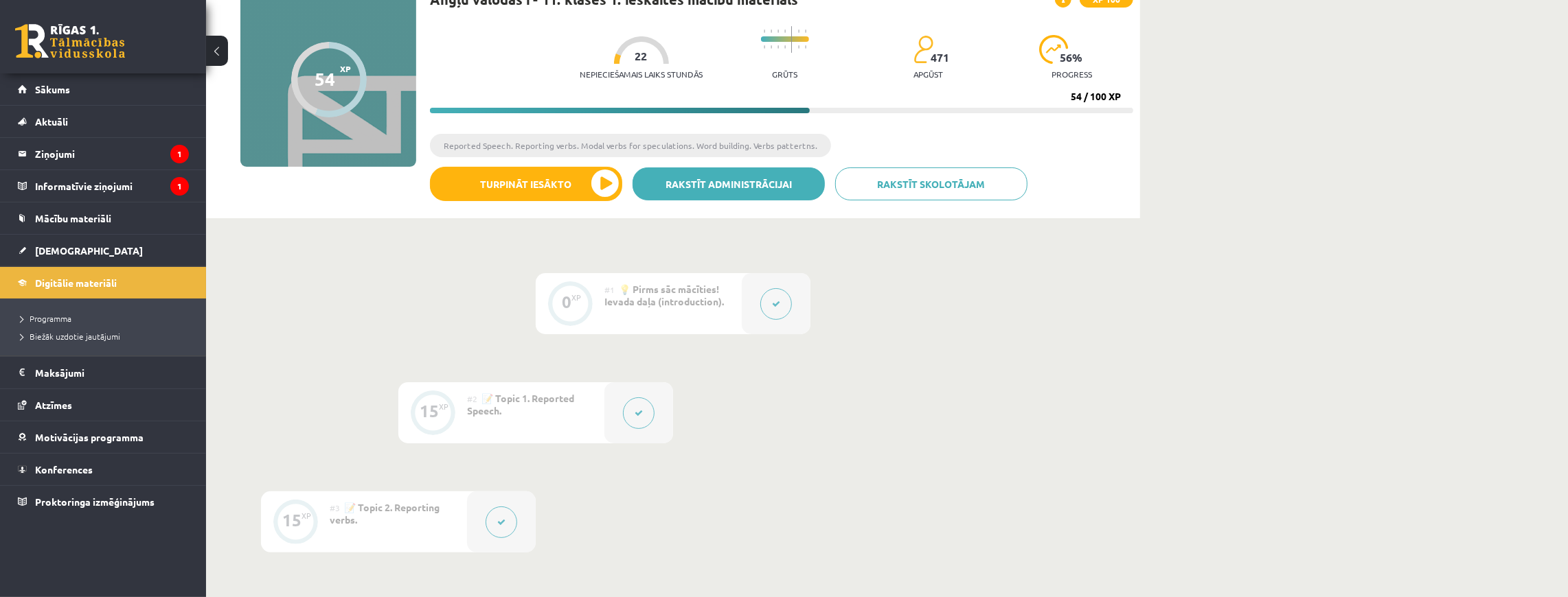
scroll to position [228, 0]
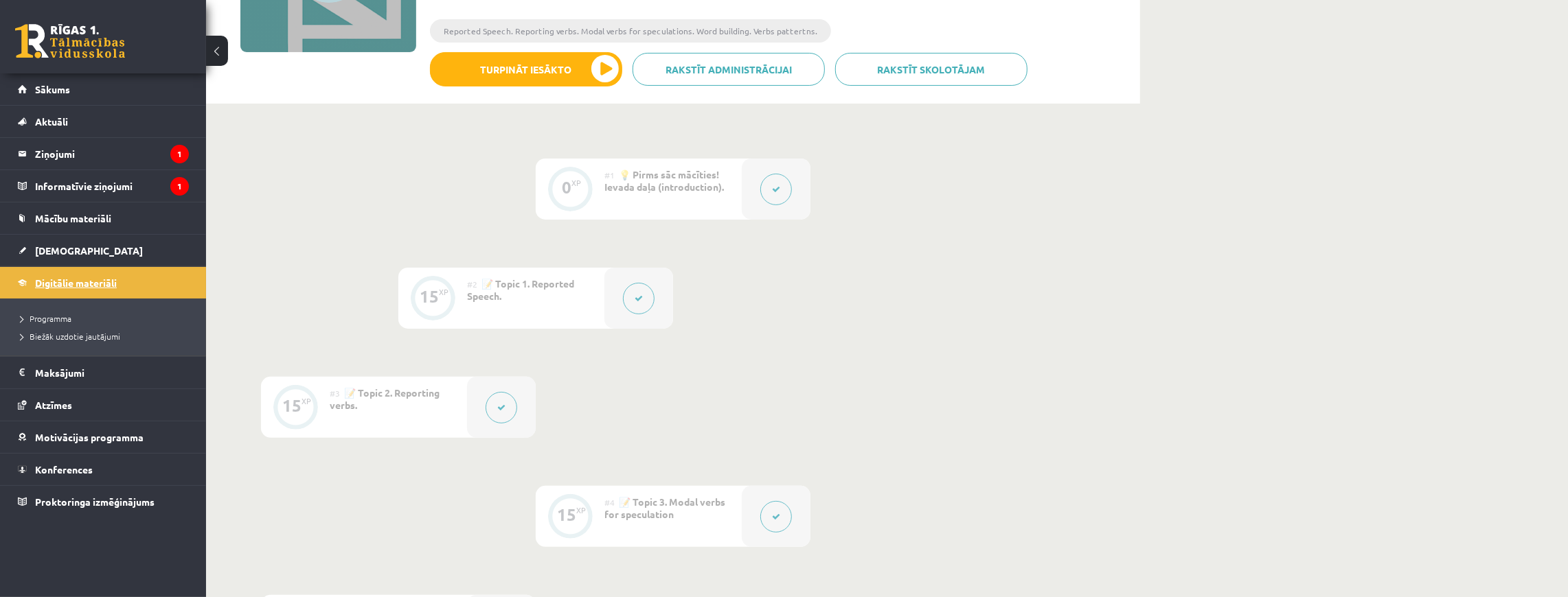
click at [61, 289] on link "Digitālie materiāli" at bounding box center [103, 282] width 171 height 31
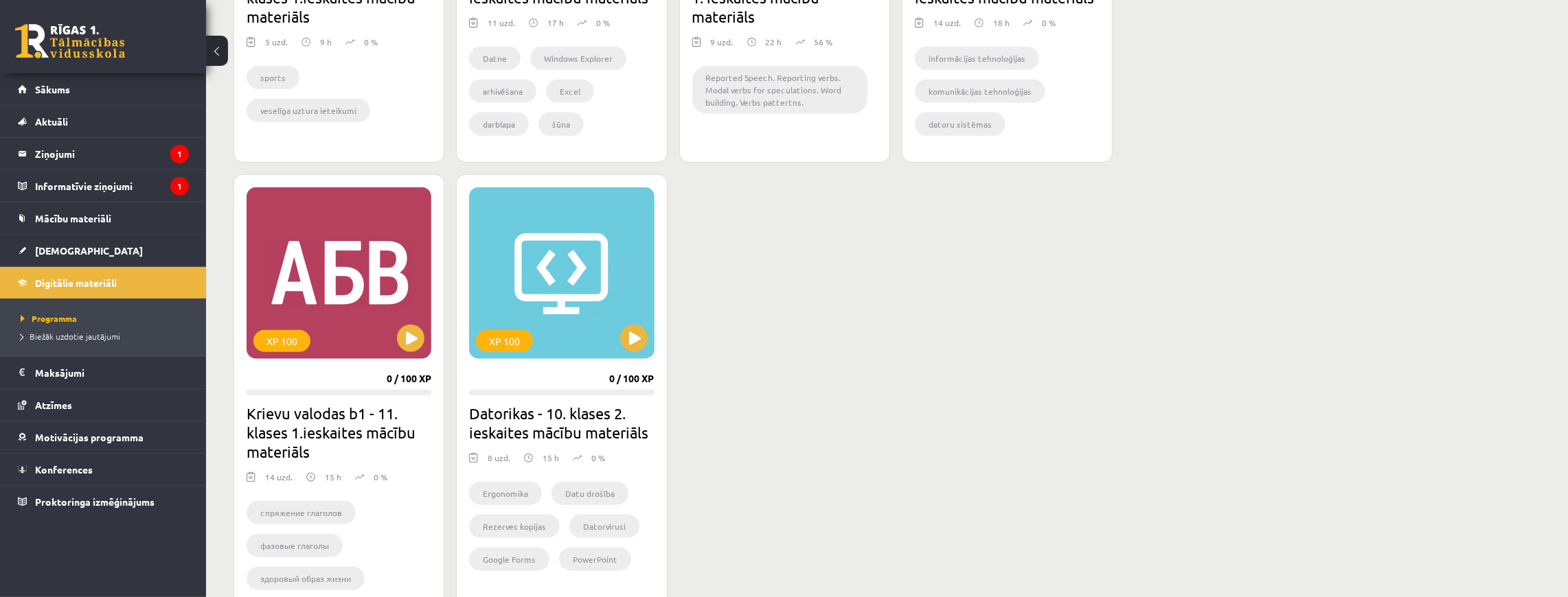
scroll to position [1144, 0]
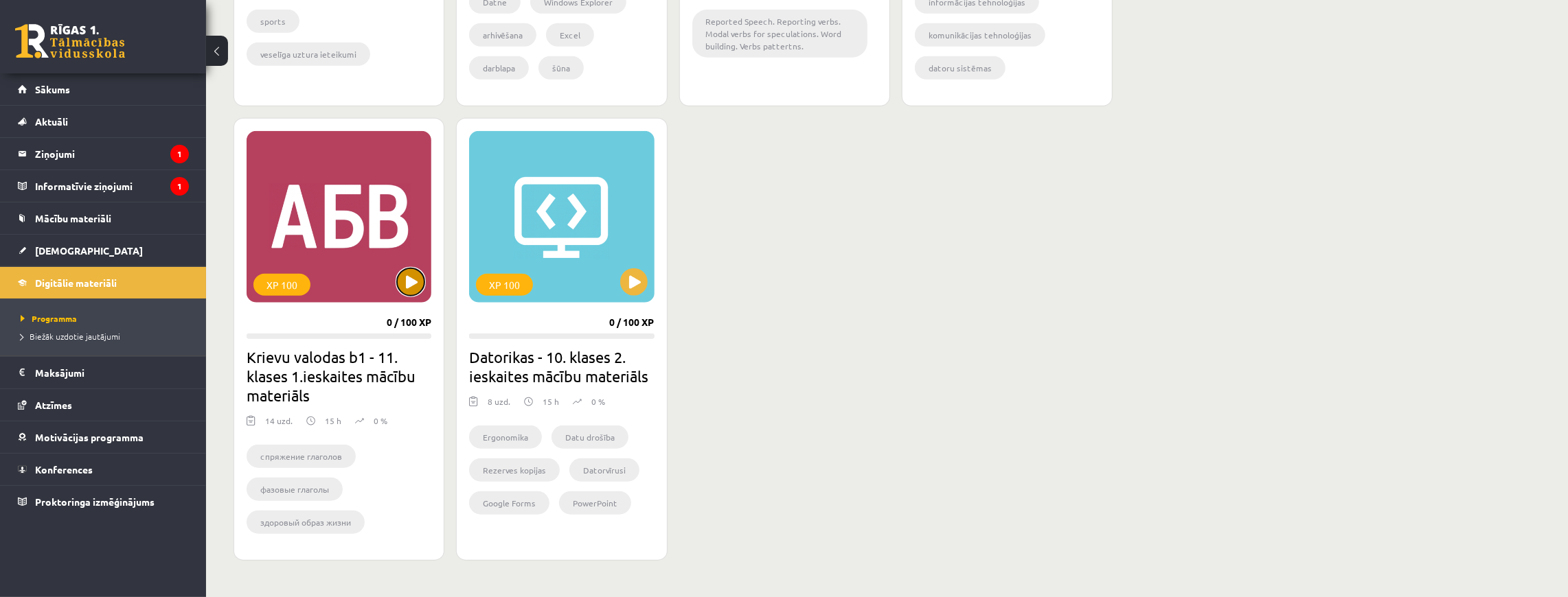
click at [404, 273] on button at bounding box center [411, 282] width 28 height 28
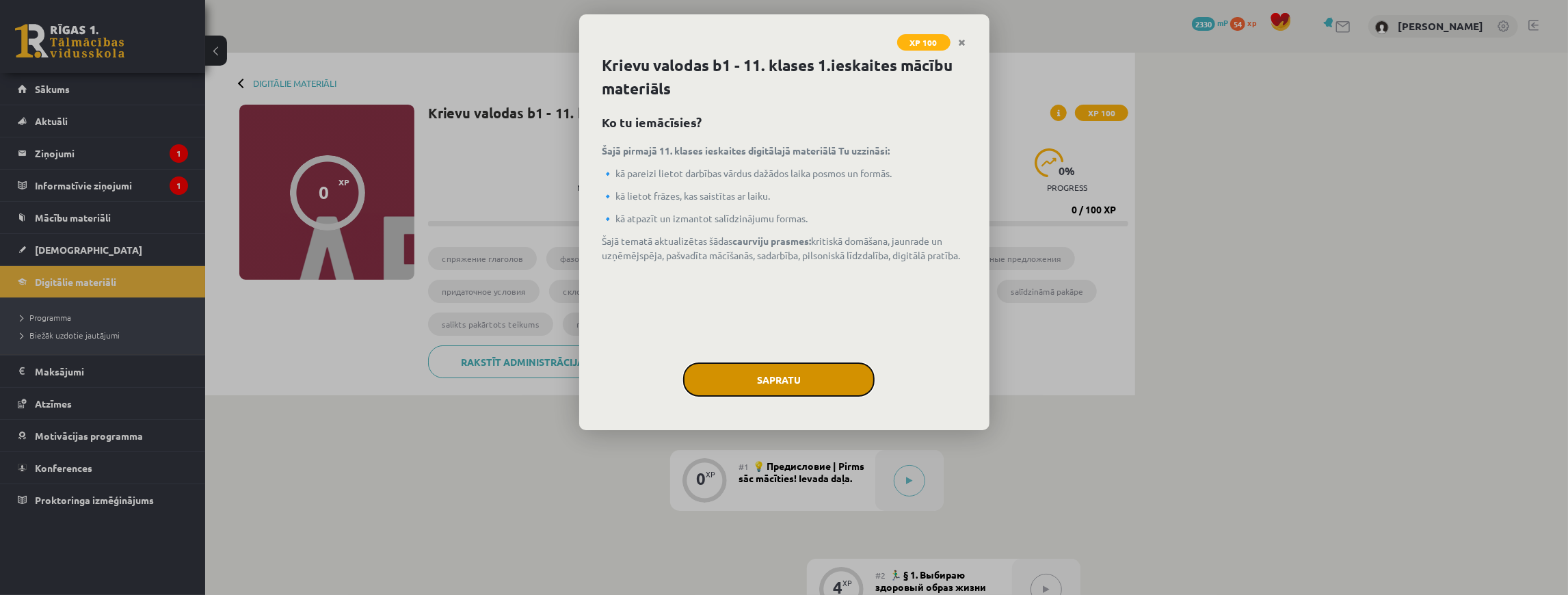
click at [738, 378] on button "Sapratu" at bounding box center [779, 379] width 192 height 34
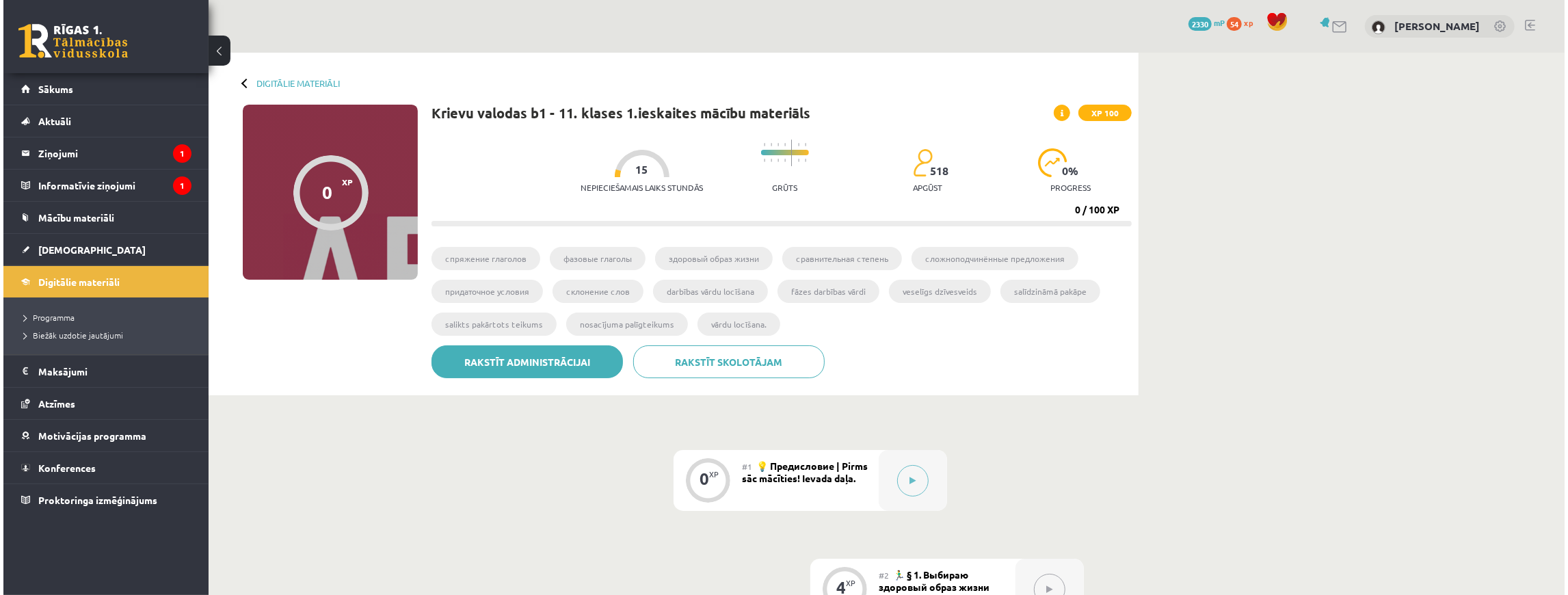
scroll to position [45, 0]
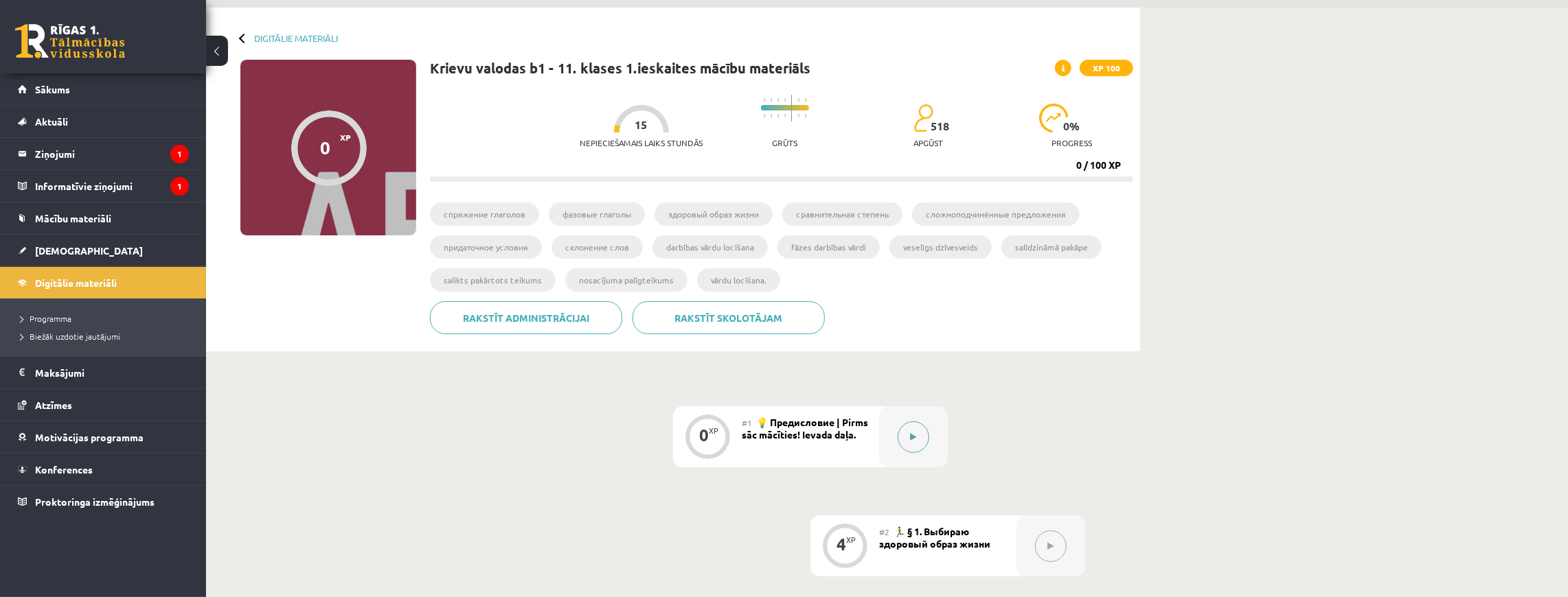
click at [903, 437] on button at bounding box center [913, 437] width 31 height 31
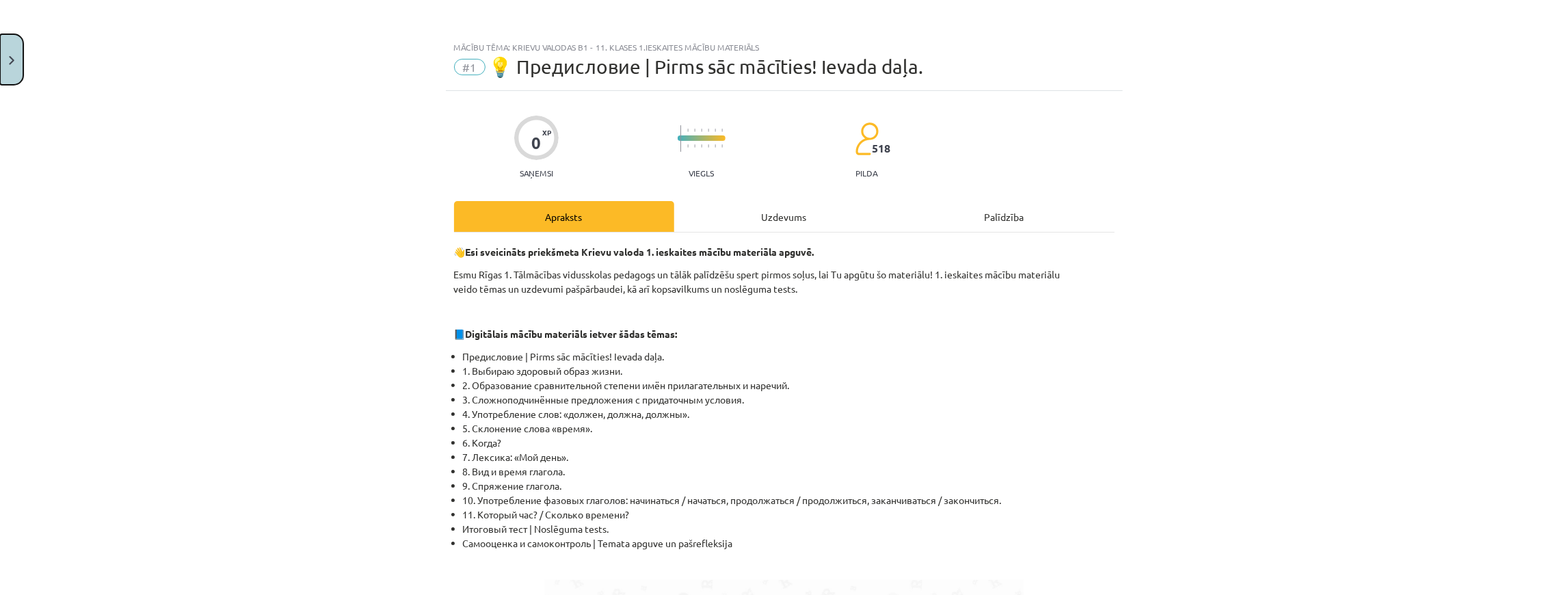
click at [6, 50] on button "Close" at bounding box center [11, 58] width 23 height 50
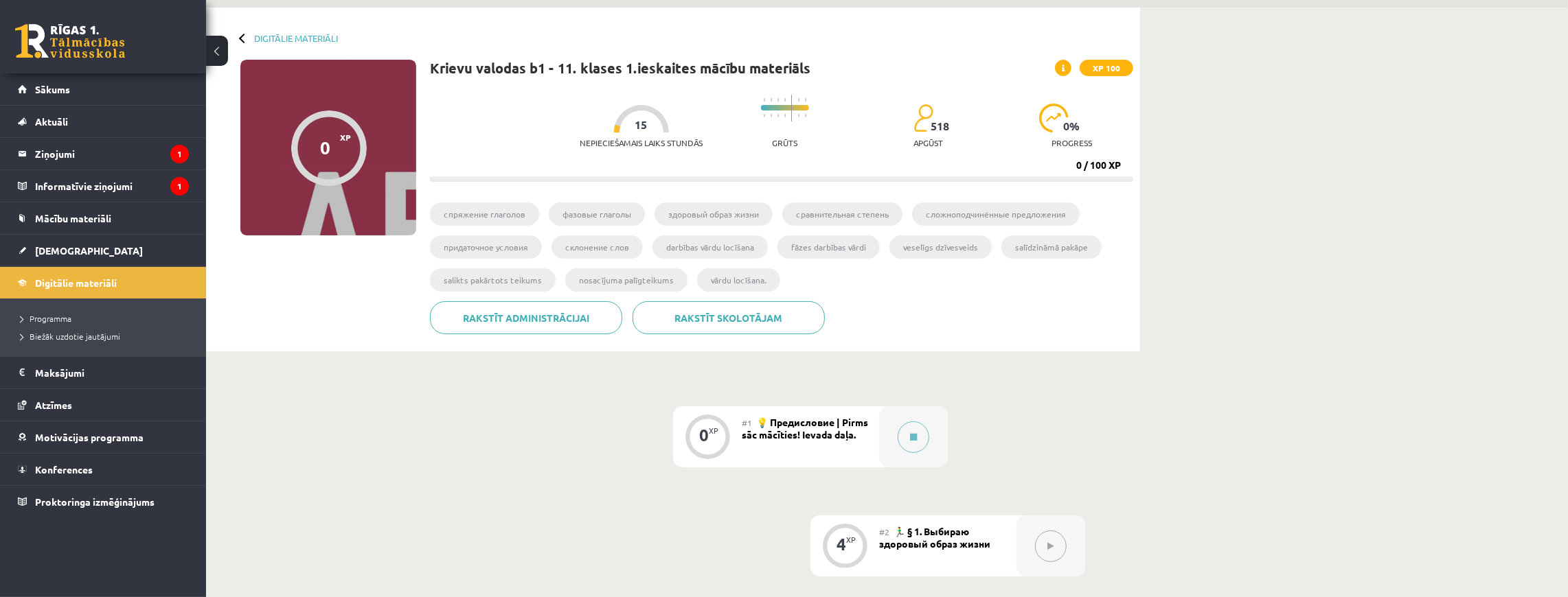
click at [1048, 558] on button at bounding box center [1050, 547] width 31 height 31
click at [918, 458] on div at bounding box center [913, 437] width 69 height 61
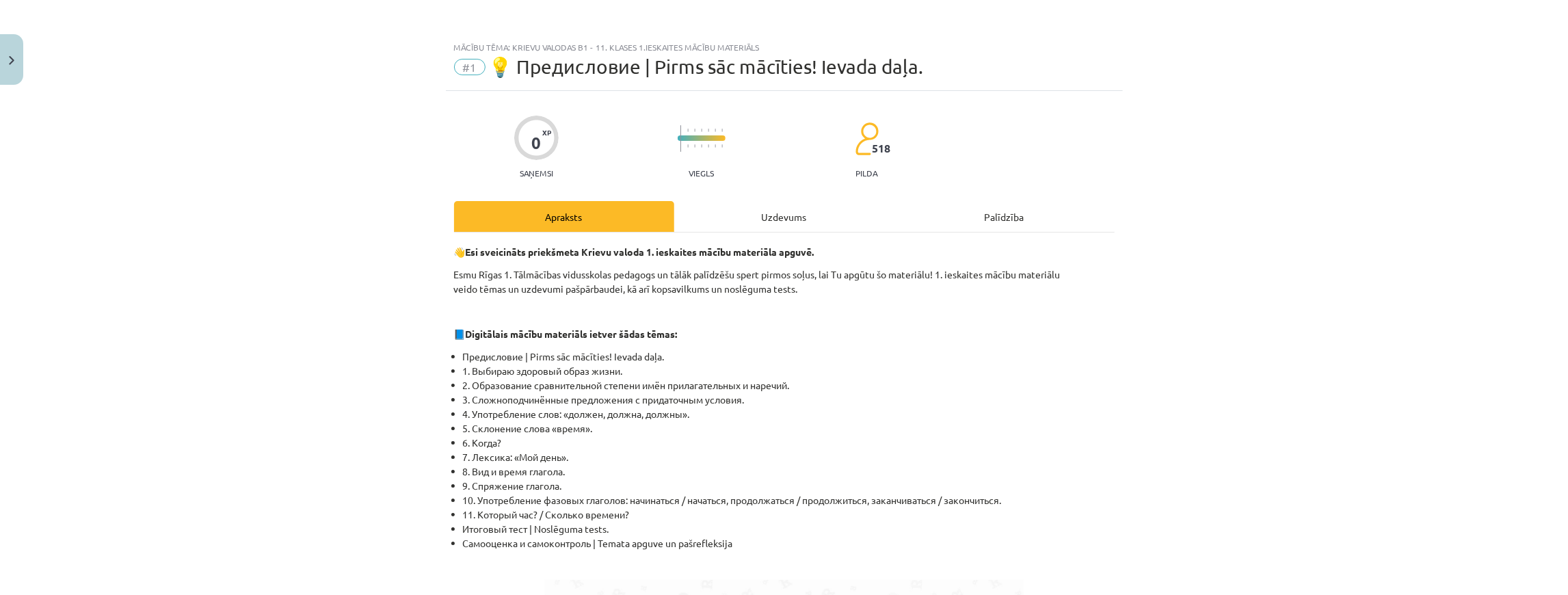
click at [905, 445] on div "Mācību tēma: Krievu valodas b1 - 11. klases 1.ieskaites mācību materiāls #1 💡 П…" at bounding box center [784, 297] width 1568 height 595
click at [809, 212] on div "Uzdevums" at bounding box center [784, 217] width 220 height 31
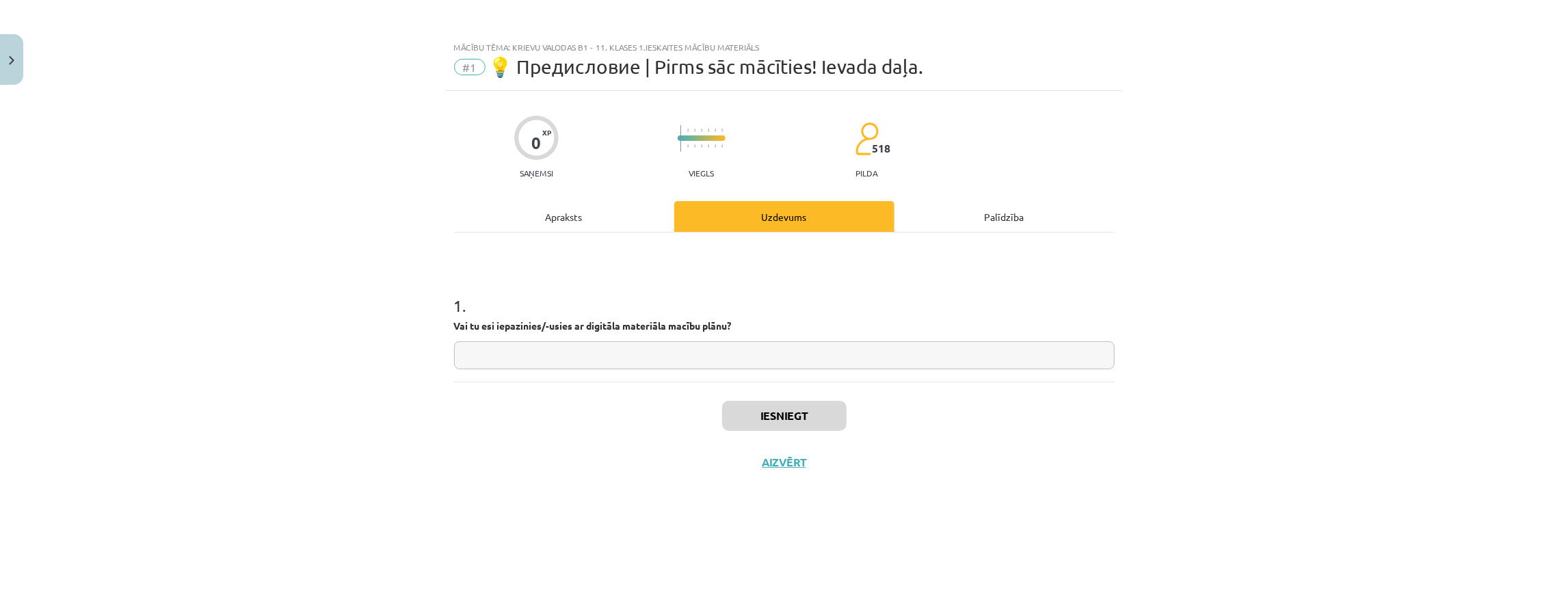
click at [783, 367] on input "text" at bounding box center [784, 356] width 660 height 28
type input "**"
drag, startPoint x: 752, startPoint y: 418, endPoint x: 750, endPoint y: 424, distance: 6.3
click at [752, 418] on button "Iesniegt" at bounding box center [784, 416] width 124 height 30
click at [831, 476] on button "Nākamā nodarbība" at bounding box center [784, 472] width 134 height 31
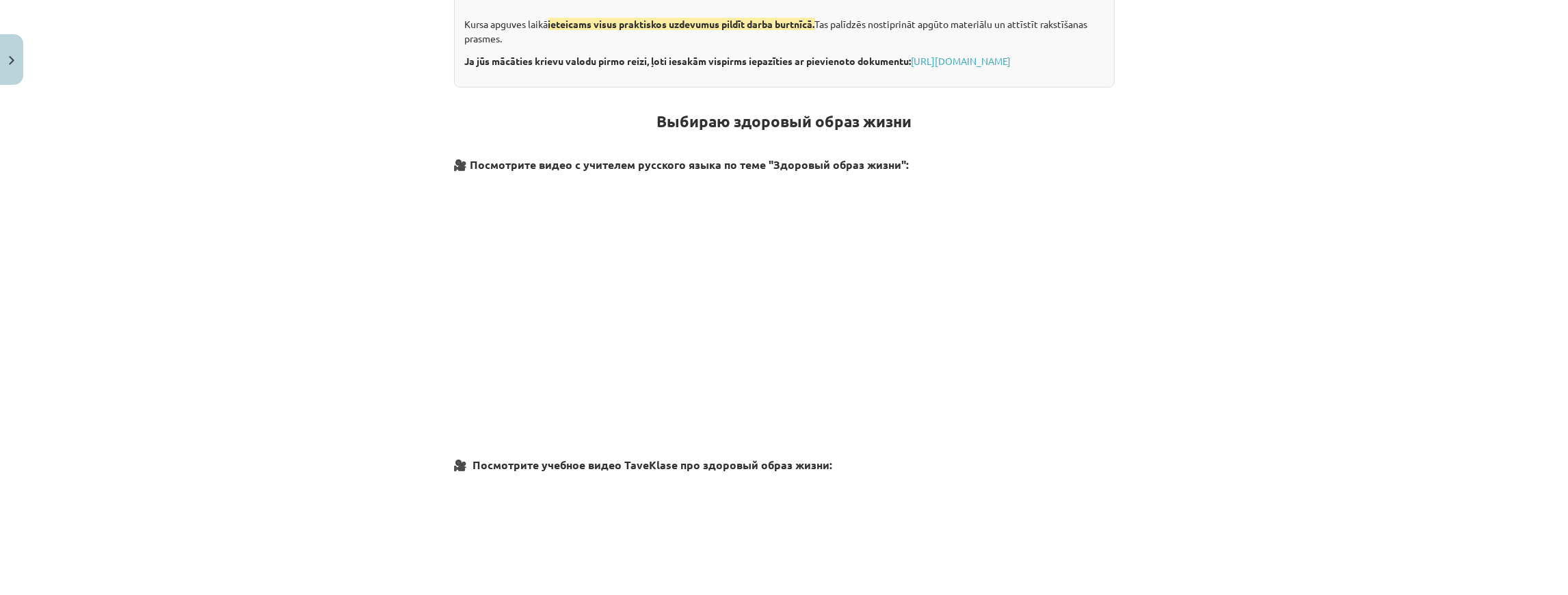
scroll to position [182, 0]
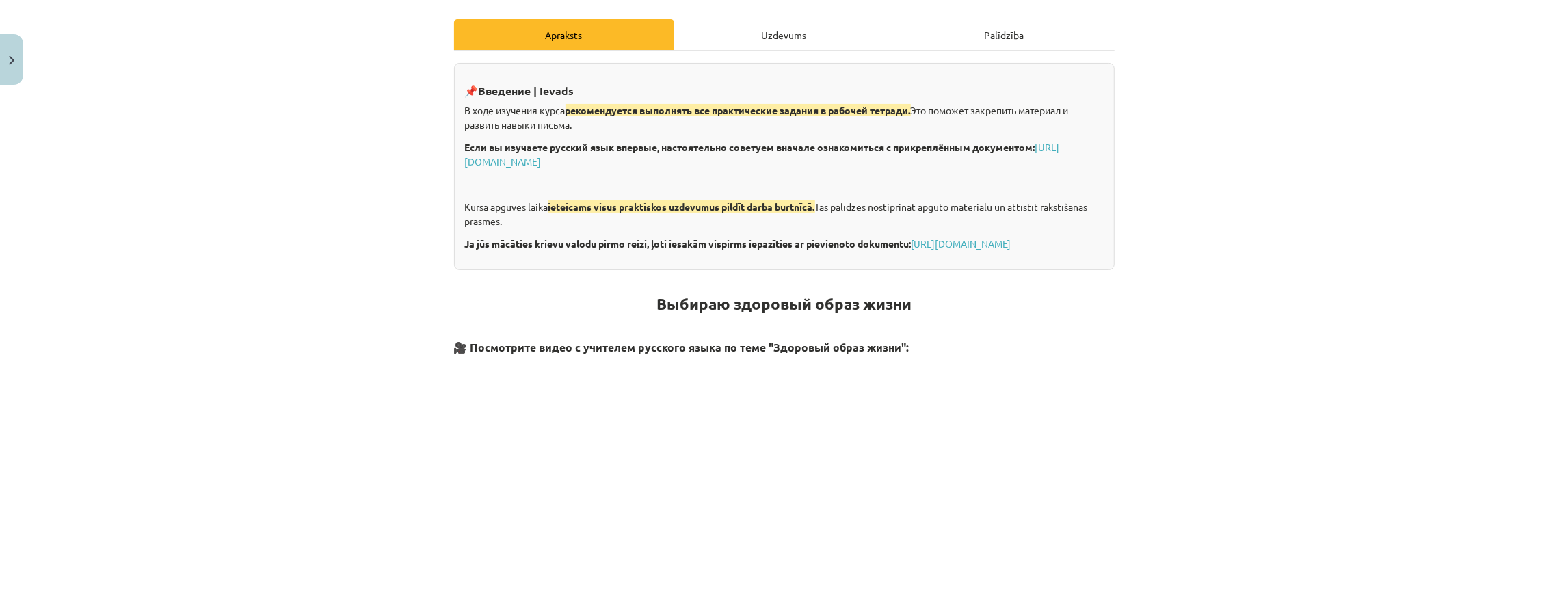
click at [725, 314] on strong "Выбираю здоровый образ жизни" at bounding box center [784, 304] width 255 height 20
click at [1164, 207] on div "Mācību tēma: Krievu valodas b1 - 11. klases 1.ieskaites mācību materiāls #2 🏃‍♂…" at bounding box center [784, 297] width 1568 height 595
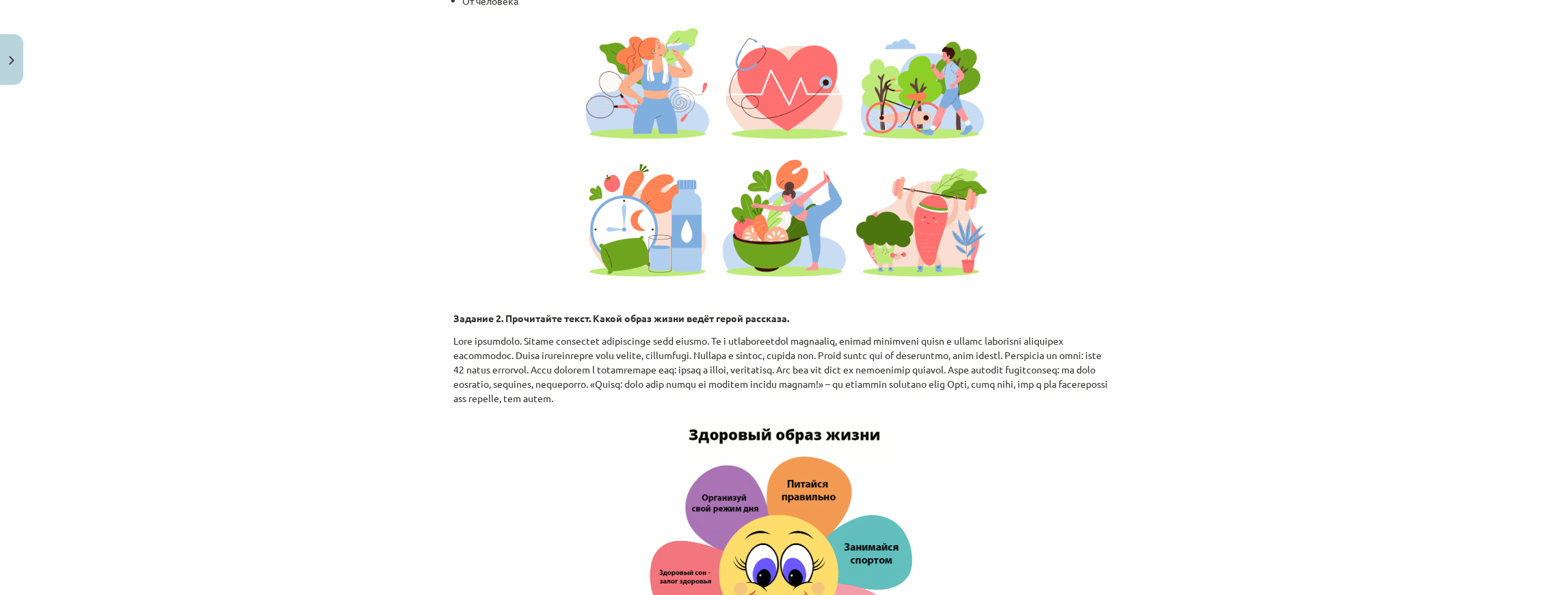
scroll to position [1143, 0]
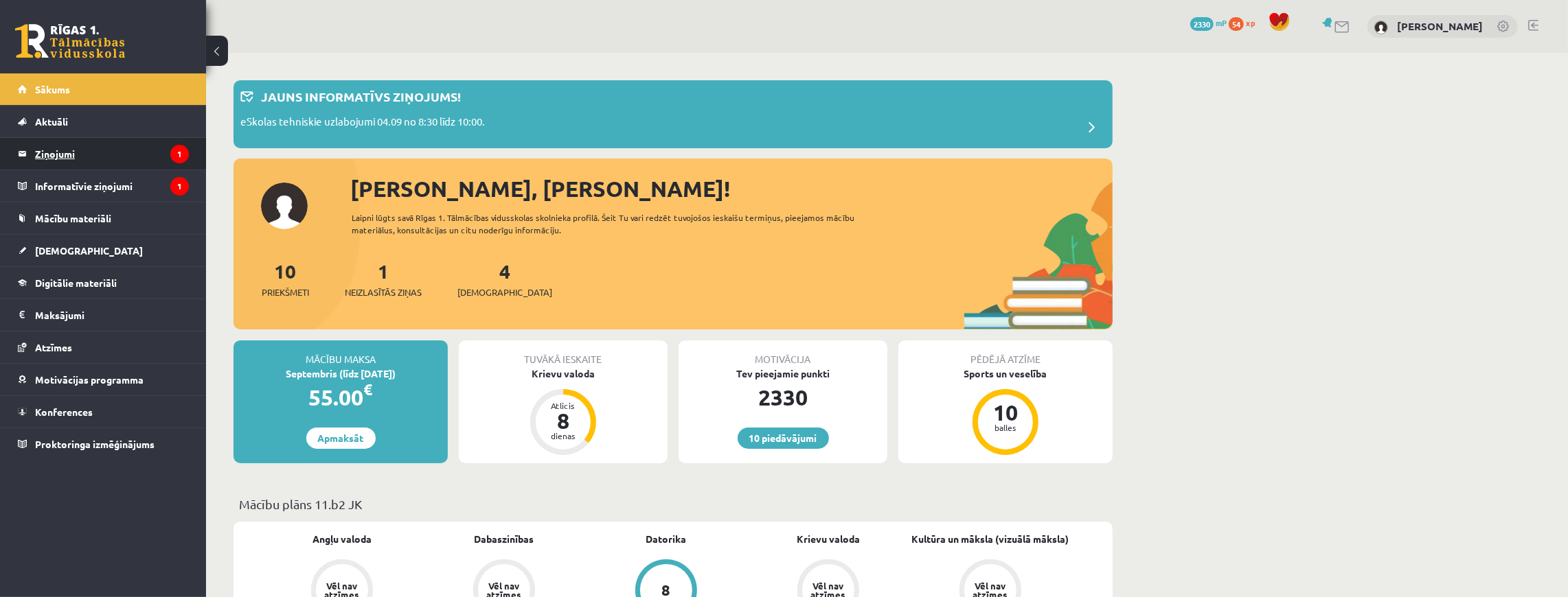
click at [67, 150] on legend "Ziņojumi 1" at bounding box center [112, 154] width 154 height 31
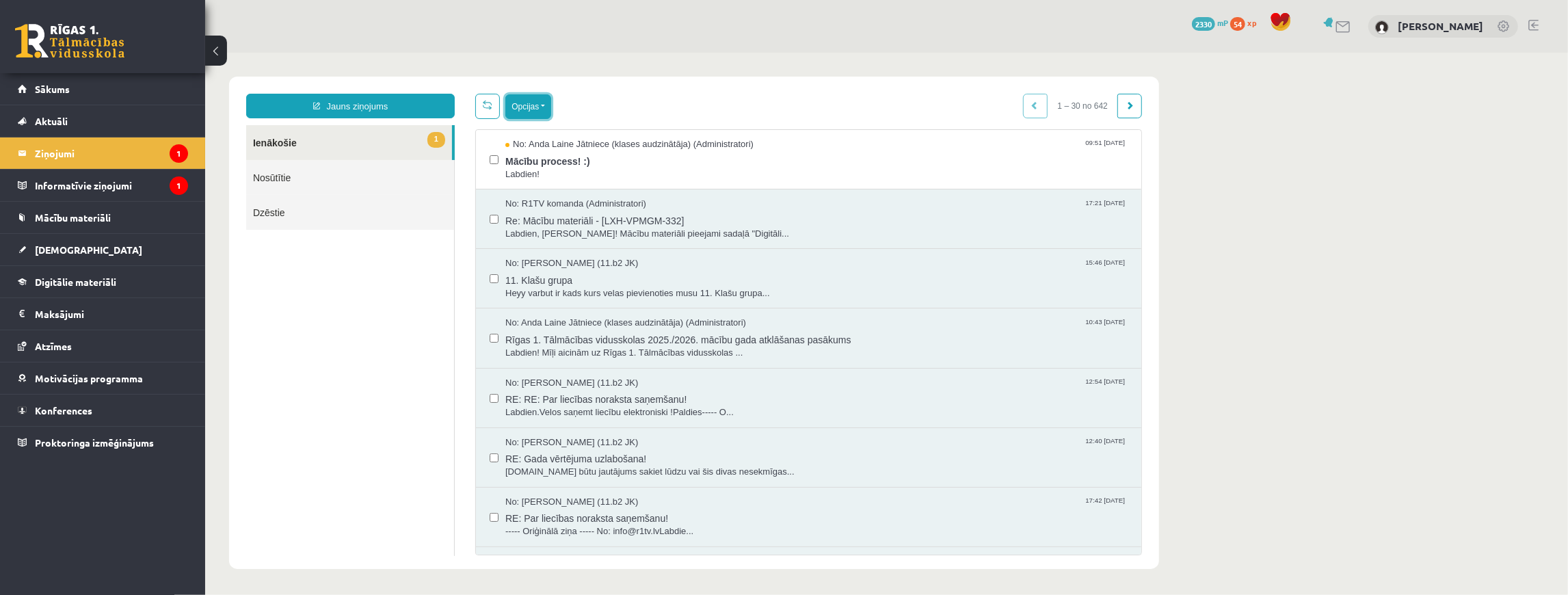
click at [521, 103] on button "Opcijas" at bounding box center [528, 106] width 46 height 25
click at [581, 180] on div "Atzīmēt visus kā lasītus" at bounding box center [611, 174] width 213 height 19
click at [58, 302] on legend "Maksājumi 0" at bounding box center [111, 313] width 153 height 31
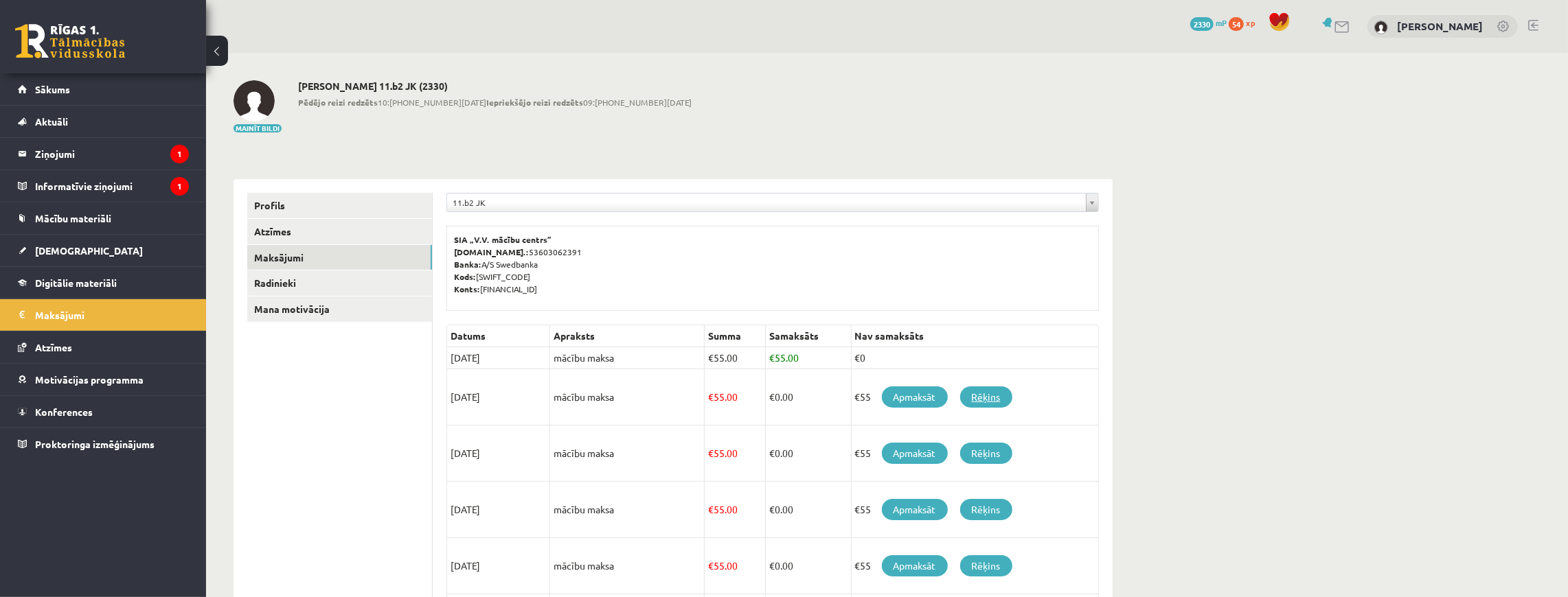
click at [975, 392] on link "Rēķins" at bounding box center [986, 397] width 52 height 21
click at [50, 255] on link "[DEMOGRAPHIC_DATA]" at bounding box center [103, 250] width 171 height 31
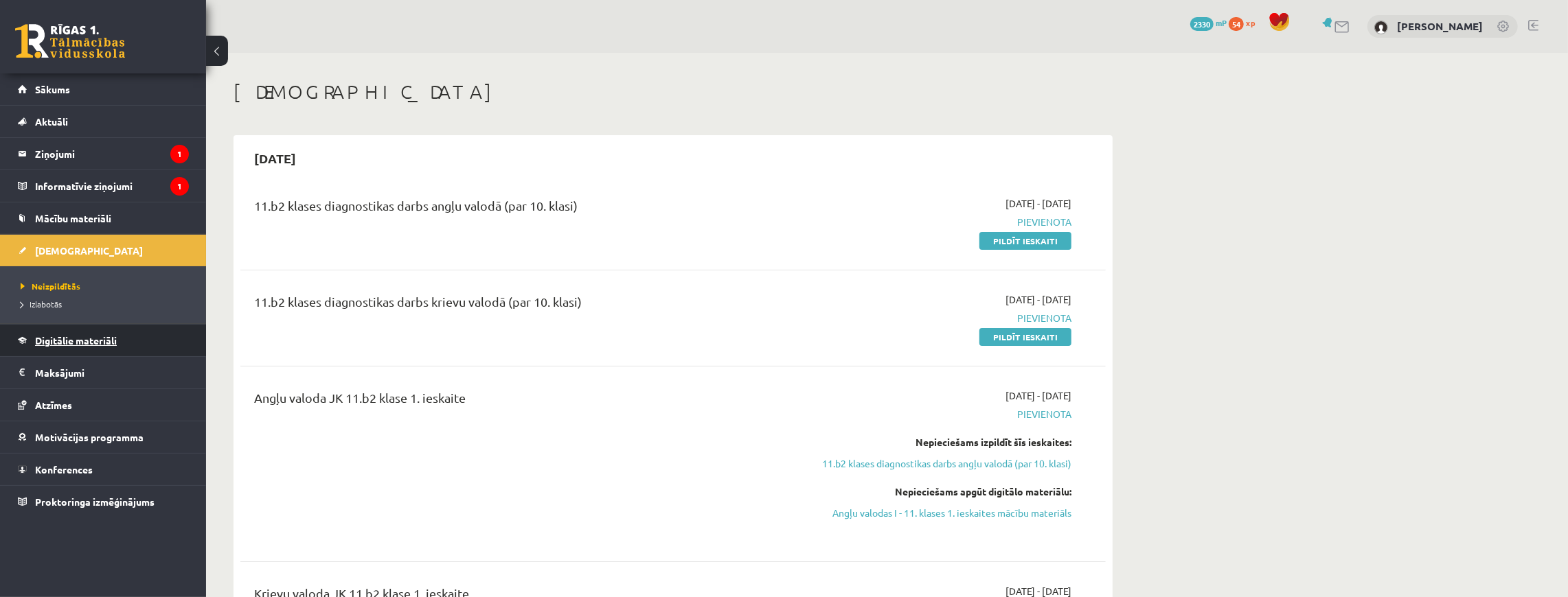
click at [42, 337] on span "Digitālie materiāli" at bounding box center [75, 340] width 82 height 12
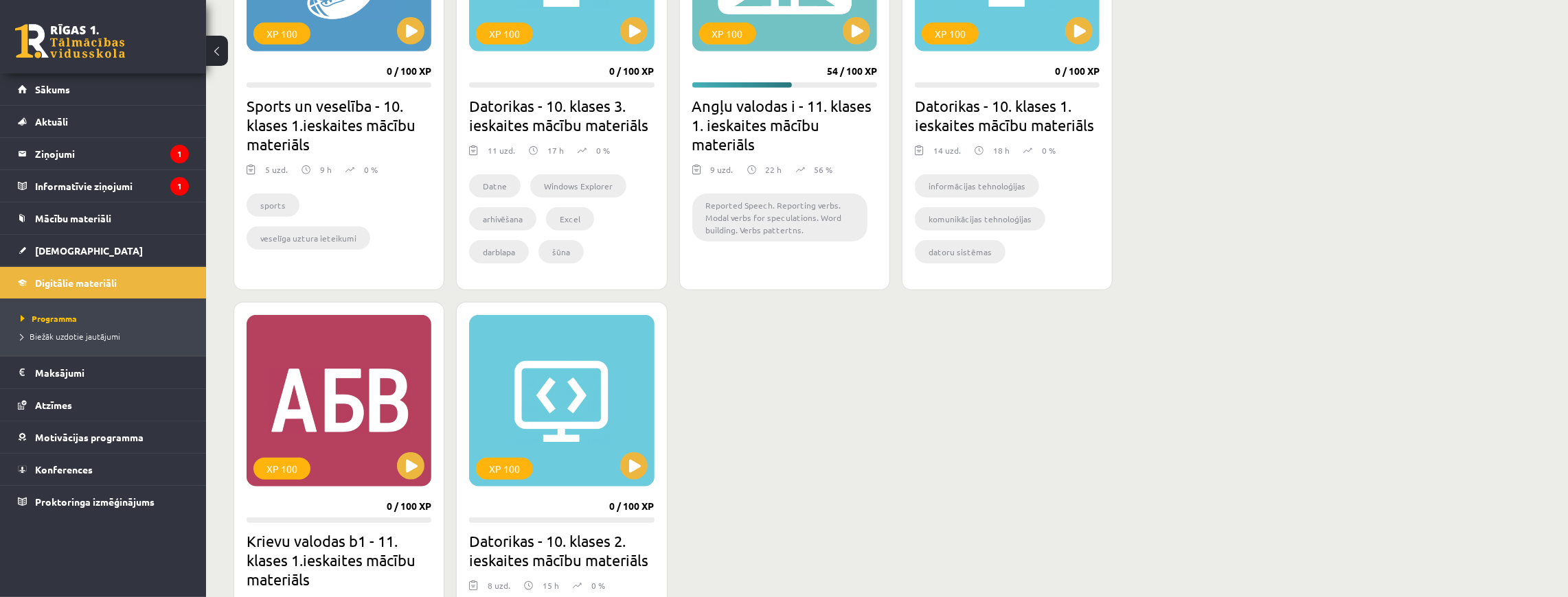
scroll to position [1099, 0]
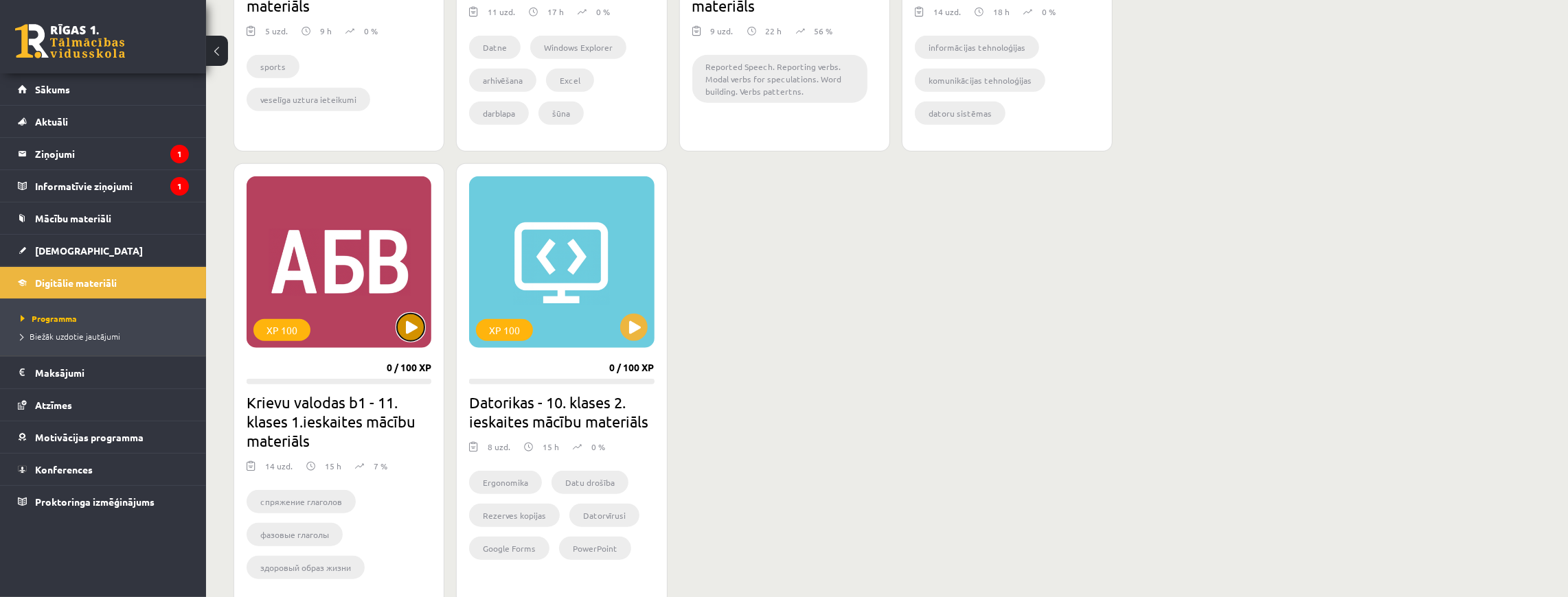
click at [400, 326] on button at bounding box center [411, 327] width 28 height 28
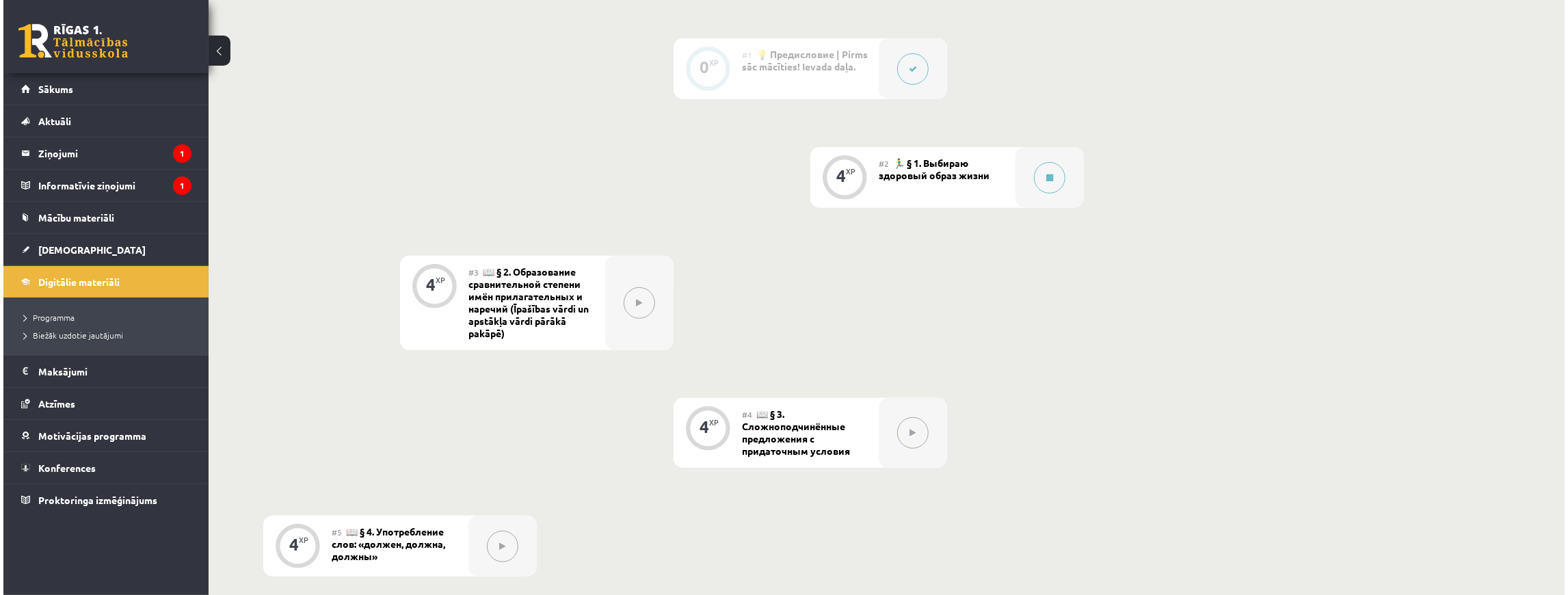
scroll to position [319, 0]
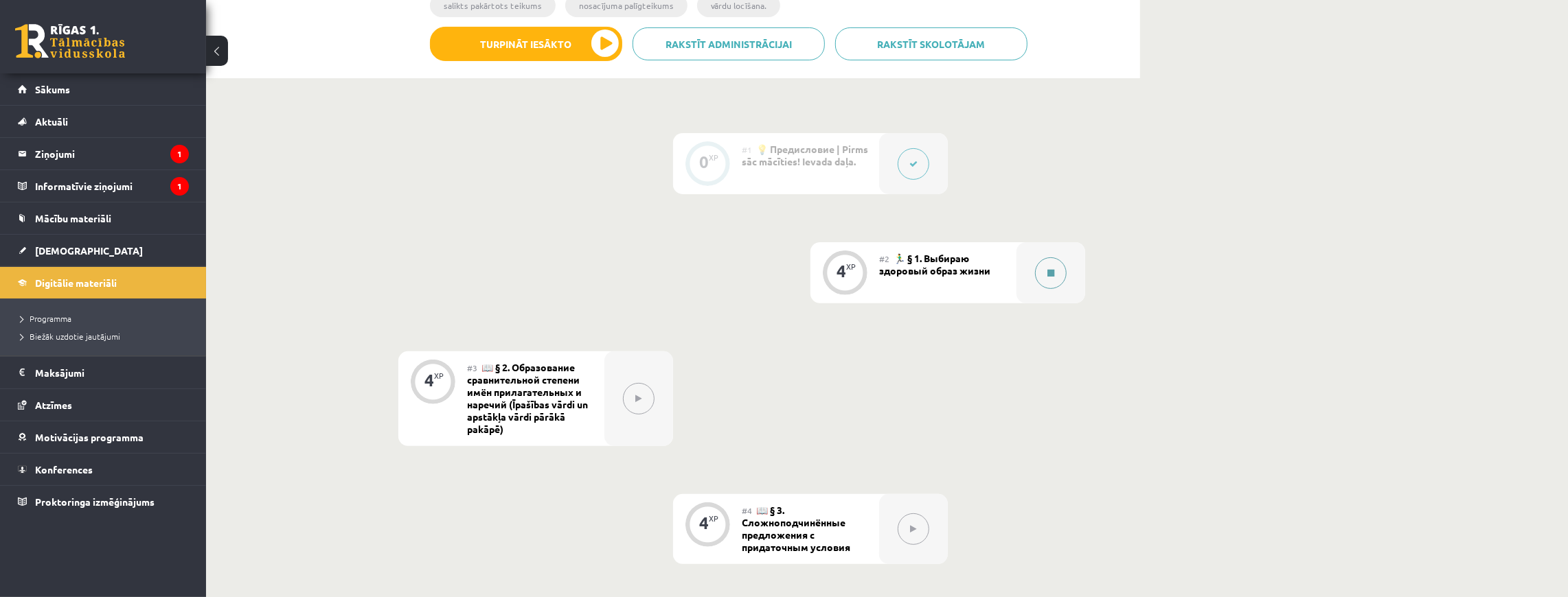
click at [1040, 259] on div at bounding box center [1050, 272] width 69 height 61
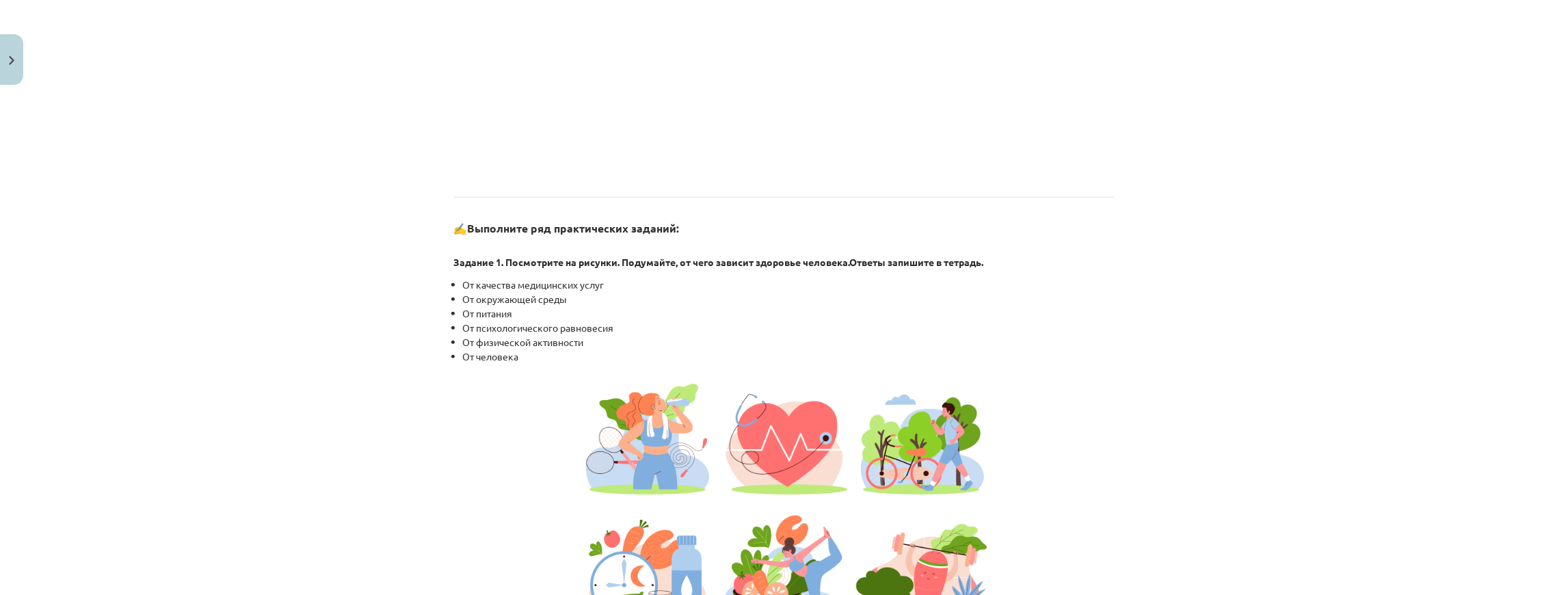
scroll to position [1049, 0]
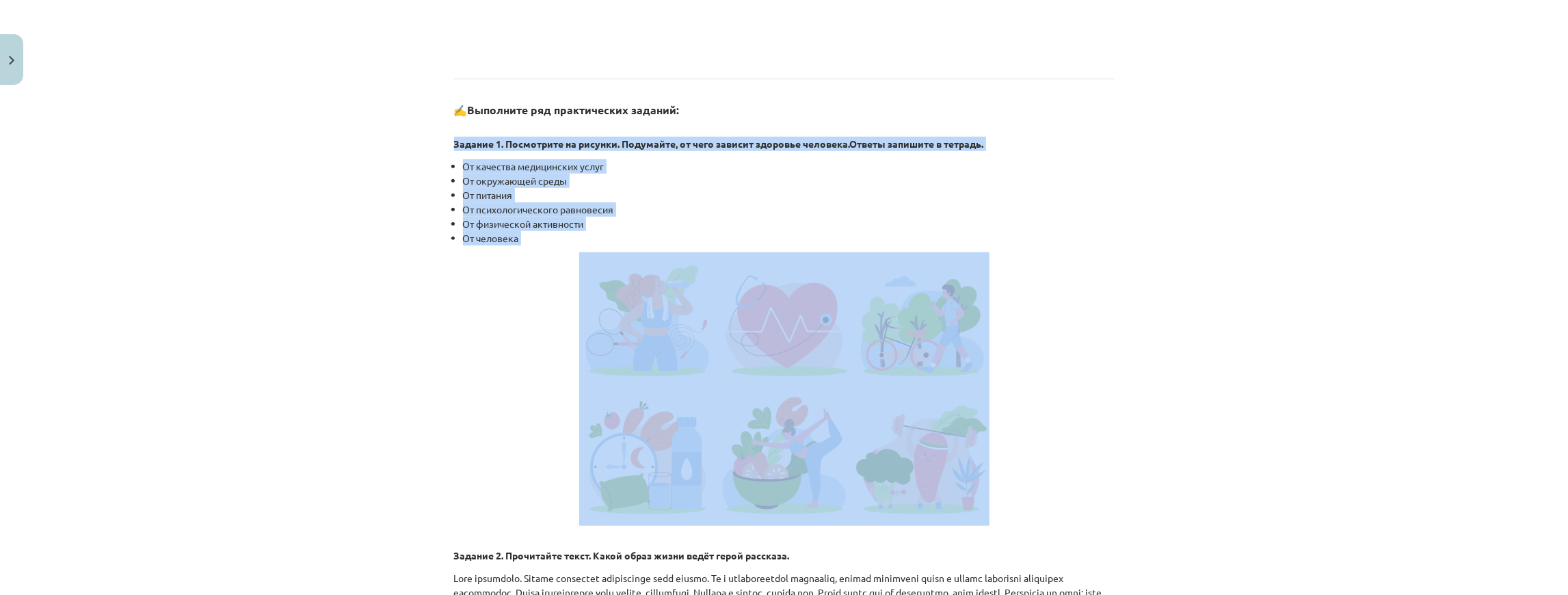
drag, startPoint x: 448, startPoint y: 154, endPoint x: 583, endPoint y: 257, distance: 169.8
click at [583, 257] on div "4 XP Saņemsi Grūts 518 pilda Apraksts Uzdevums Palīdzība 📌 Введение | Ievads В …" at bounding box center [784, 323] width 677 height 2561
click at [1173, 206] on div "Mācību tēma: Krievu valodas b1 - 11. klases 1.ieskaites mācību materiāls #2 🏃‍♂…" at bounding box center [784, 297] width 1568 height 595
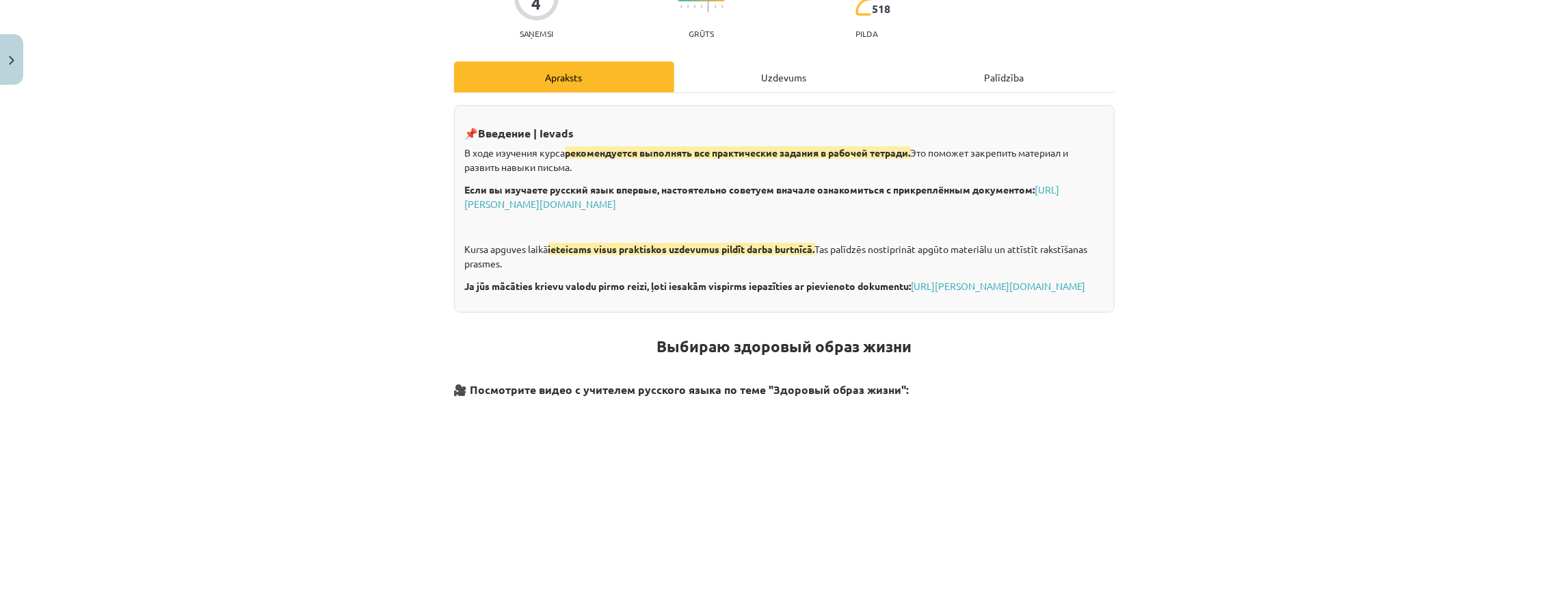
scroll to position [0, 0]
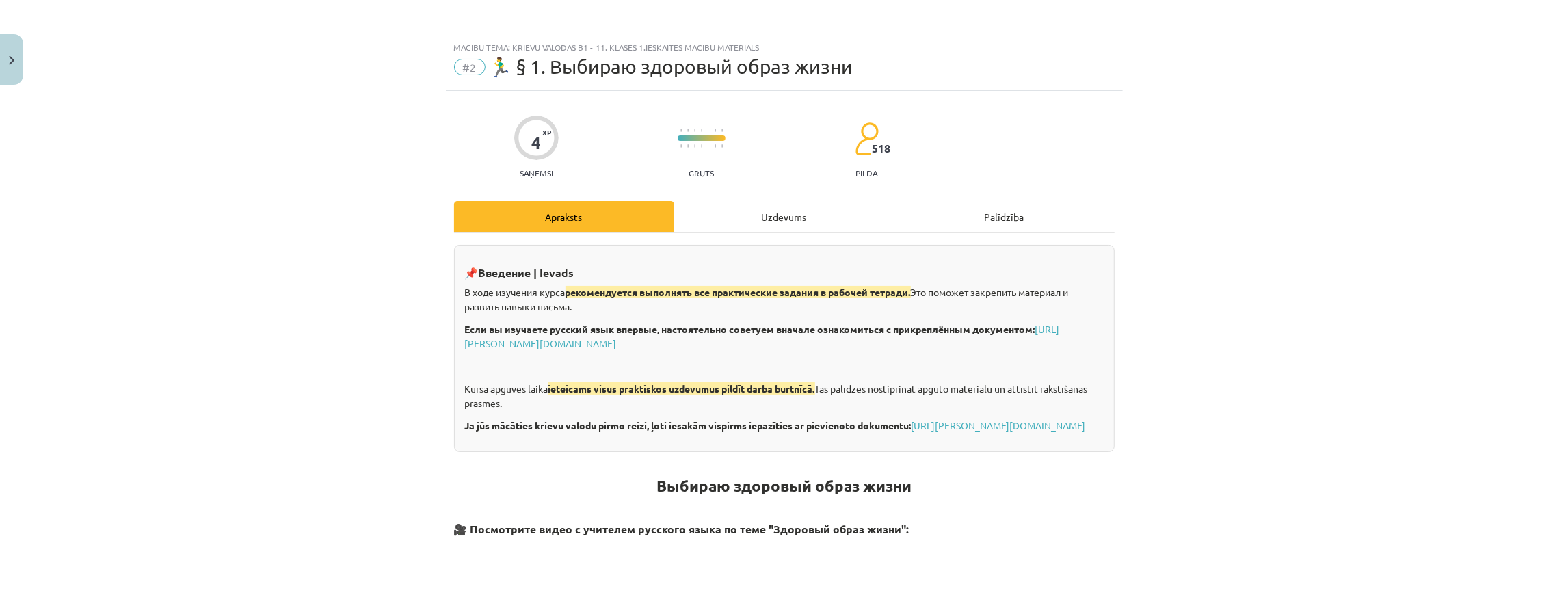
click at [747, 208] on div "Uzdevums" at bounding box center [784, 217] width 220 height 31
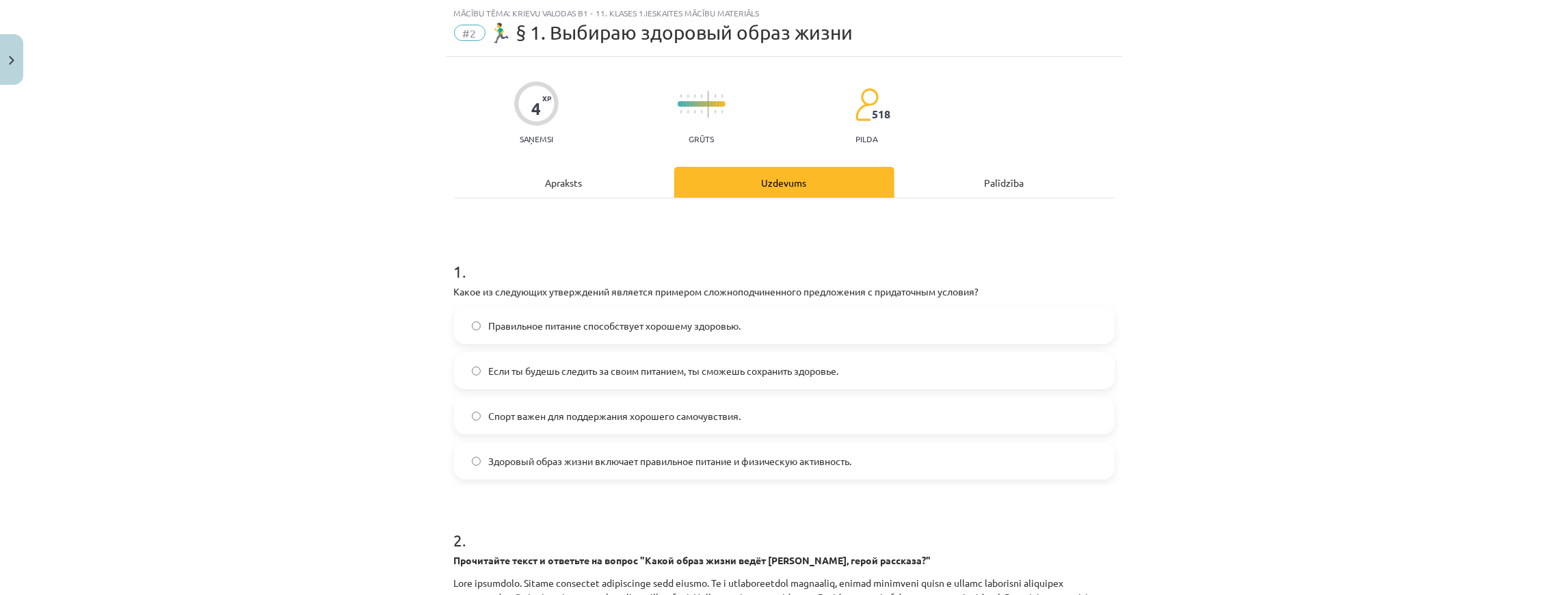
scroll to position [80, 0]
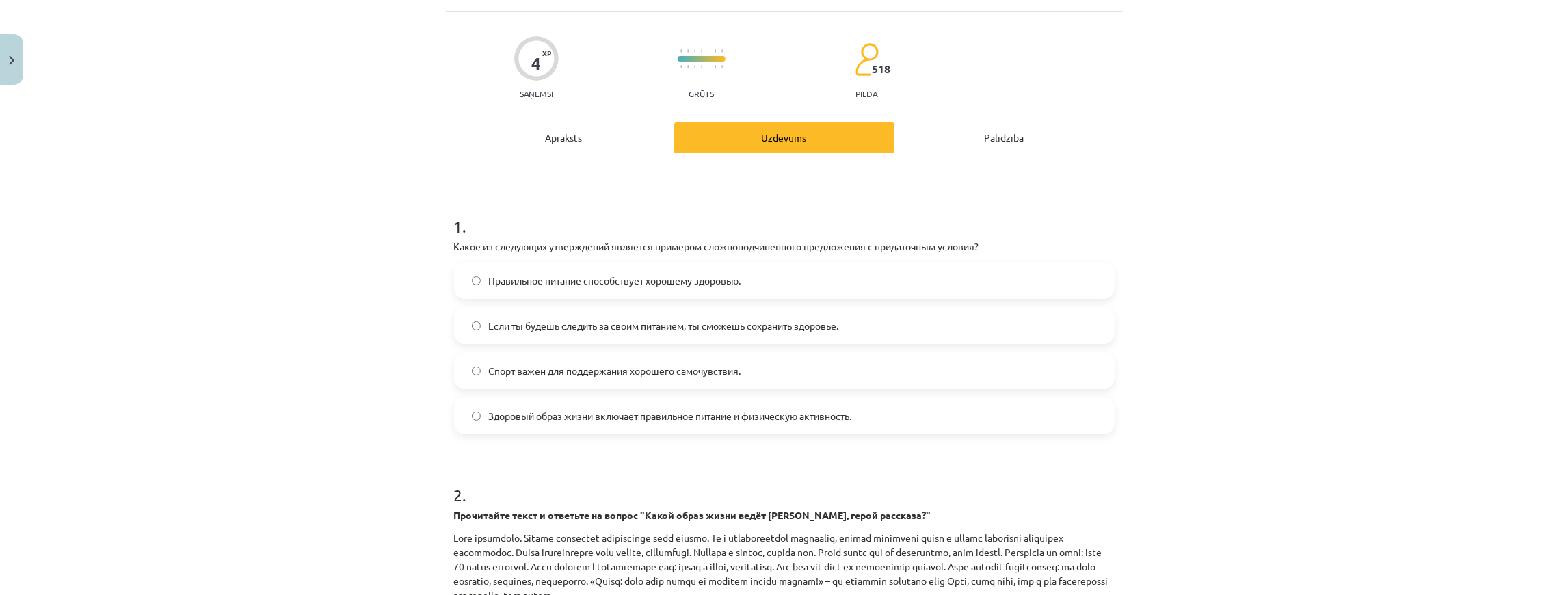
drag, startPoint x: 448, startPoint y: 249, endPoint x: 905, endPoint y: 429, distance: 491.2
click at [905, 429] on div "4 XP Saņemsi Grūts 518 pilda Apraksts Uzdevums Palīdzība 1 . Какое из следующих…" at bounding box center [784, 460] width 677 height 897
copy div "Какое из следующих утверждений является примером сложноподчиненного предложения…"
click at [569, 327] on span "Если ты будешь следить за своим питанием, ты сможешь сохранить здоровье." at bounding box center [663, 326] width 350 height 15
click at [328, 342] on div "Mācību tēma: Krievu valodas b1 - 11. klases 1.ieskaites mācību materiāls #2 🏃‍♂…" at bounding box center [784, 297] width 1568 height 595
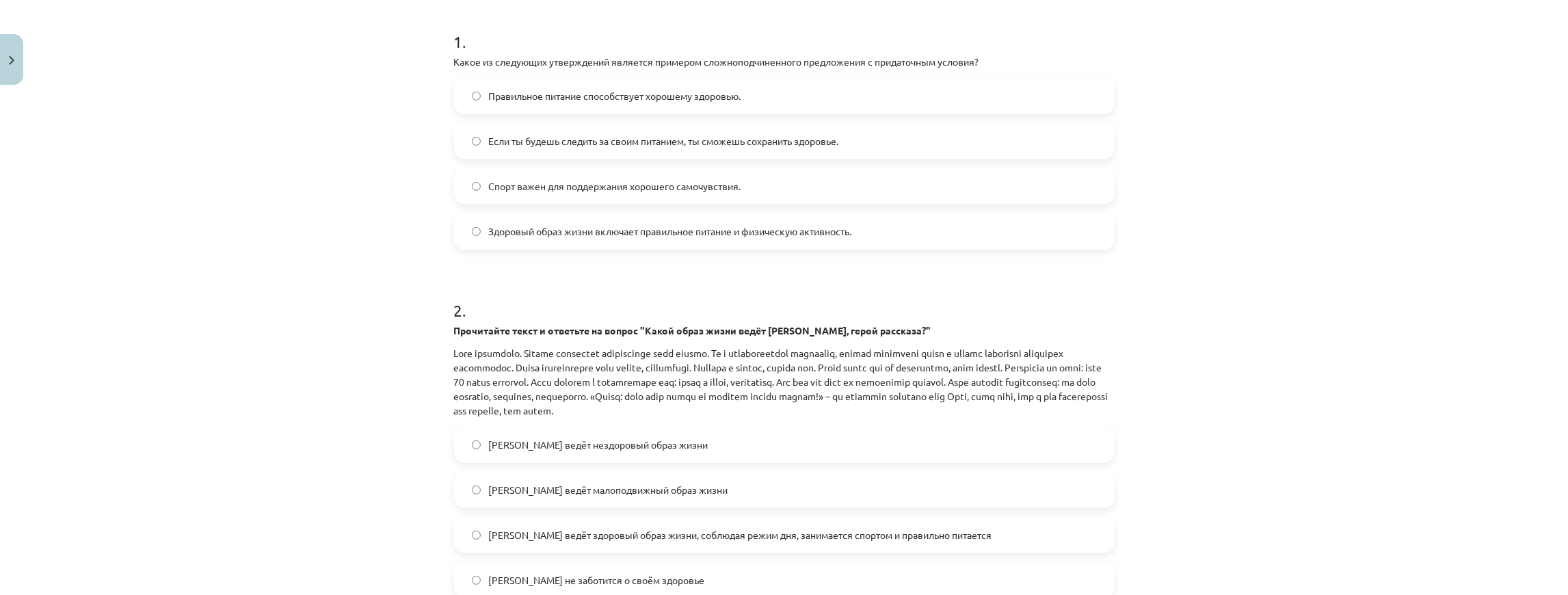
scroll to position [426, 0]
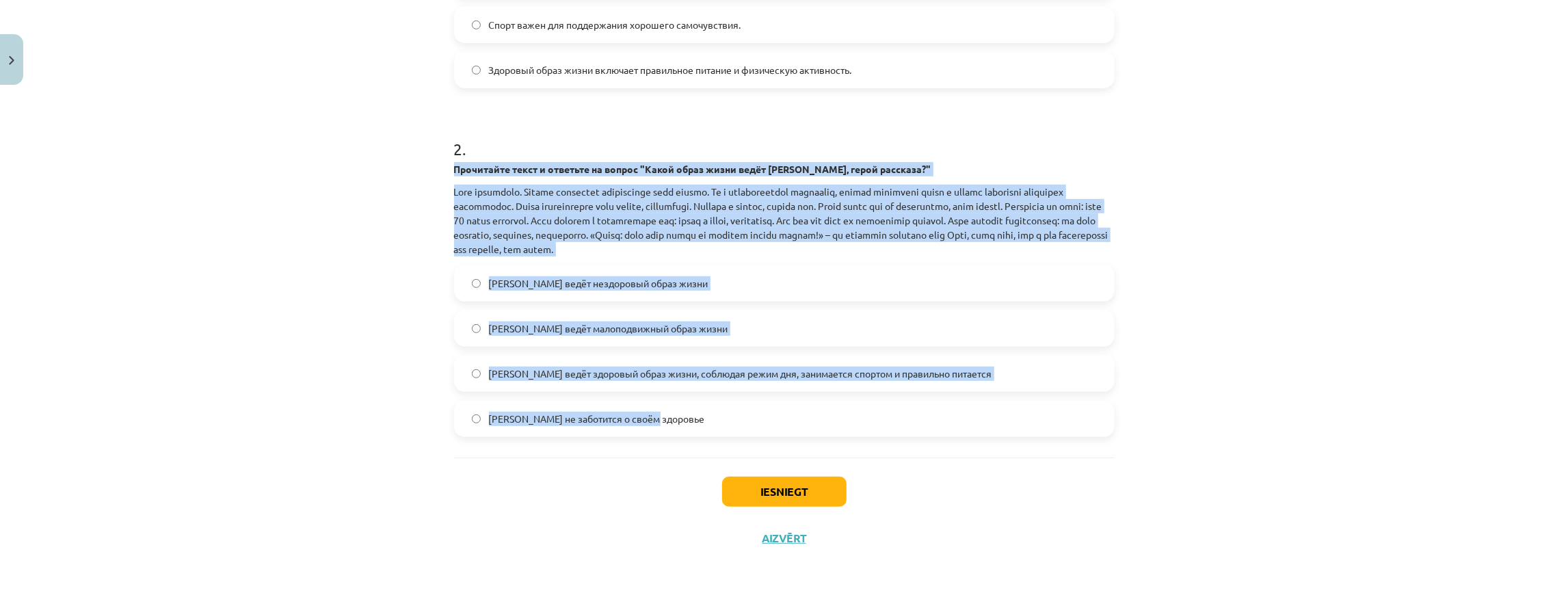
drag, startPoint x: 447, startPoint y: 165, endPoint x: 937, endPoint y: 414, distance: 549.6
click at [937, 414] on div "4 XP Saņemsi Grūts 518 pilda Apraksts Uzdevums Palīdzība 1 . Какое из следующих…" at bounding box center [784, 113] width 677 height 897
copy div "Loremipsum dolor s ametcons ad elitse "Doeiu tempo incid utlab Etdo, magna aliq…"
click at [395, 322] on div "Mācību tēma: Krievu valodas b1 - 11. klases 1.ieskaites mācību materiāls #2 🏃‍♂…" at bounding box center [784, 297] width 1568 height 595
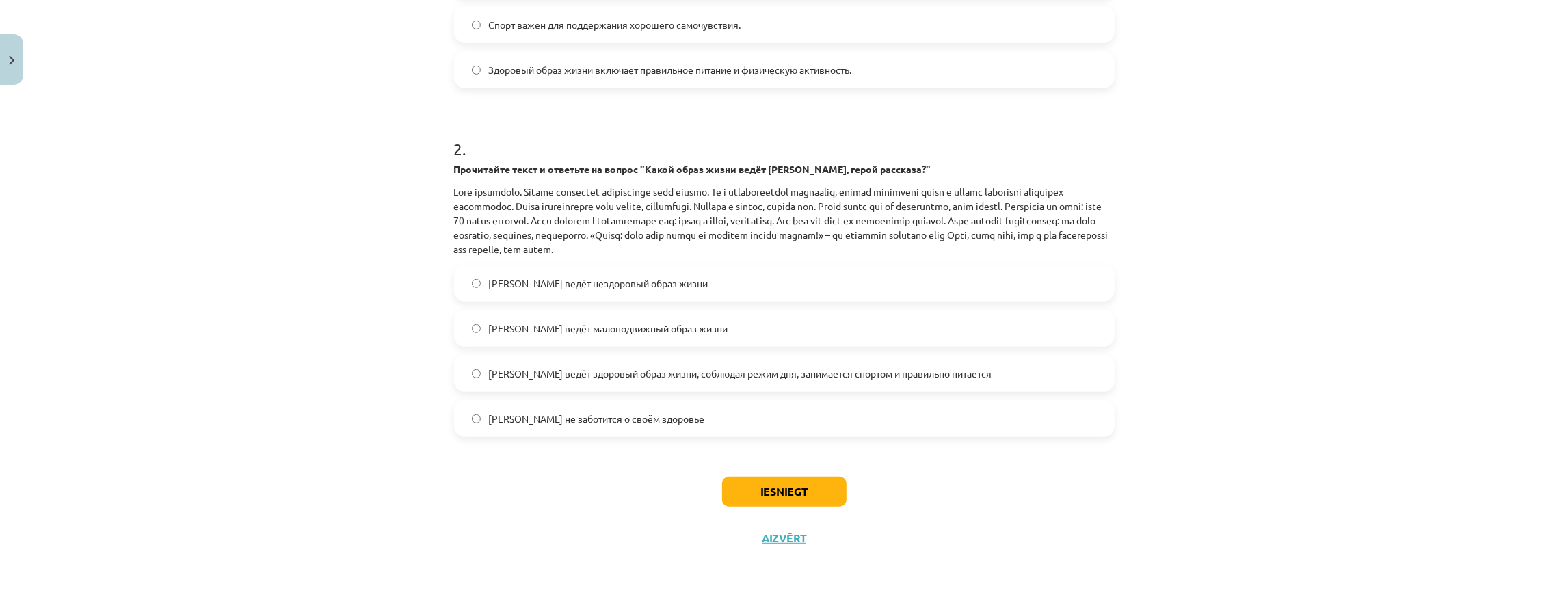
click at [700, 377] on span "[PERSON_NAME] ведёт здоровый образ жизни, соблюдая режим дня, занимается спорто…" at bounding box center [740, 374] width 503 height 15
click at [773, 493] on button "Iesniegt" at bounding box center [784, 492] width 124 height 30
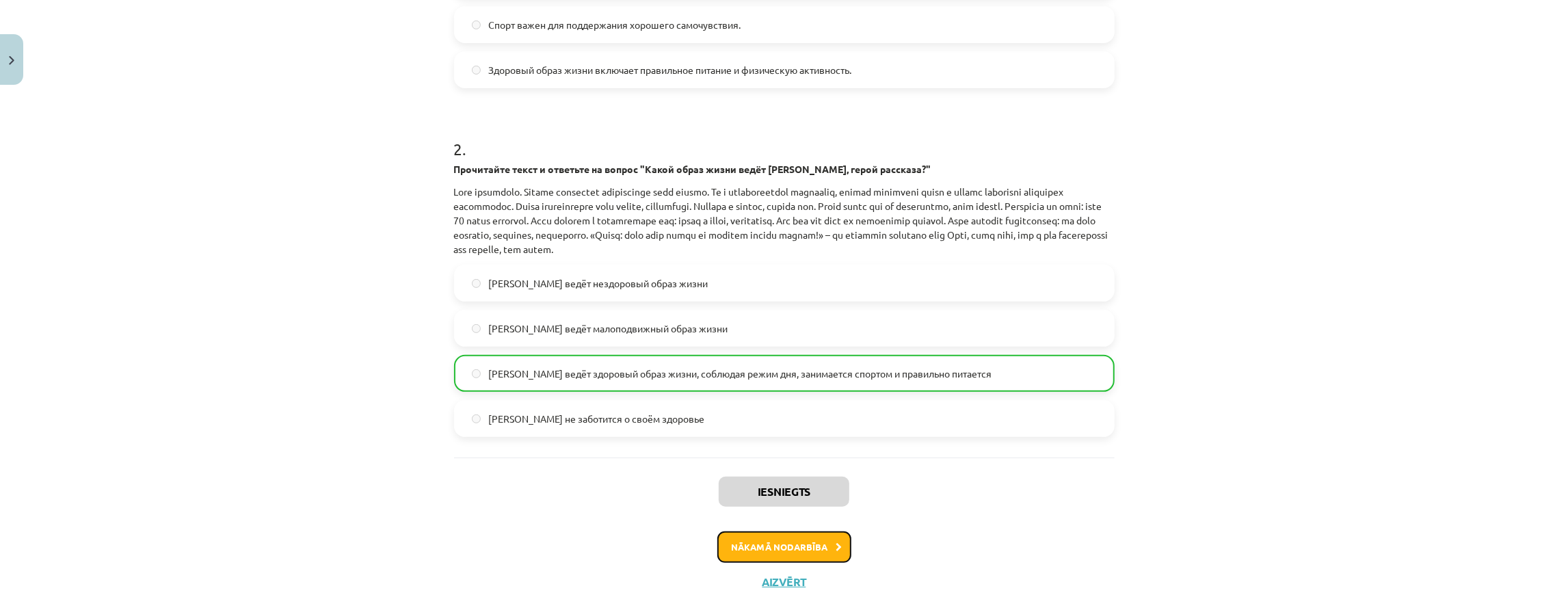
click at [794, 552] on button "Nākamā nodarbība" at bounding box center [784, 547] width 134 height 31
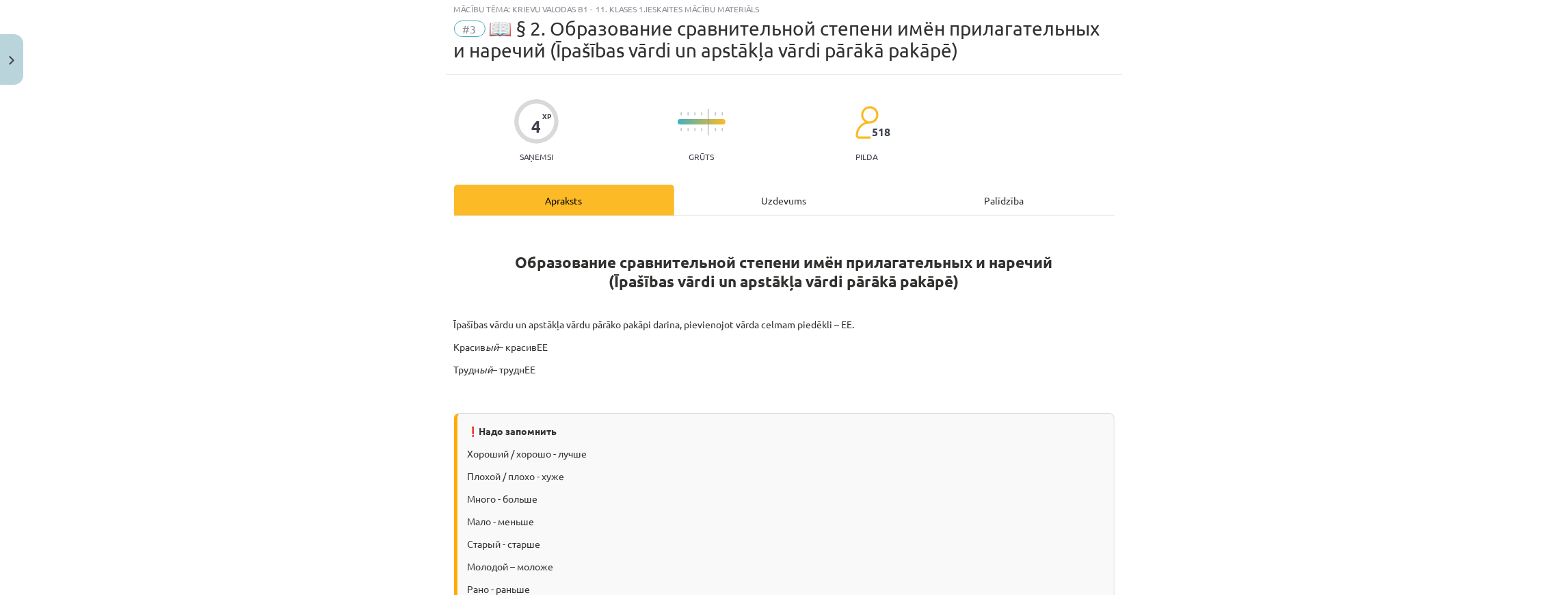
scroll to position [34, 0]
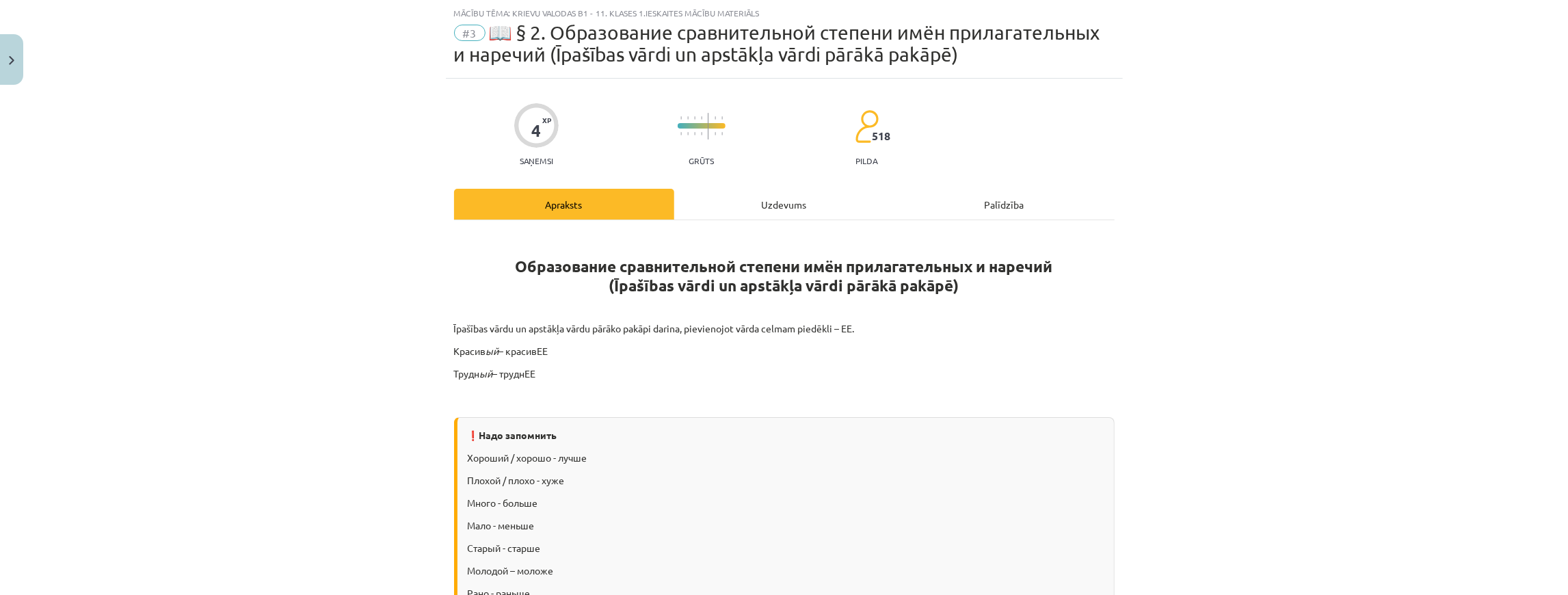
drag, startPoint x: 763, startPoint y: 195, endPoint x: 771, endPoint y: 208, distance: 15.3
click at [764, 197] on div "Uzdevums" at bounding box center [784, 205] width 220 height 31
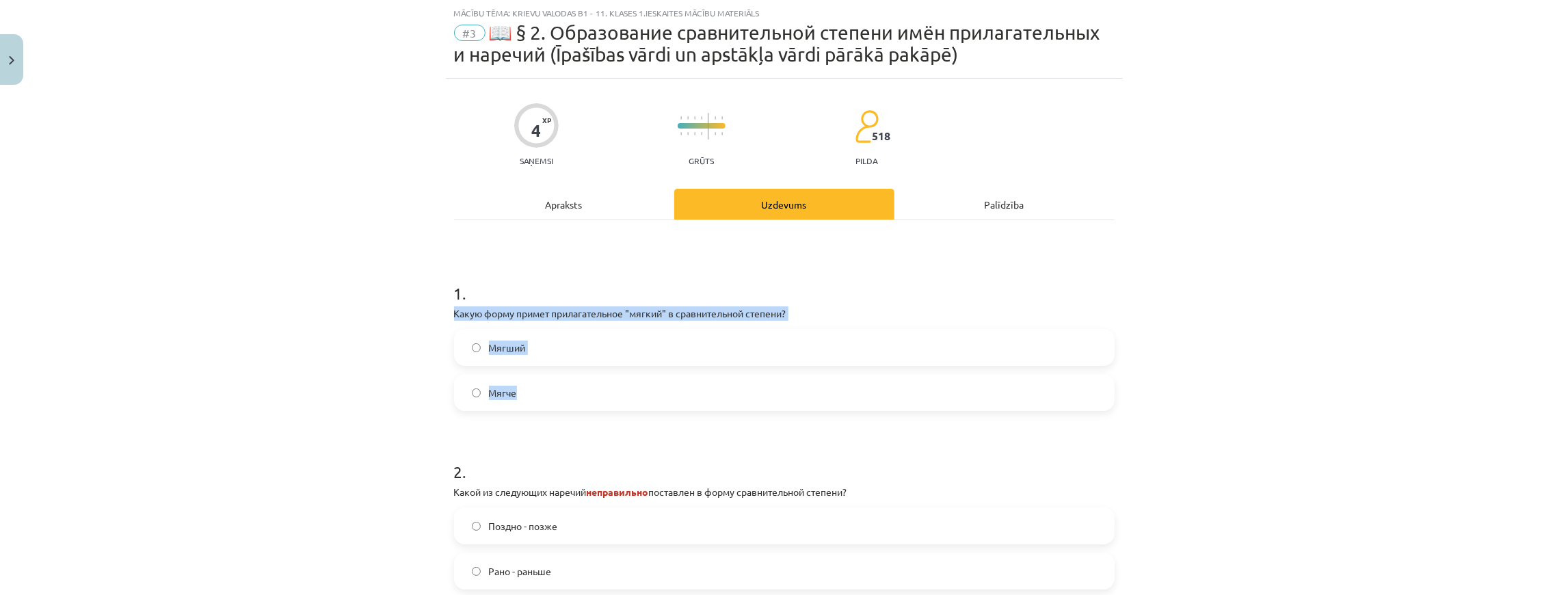
drag, startPoint x: 447, startPoint y: 313, endPoint x: 603, endPoint y: 410, distance: 183.7
click at [603, 410] on div "4 XP Saņemsi Grūts 518 pilda Apraksts Uzdevums Palīdzība 1 . Какую форму примет…" at bounding box center [784, 441] width 677 height 727
copy div "Какую форму примет прилагательное "мягкий" в сравнительной степени? Мягший Мягче"
drag, startPoint x: 537, startPoint y: 355, endPoint x: 324, endPoint y: 377, distance: 214.1
click at [536, 355] on label "Мягший" at bounding box center [784, 347] width 658 height 34
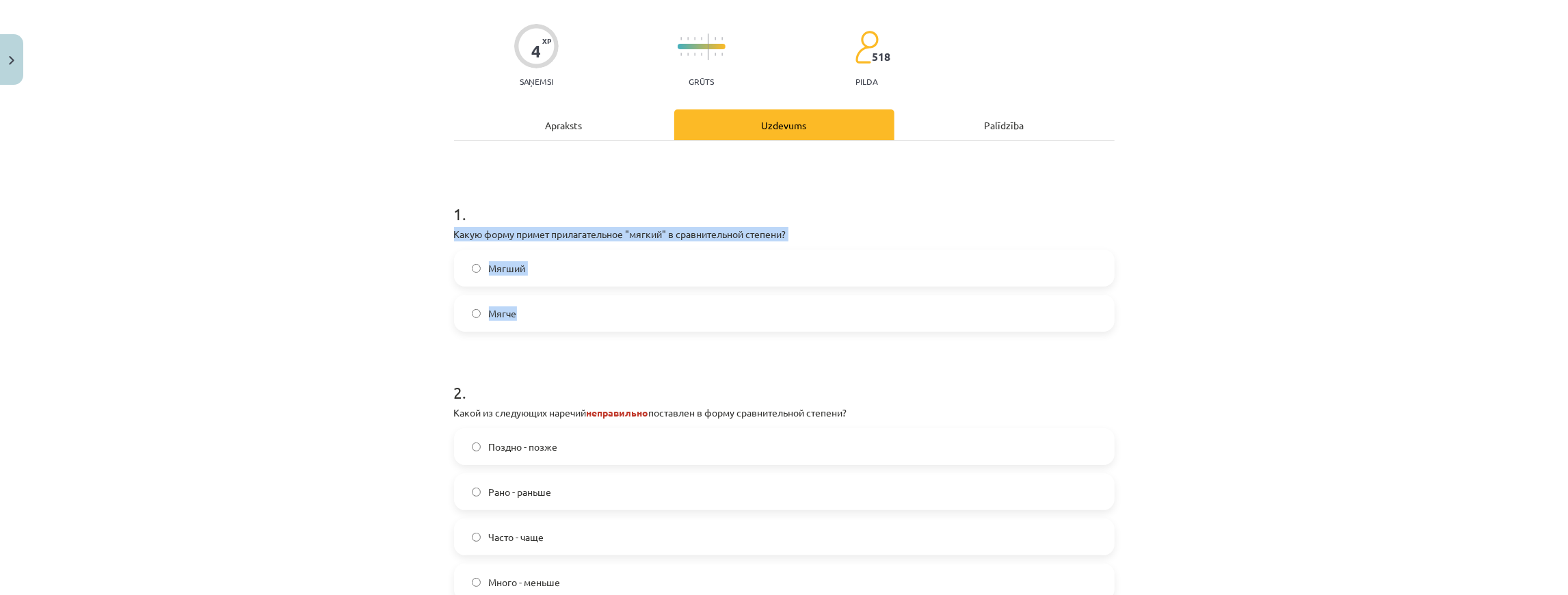
scroll to position [277, 0]
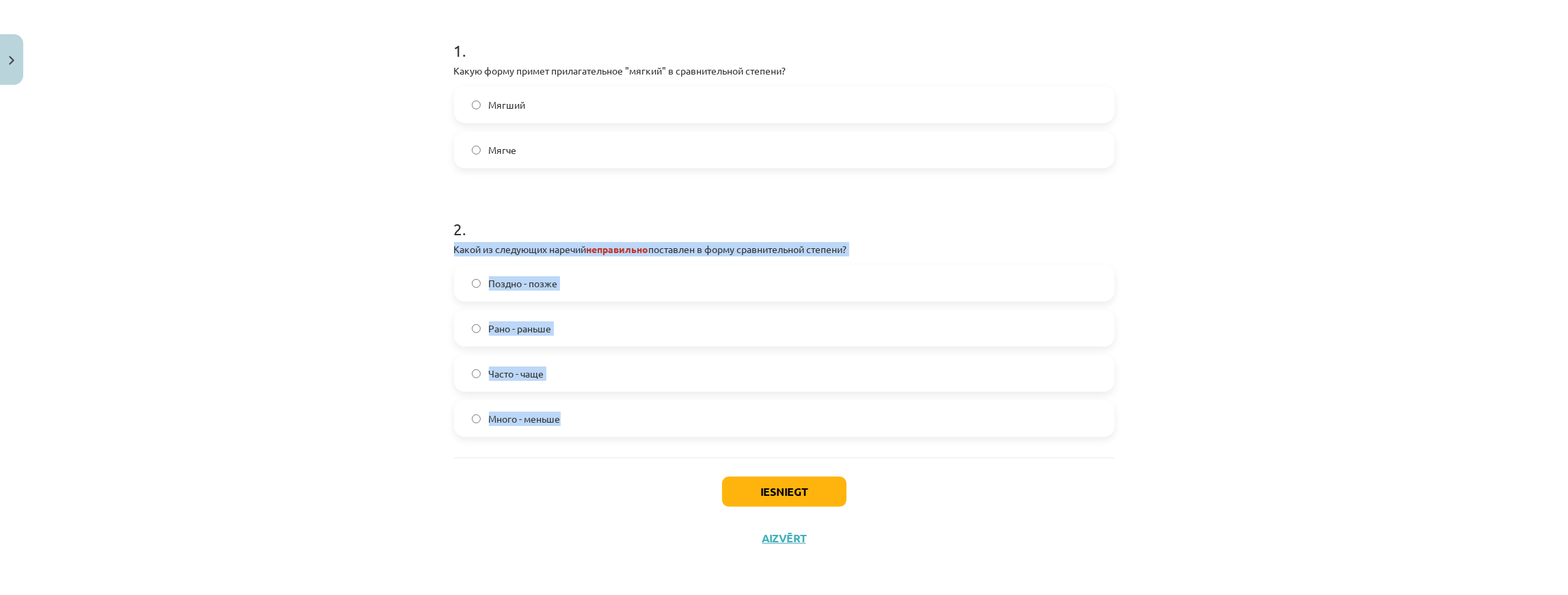
drag, startPoint x: 442, startPoint y: 250, endPoint x: 688, endPoint y: 438, distance: 309.6
click at [688, 438] on div "4 XP Saņemsi Grūts 518 pilda Apraksts Uzdevums Palīdzība 1 . Какую форму примет…" at bounding box center [784, 198] width 677 height 727
copy div "Какой из следующих наречий неправильно поставлен в форму сравнительной степени?…"
click at [434, 345] on div "Mācību tēma: Krievu valodas b1 - 11. klases 1.ieskaites mācību materiāls #3 📖 §…" at bounding box center [784, 297] width 1568 height 595
click at [363, 332] on div "Mācību tēma: Krievu valodas b1 - 11. klases 1.ieskaites mācību materiāls #3 📖 §…" at bounding box center [784, 297] width 1568 height 595
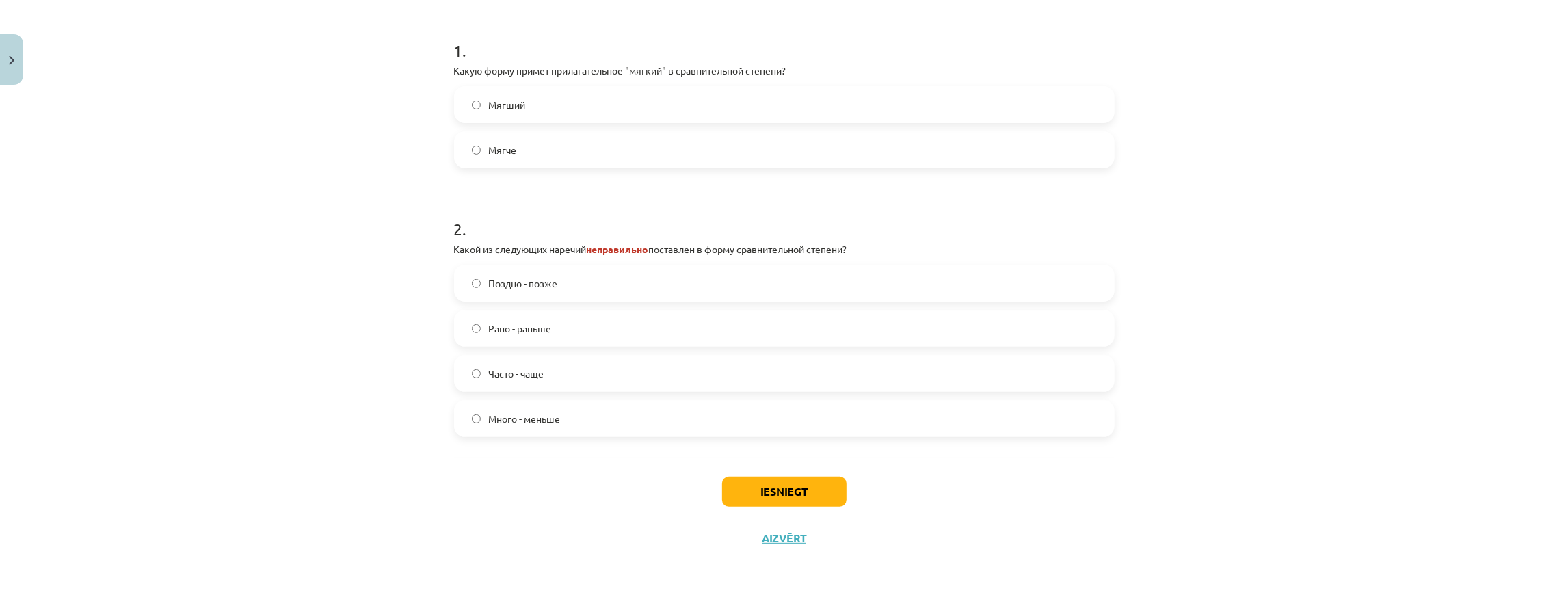
click at [581, 427] on label "Много - меньше" at bounding box center [784, 419] width 658 height 34
click at [775, 497] on button "Iesniegt" at bounding box center [784, 492] width 124 height 30
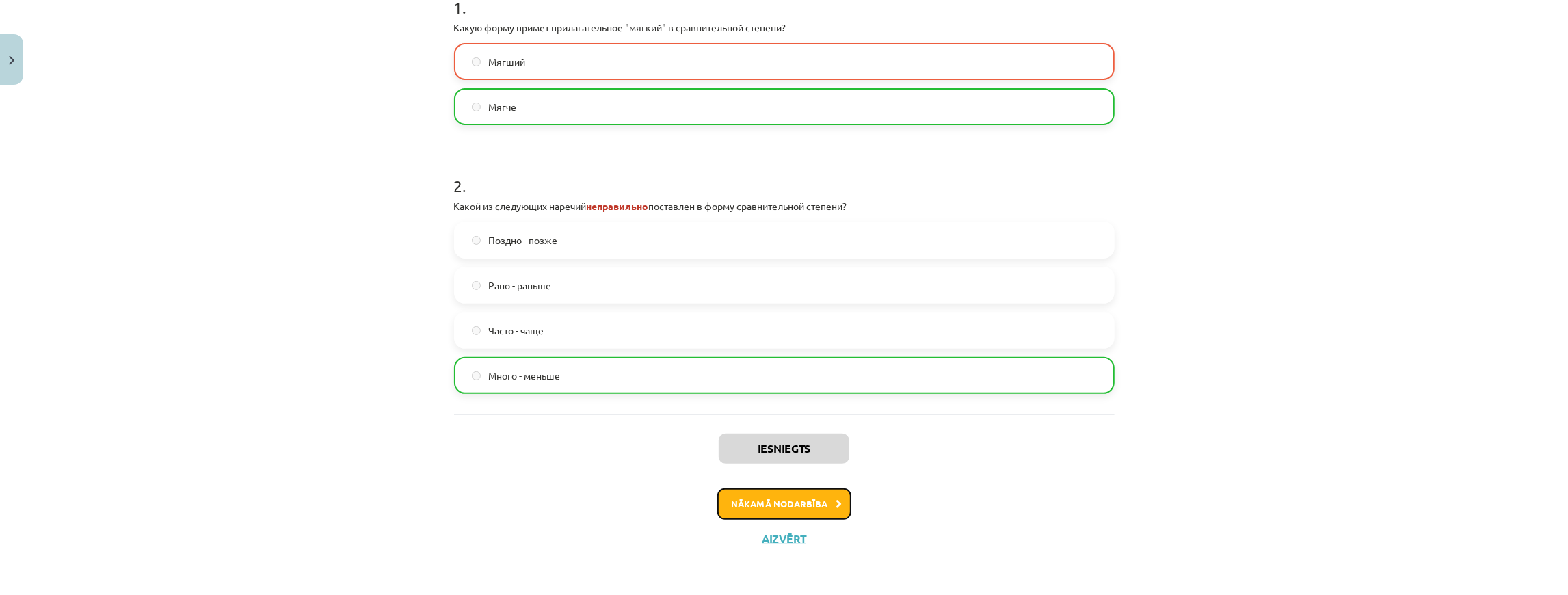
click at [763, 509] on button "Nākamā nodarbība" at bounding box center [784, 505] width 134 height 31
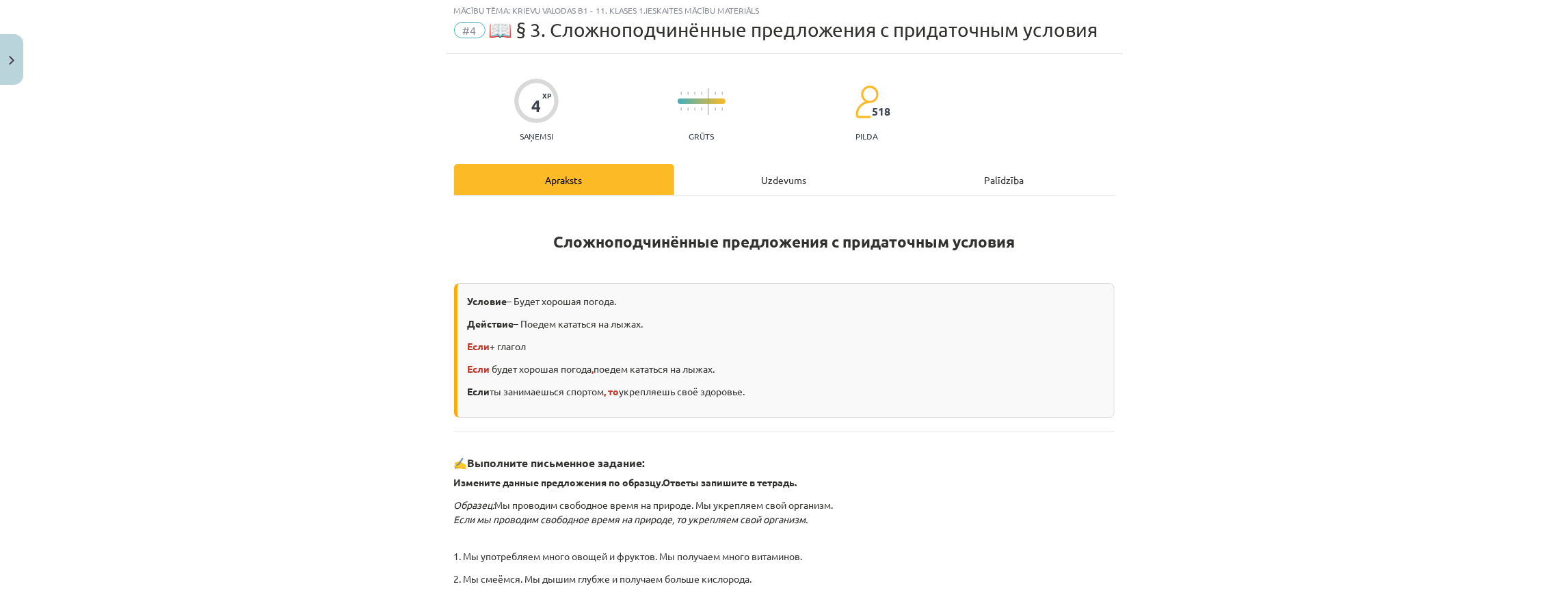
scroll to position [34, 0]
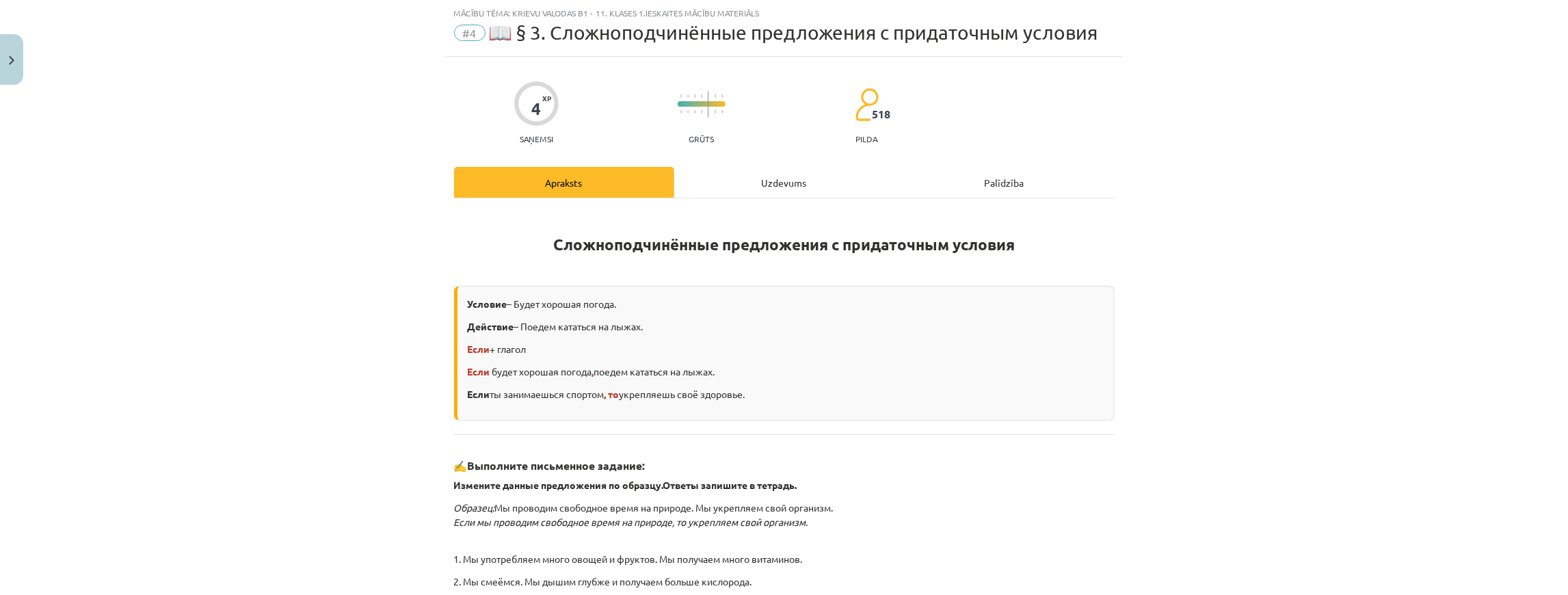
click at [758, 173] on div "Uzdevums" at bounding box center [784, 183] width 220 height 31
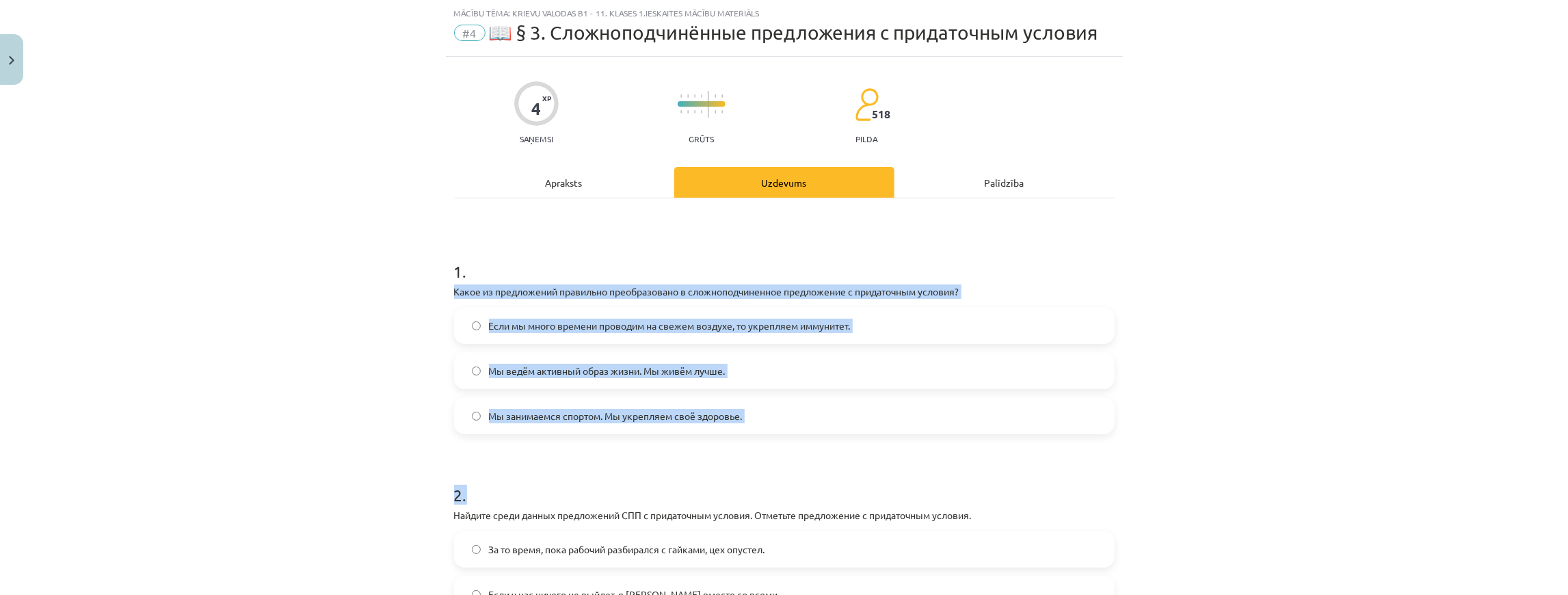
drag, startPoint x: 445, startPoint y: 287, endPoint x: 820, endPoint y: 436, distance: 403.5
click at [820, 436] on div "4 XP Saņemsi Grūts 518 pilda Apraksts Uzdevums Palīdzība 1 . Какое из предложен…" at bounding box center [784, 420] width 677 height 727
drag, startPoint x: 345, startPoint y: 314, endPoint x: 431, endPoint y: 296, distance: 87.9
click at [346, 314] on div "Mācību tēma: Krievu valodas b1 - 11. klases 1.ieskaites mācību materiāls #4 📖 §…" at bounding box center [784, 297] width 1568 height 595
drag, startPoint x: 438, startPoint y: 294, endPoint x: 446, endPoint y: 292, distance: 8.2
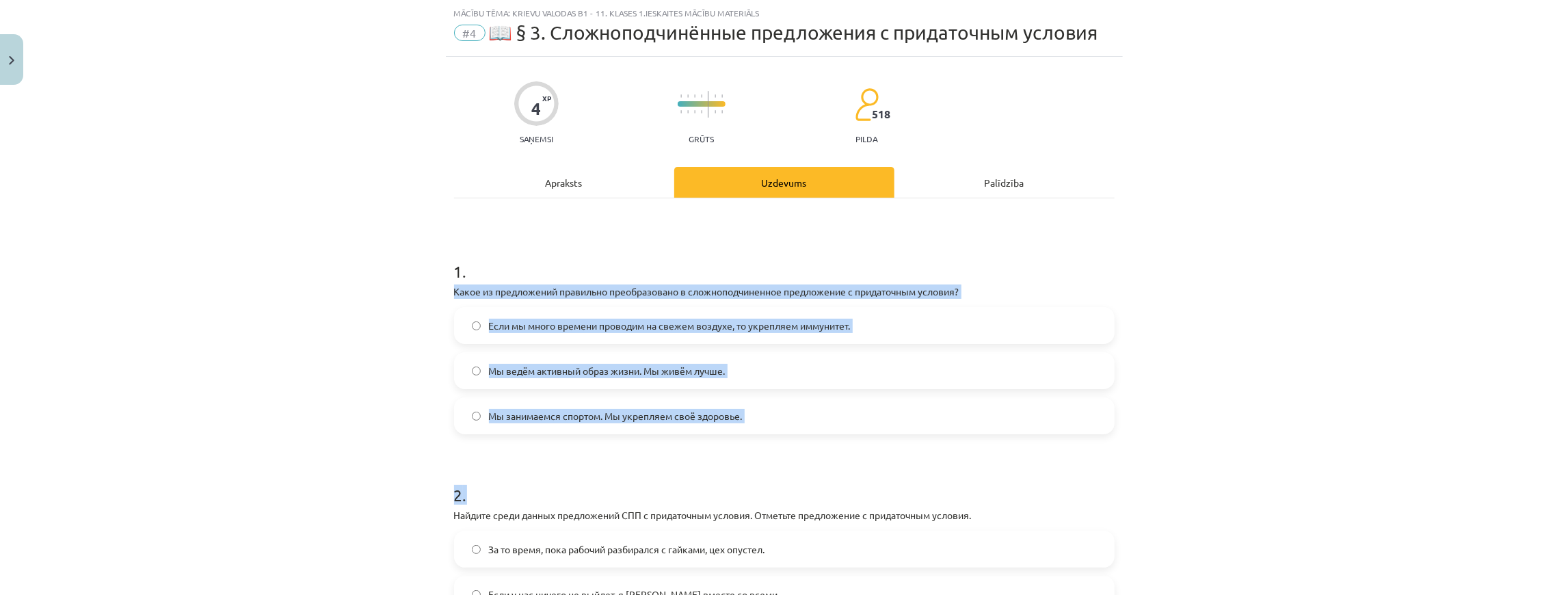
click at [439, 293] on div "Mācību tēma: Krievu valodas b1 - 11. klases 1.ieskaites mācību materiāls #4 📖 §…" at bounding box center [784, 297] width 1568 height 595
click at [454, 289] on p "Какое из предложений правильно преобразовано в сложноподчиненное предложение с …" at bounding box center [784, 292] width 660 height 15
drag, startPoint x: 450, startPoint y: 289, endPoint x: 839, endPoint y: 416, distance: 409.2
click at [839, 416] on div "1 . Какое из предложений правильно преобразовано в сложноподчиненное предложени…" at bounding box center [784, 336] width 660 height 197
click at [378, 299] on div "Mācību tēma: Krievu valodas b1 - 11. klases 1.ieskaites mācību materiāls #4 📖 §…" at bounding box center [784, 297] width 1568 height 595
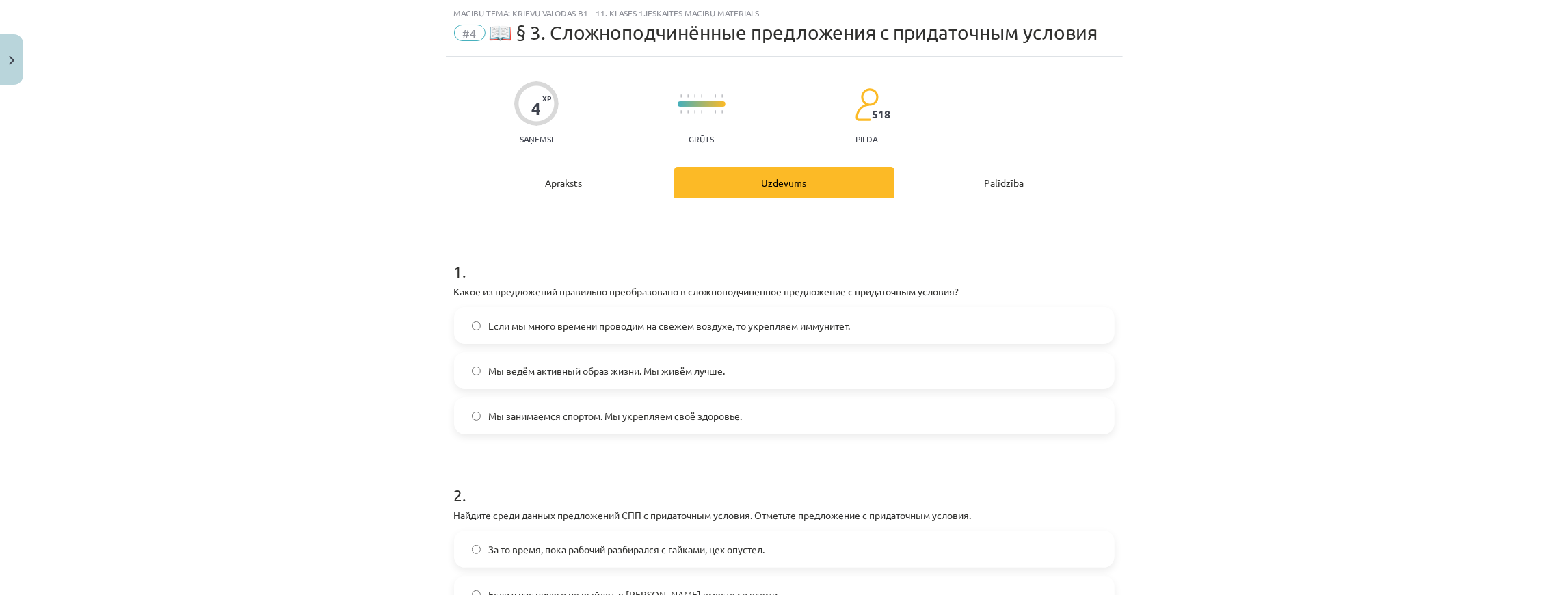
click at [616, 331] on span "Если мы много времени проводим на свежем воздухе, то укрепляем иммунитет." at bounding box center [669, 326] width 362 height 15
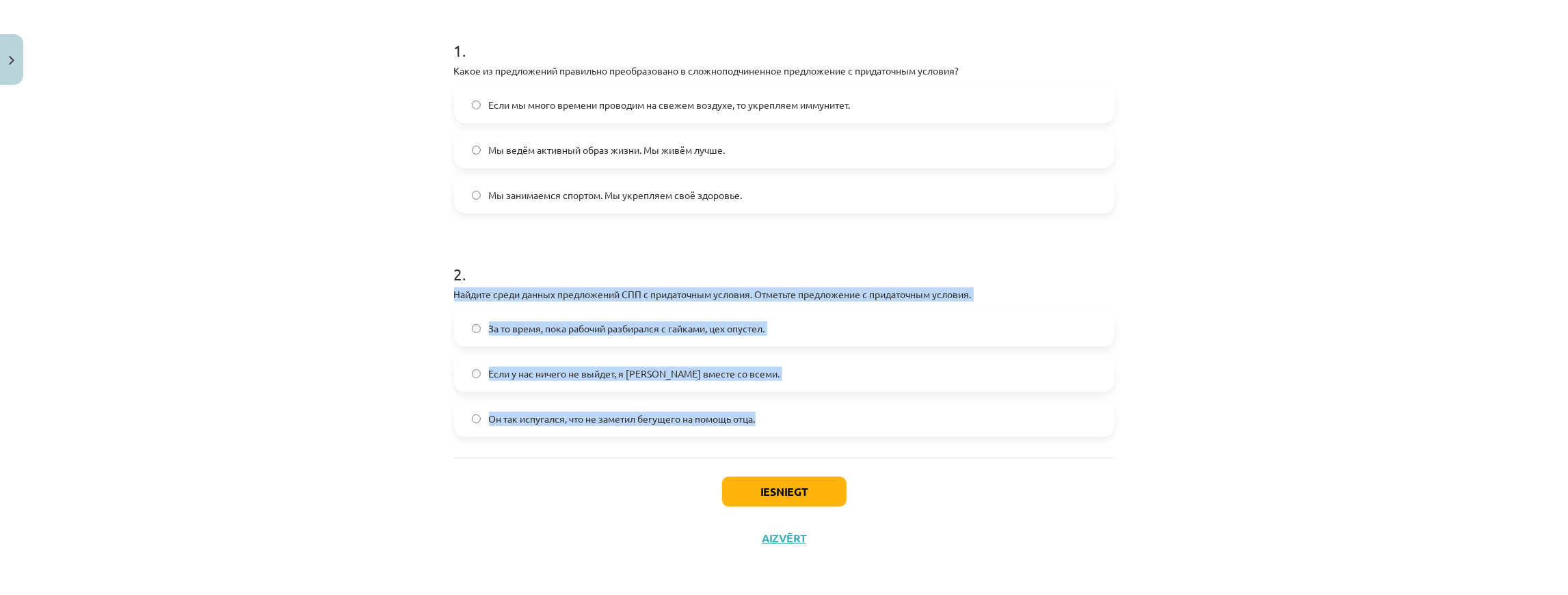
drag, startPoint x: 450, startPoint y: 294, endPoint x: 811, endPoint y: 437, distance: 388.3
click at [811, 437] on div "1 . Какое из предложений правильно преобразовано в сложноподчиненное предложени…" at bounding box center [784, 218] width 660 height 481
copy div "Найдите среди данных предложений СПП с придаточным условия. Отметьте предложени…"
click at [356, 367] on div "Mācību tēma: Krievu valodas b1 - 11. klases 1.ieskaites mācību materiāls #4 📖 §…" at bounding box center [784, 297] width 1568 height 595
click at [505, 367] on span "Если у нас ничего не выйдет, я [PERSON_NAME] вместе со всеми." at bounding box center [634, 374] width 291 height 15
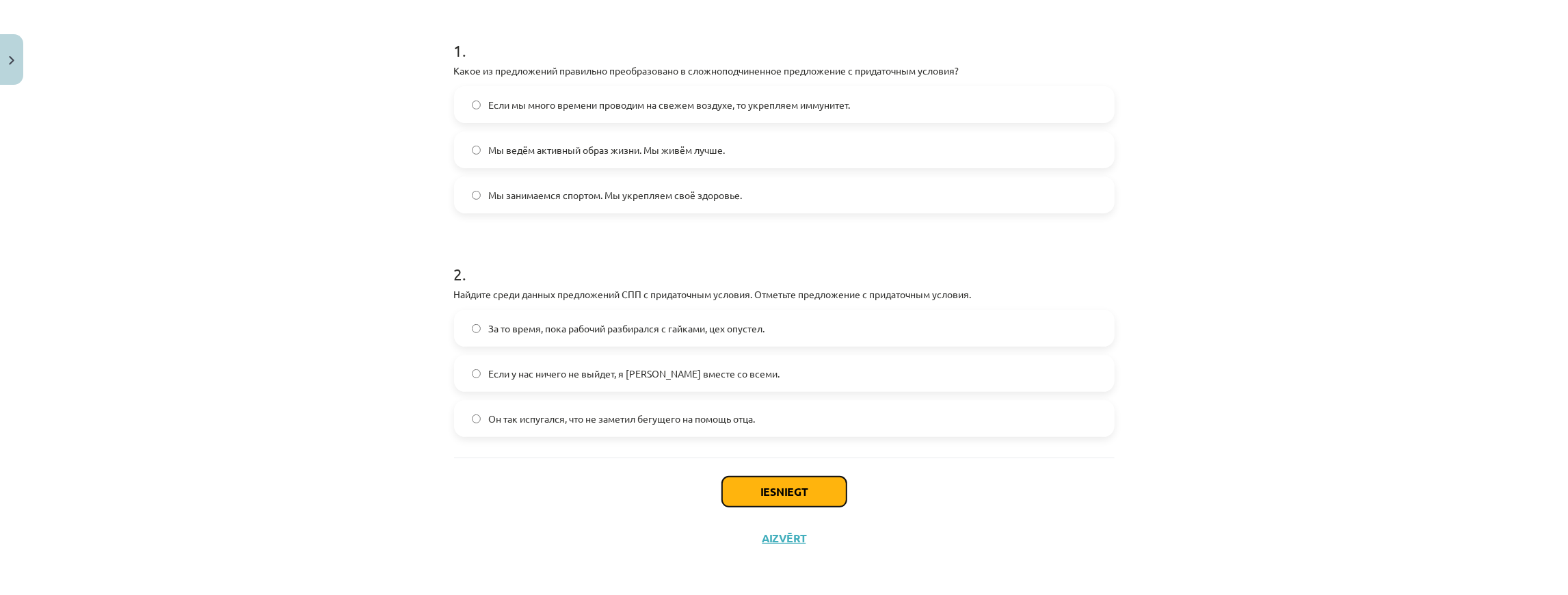
click at [743, 495] on button "Iesniegt" at bounding box center [784, 492] width 124 height 30
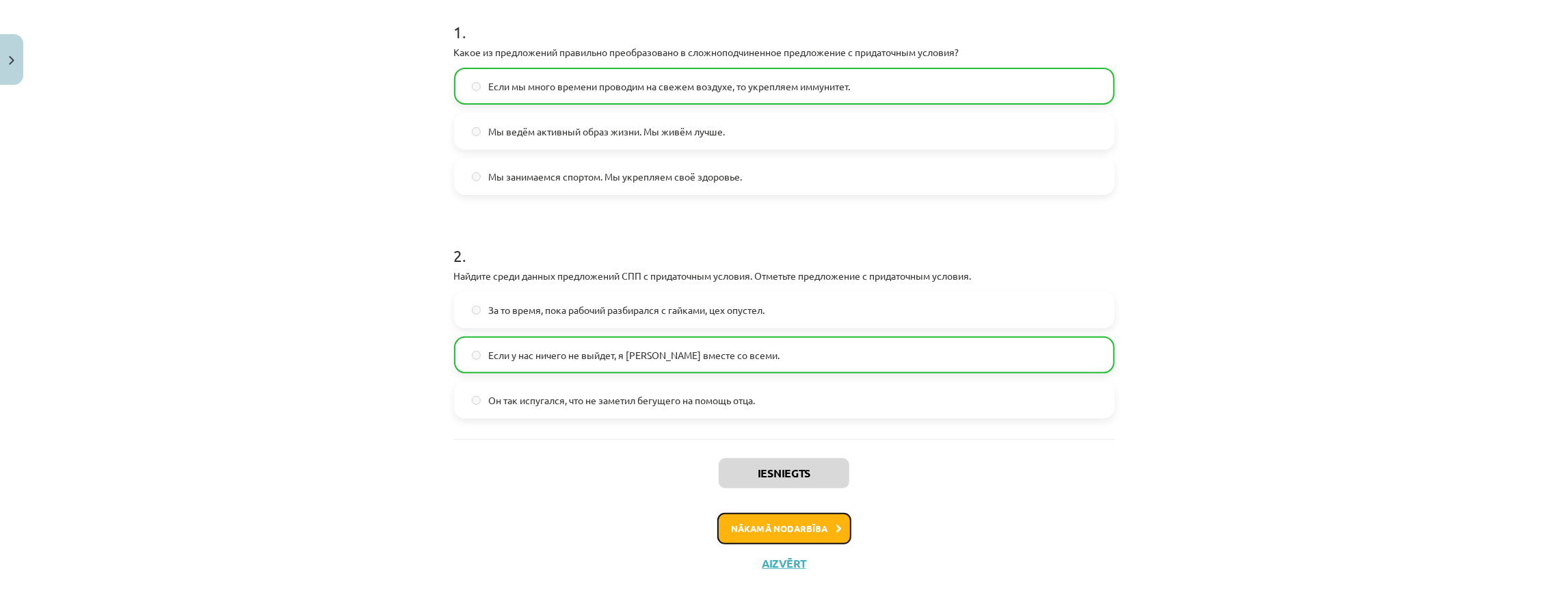
click at [792, 539] on button "Nākamā nodarbība" at bounding box center [784, 529] width 134 height 31
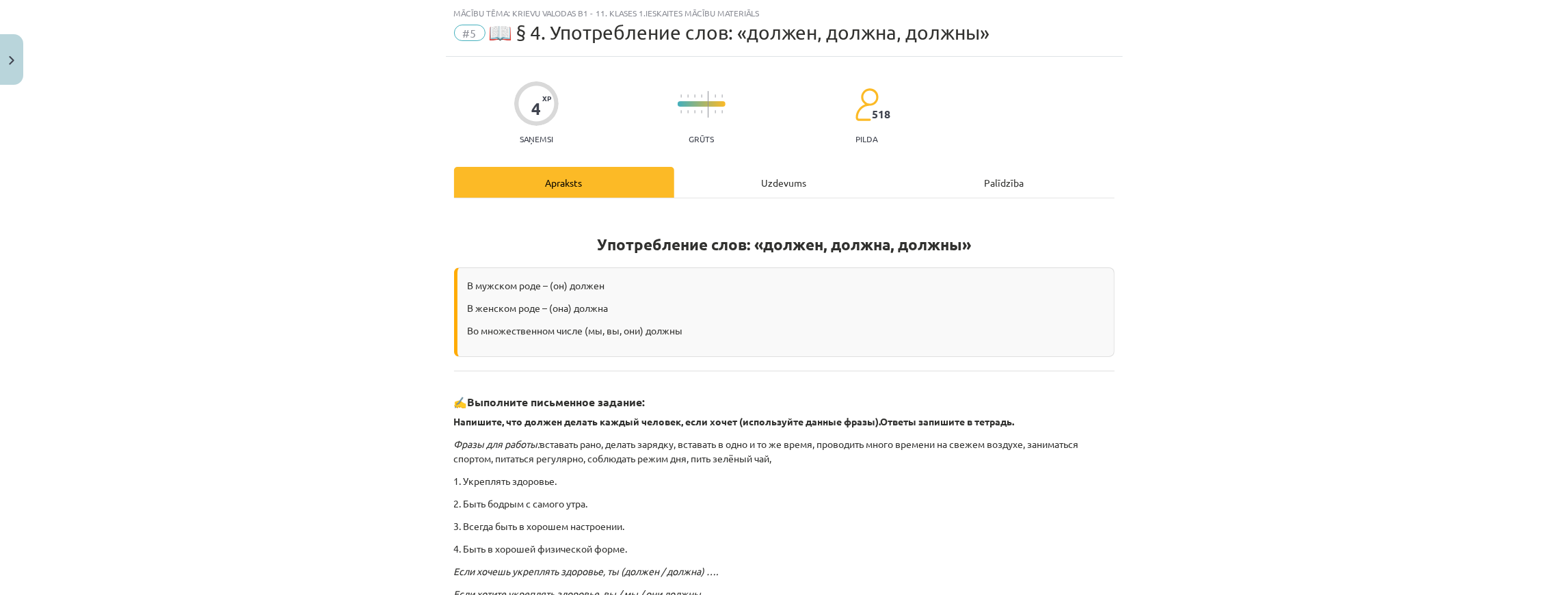
scroll to position [34, 0]
